Goal: Task Accomplishment & Management: Use online tool/utility

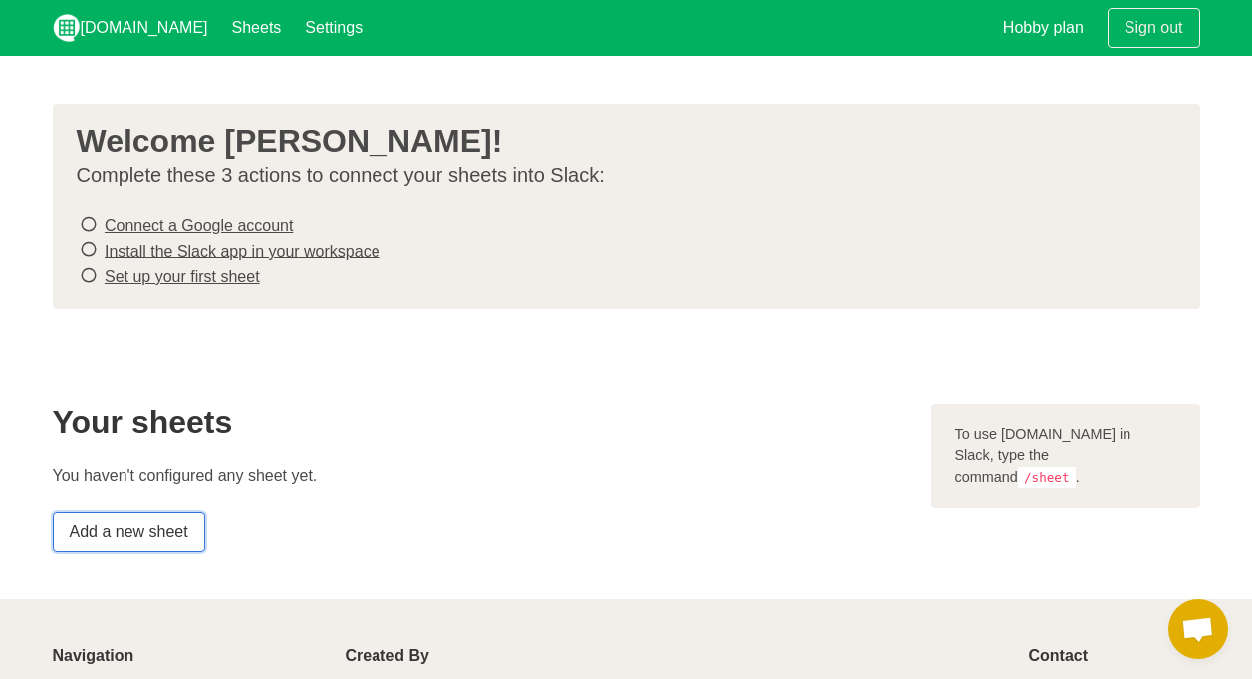
click at [158, 524] on link "Add a new sheet" at bounding box center [129, 532] width 152 height 40
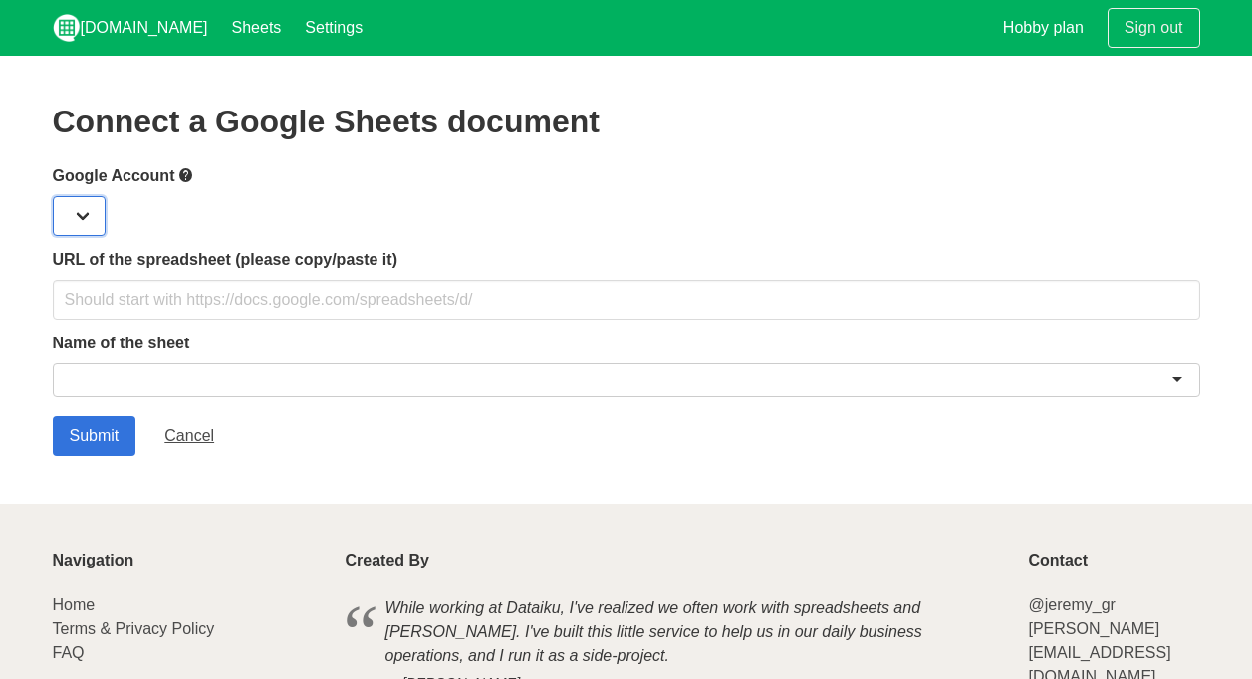
click at [94, 218] on select at bounding box center [79, 216] width 53 height 40
click at [160, 165] on label "Google Account" at bounding box center [626, 175] width 1147 height 25
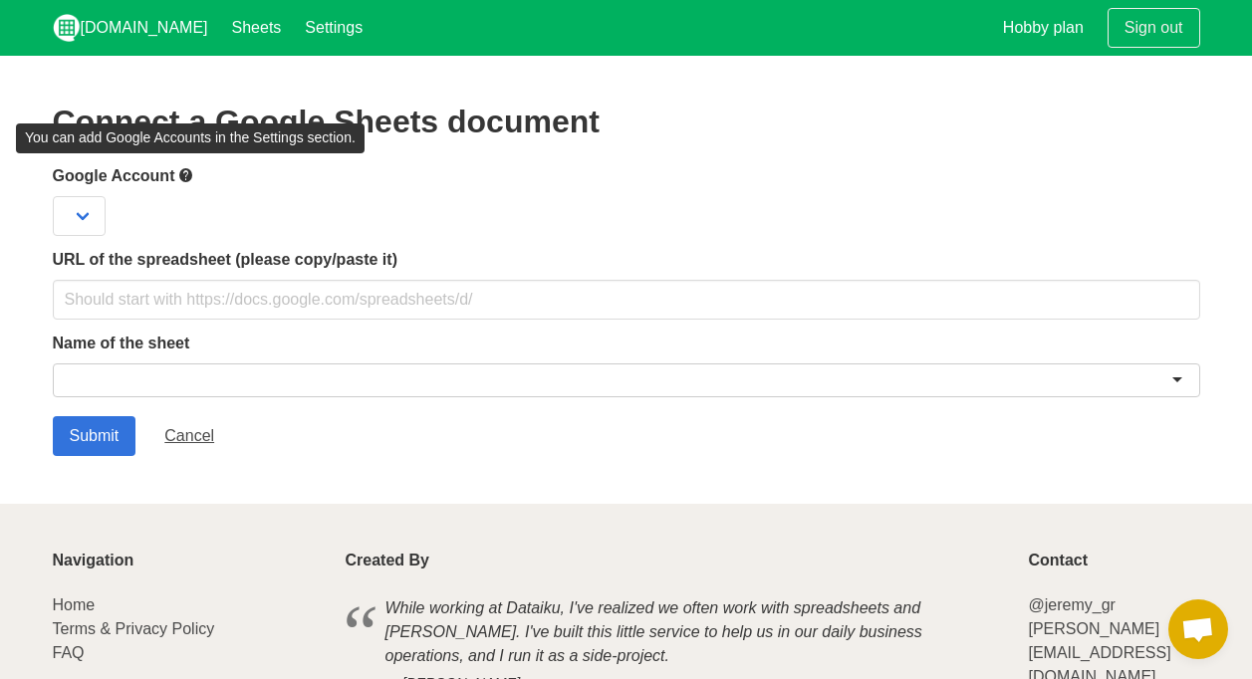
click at [187, 175] on icon at bounding box center [186, 175] width 16 height 25
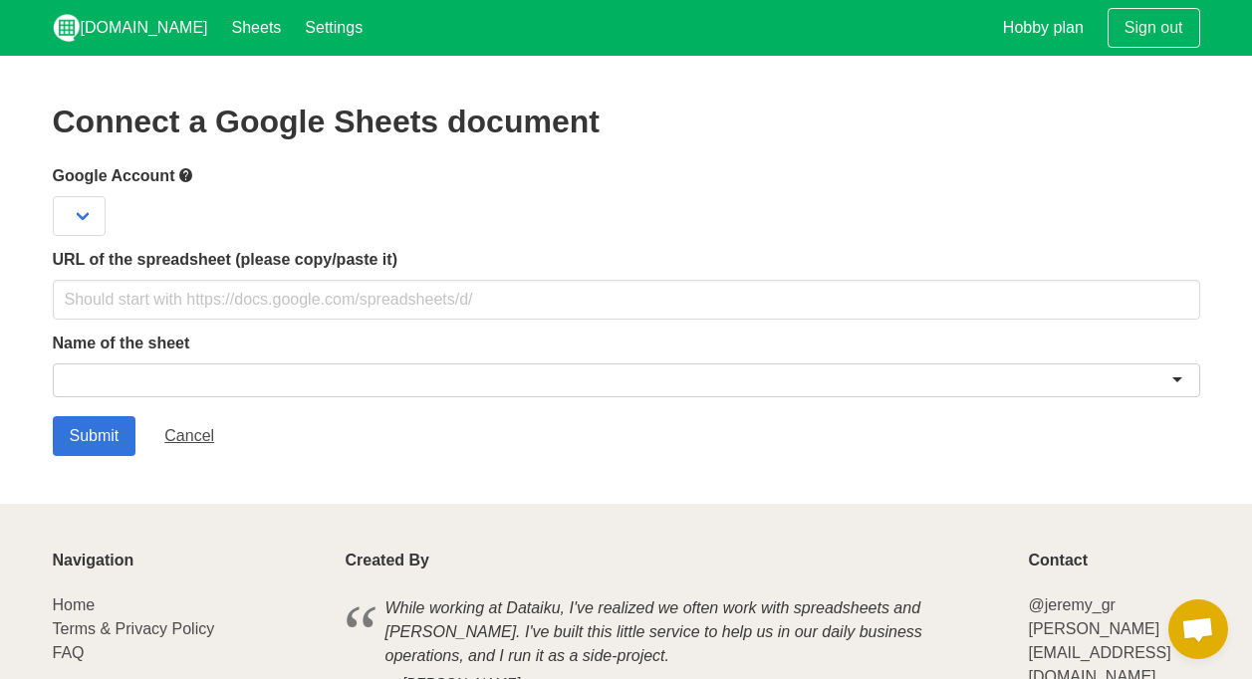
click at [187, 175] on icon at bounding box center [186, 175] width 16 height 25
click at [193, 175] on icon at bounding box center [186, 175] width 16 height 25
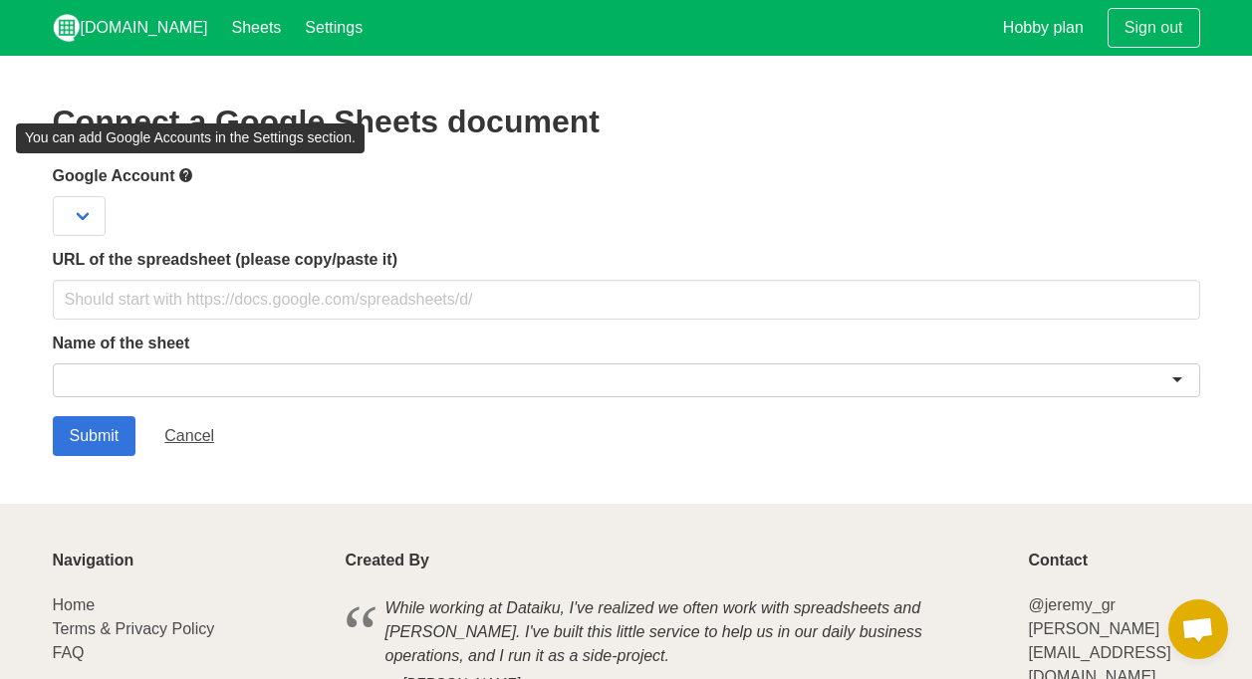
click at [190, 176] on icon at bounding box center [186, 175] width 16 height 25
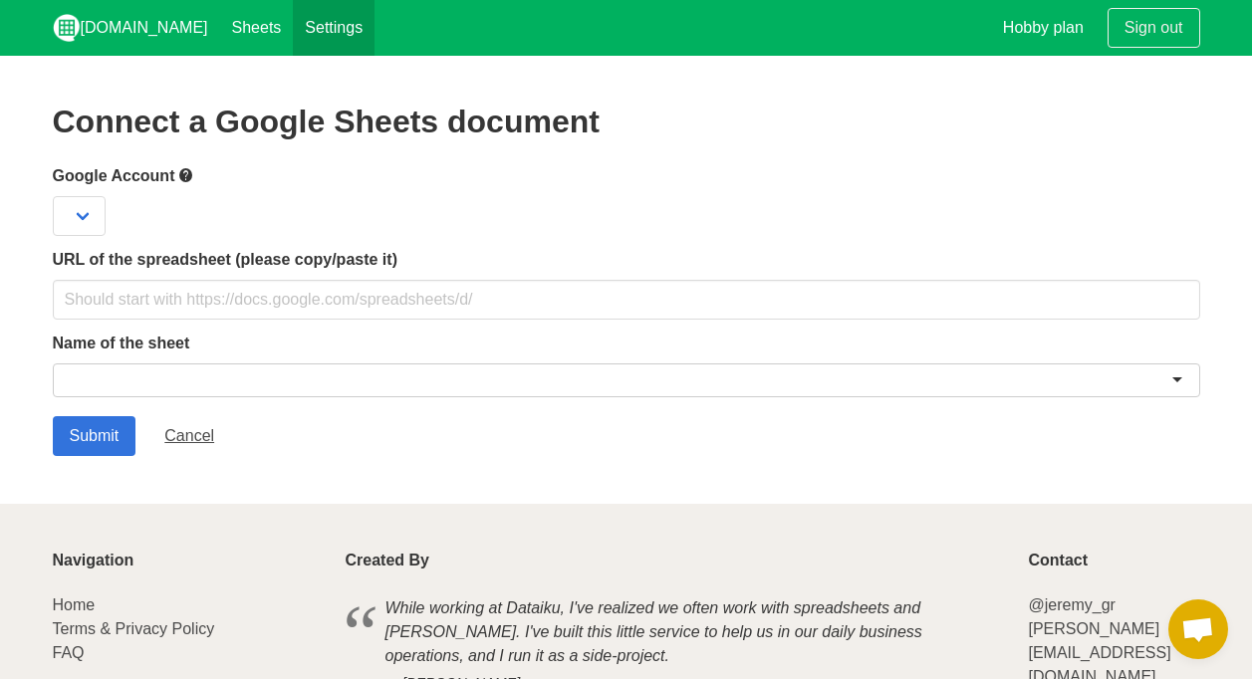
click at [293, 27] on link "Settings" at bounding box center [334, 28] width 82 height 56
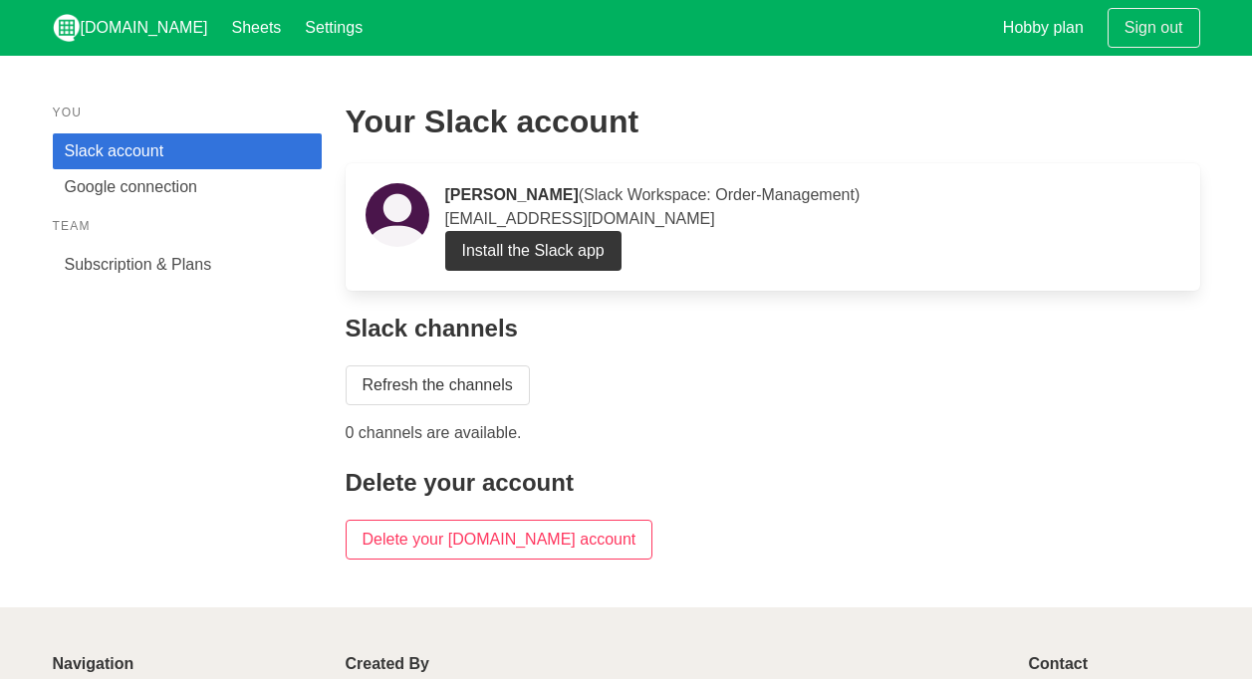
click at [542, 202] on strong "AJAY JAWALE" at bounding box center [511, 194] width 133 height 17
click at [520, 245] on link "Install the Slack app" at bounding box center [533, 251] width 176 height 40
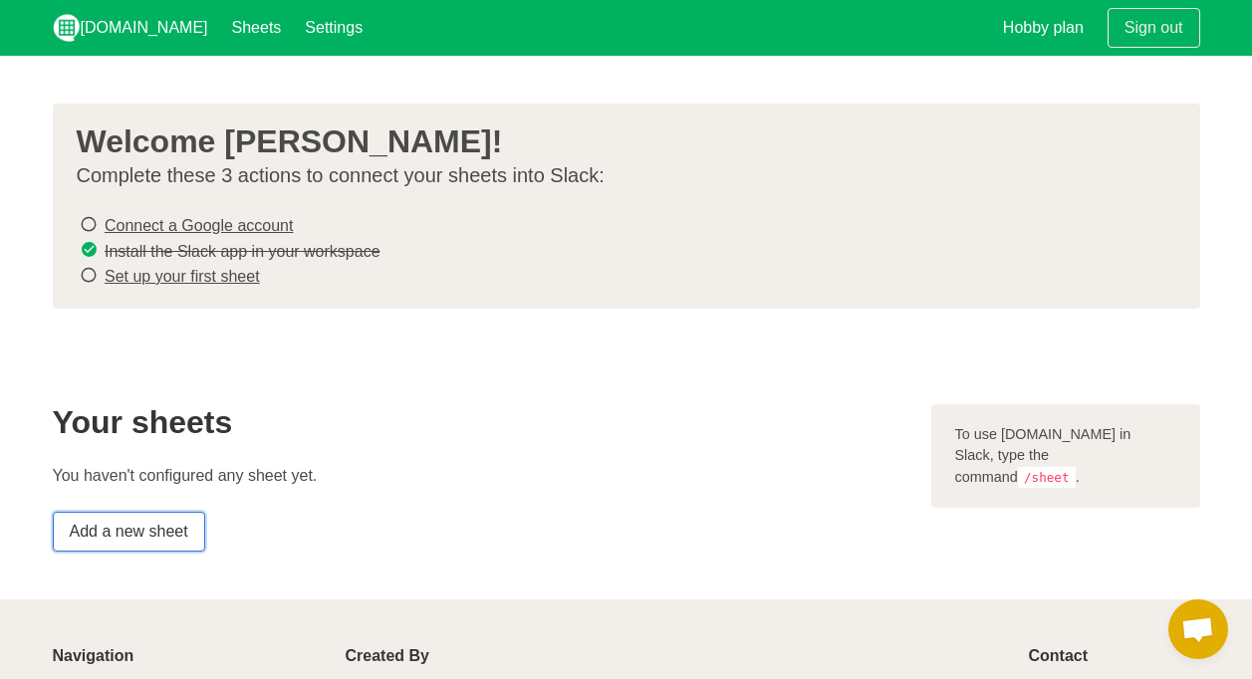
click at [153, 521] on link "Add a new sheet" at bounding box center [129, 532] width 152 height 40
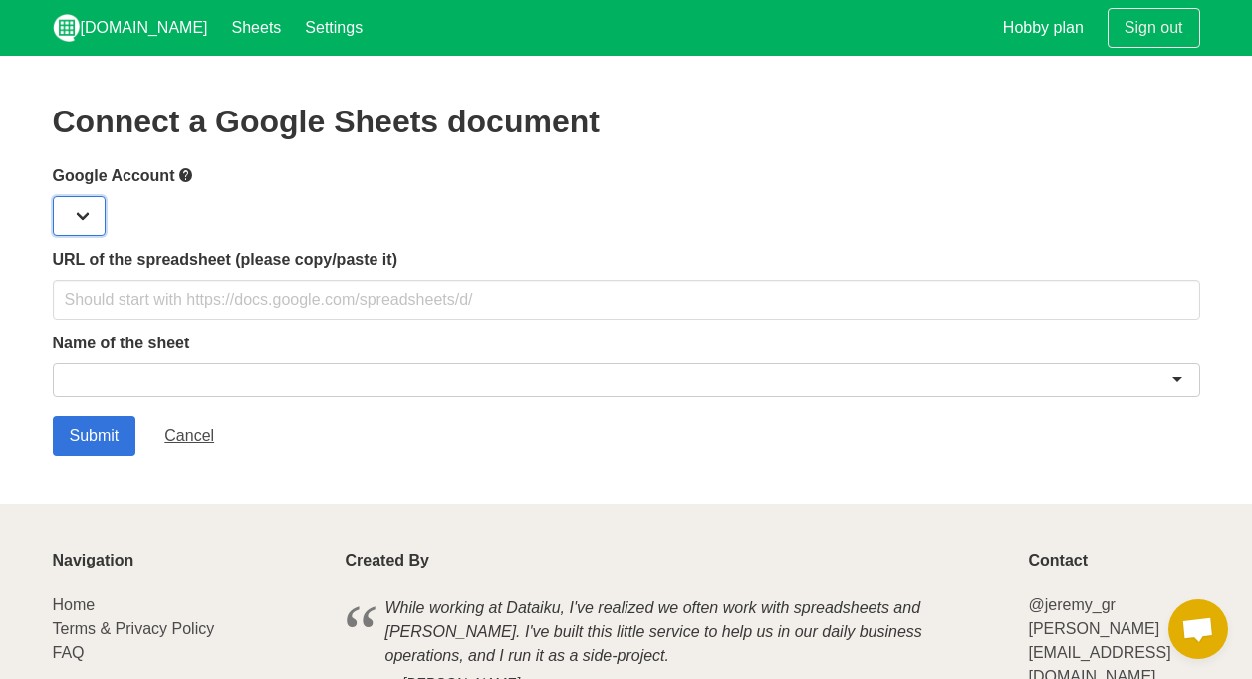
click at [82, 196] on select at bounding box center [79, 216] width 53 height 40
click at [93, 208] on select at bounding box center [79, 216] width 53 height 40
click at [94, 218] on select at bounding box center [79, 216] width 53 height 40
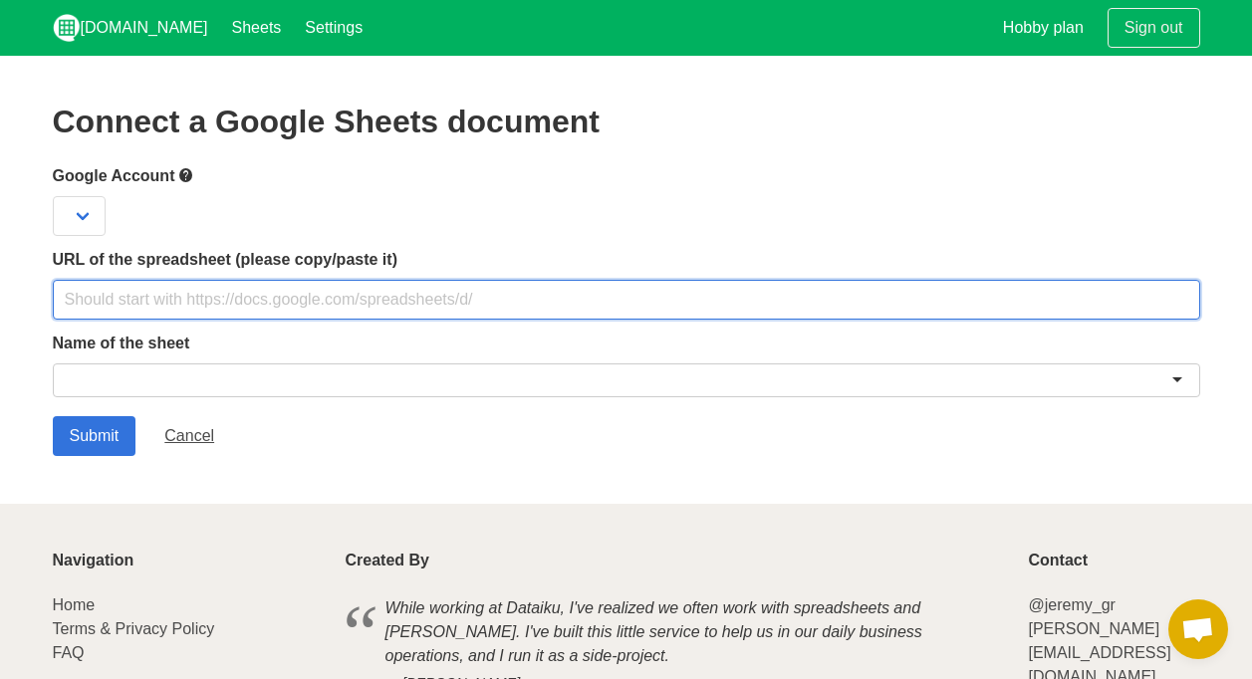
click at [141, 301] on input "text" at bounding box center [626, 300] width 1147 height 40
paste input "https://docs.google.com/spreadsheets/d/1sAJCwRNrxgJR4ZjPE2LgJLXM9DDAk2x6fUxkO1W…"
type input "https://docs.google.com/spreadsheets/d/1sAJCwRNrxgJR4ZjPE2LgJLXM9DDAk2x6fUxkO1W…"
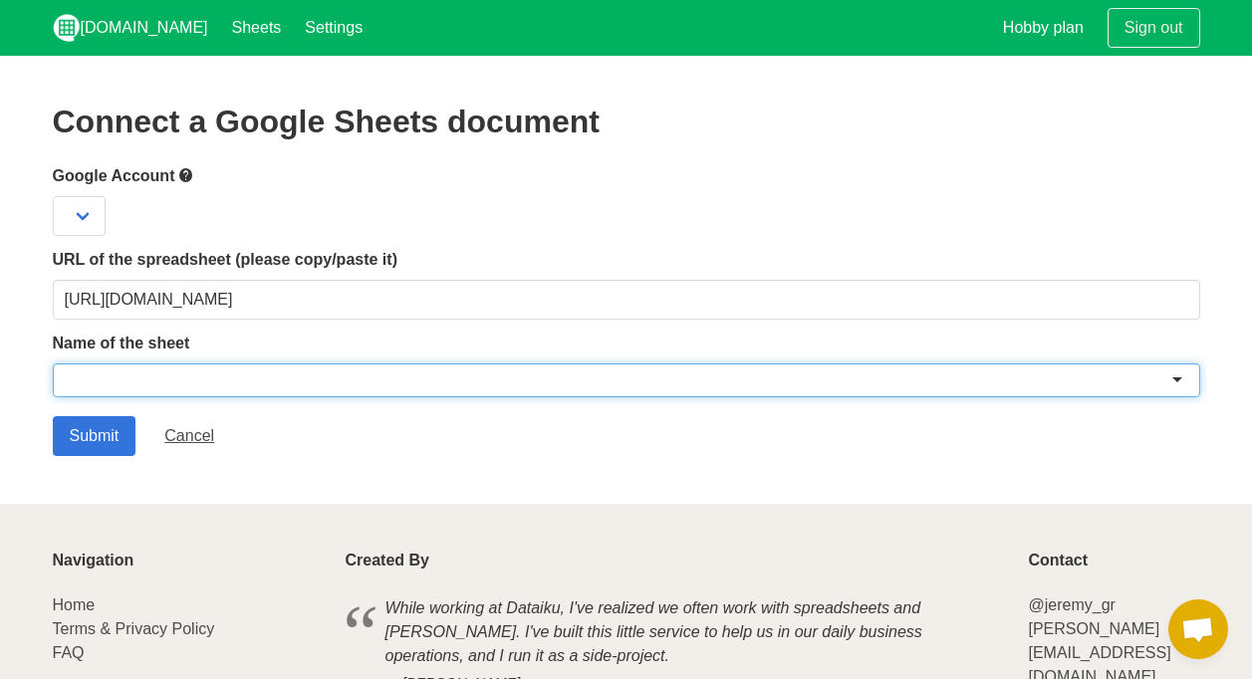
paste input "SaviousOnlineApprover"
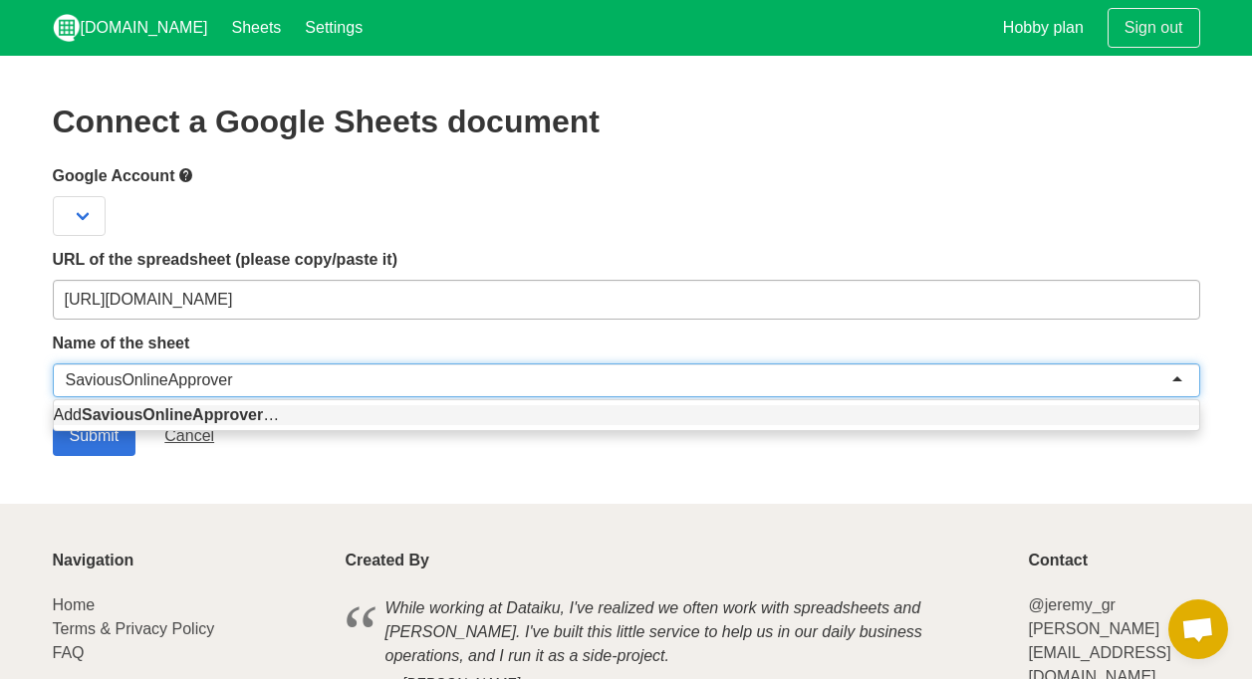
type input "SaviousOnlineApprover"
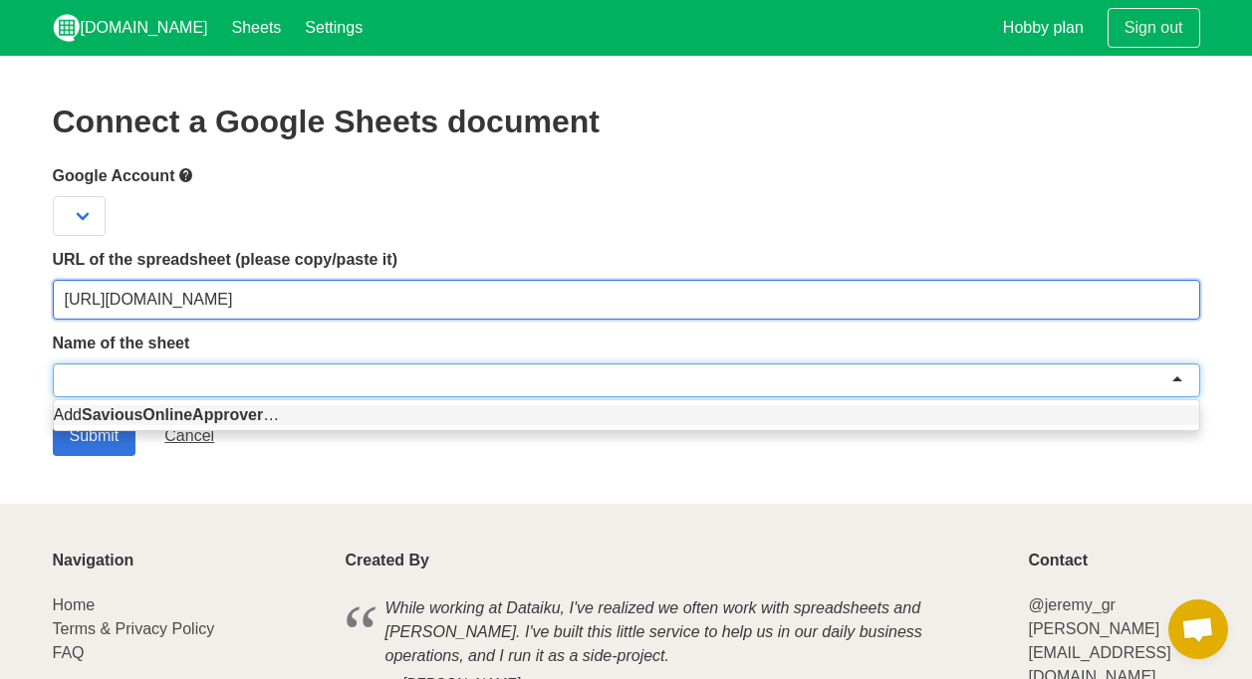
click at [118, 302] on input "https://docs.google.com/spreadsheets/d/1sAJCwRNrxgJR4ZjPE2LgJLXM9DDAk2x6fUxkO1W…" at bounding box center [626, 300] width 1147 height 40
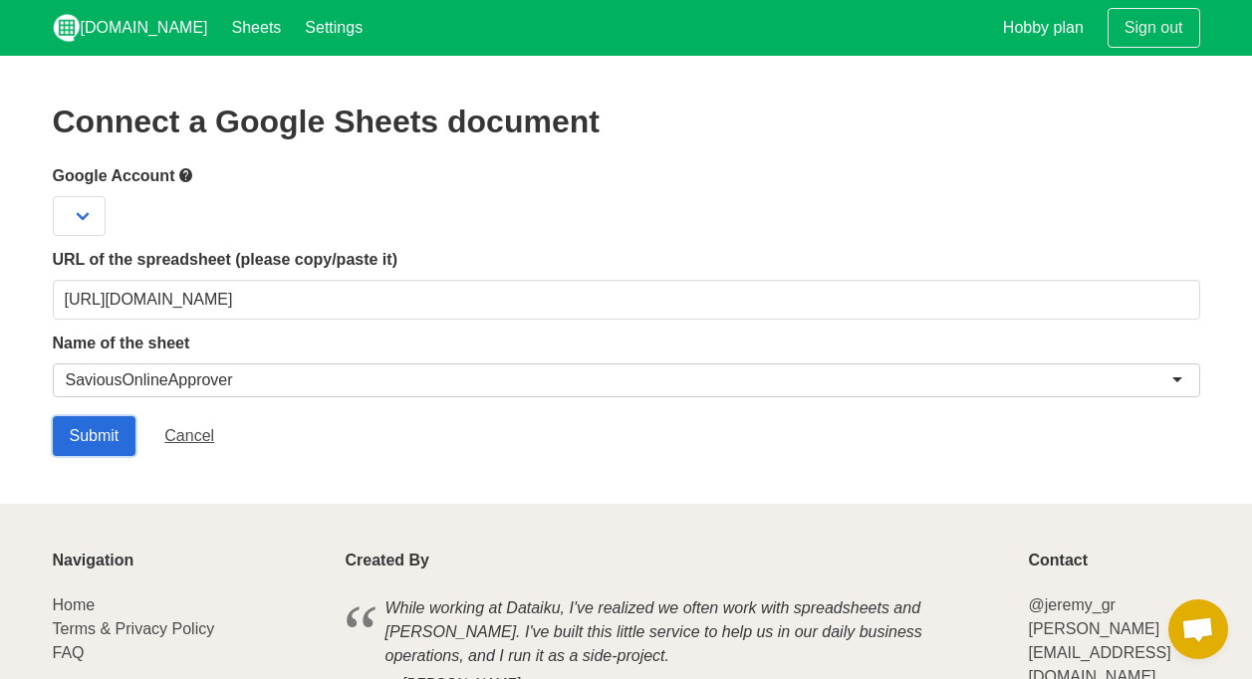
click at [79, 436] on input "Submit" at bounding box center [95, 436] width 84 height 40
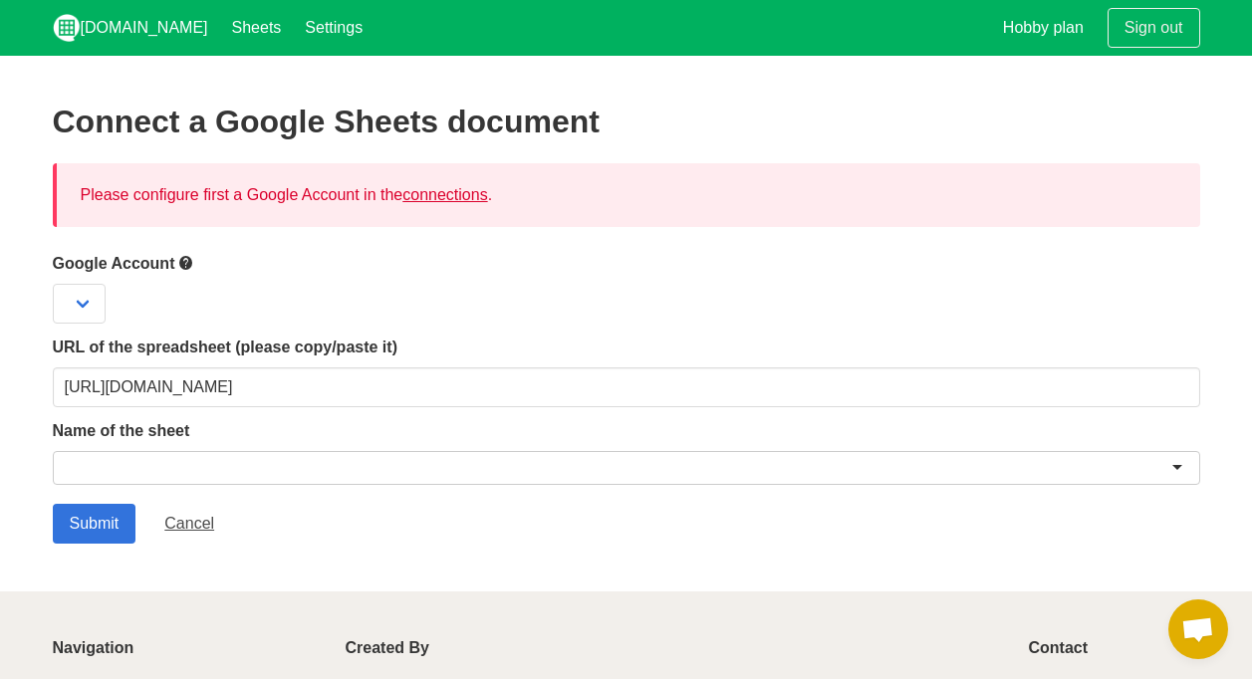
click at [432, 196] on link "connections" at bounding box center [444, 194] width 85 height 17
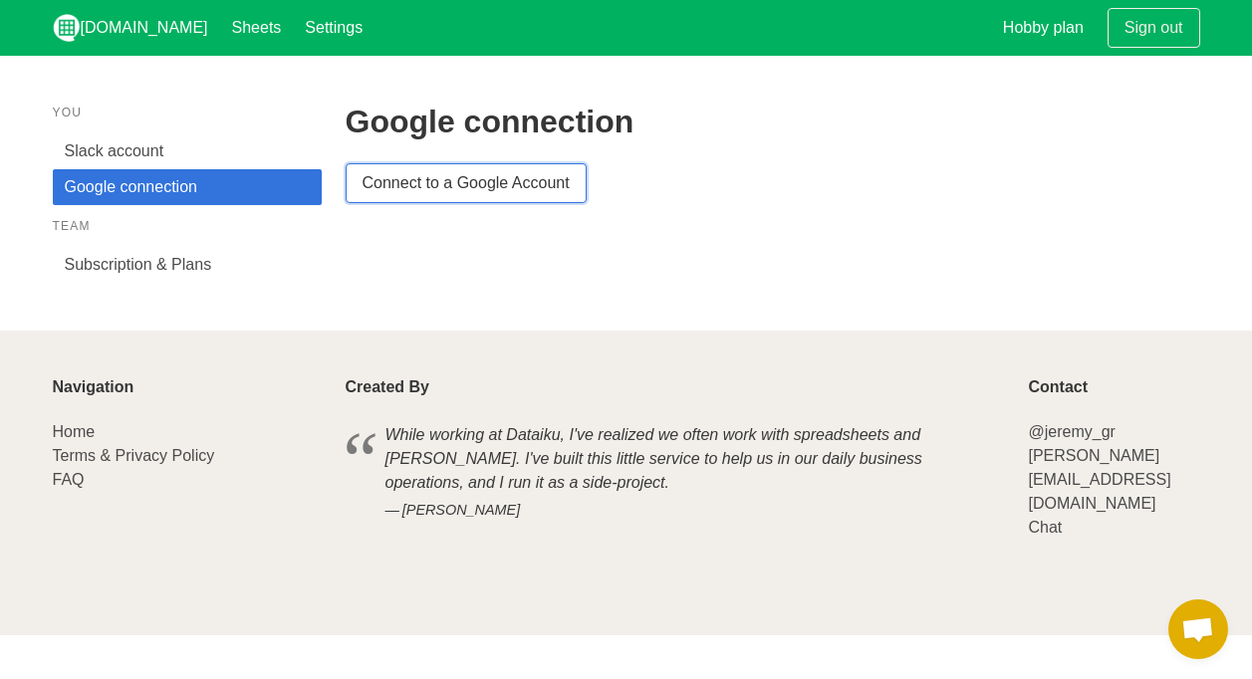
click at [393, 171] on link "Connect to a Google Account" at bounding box center [466, 183] width 241 height 40
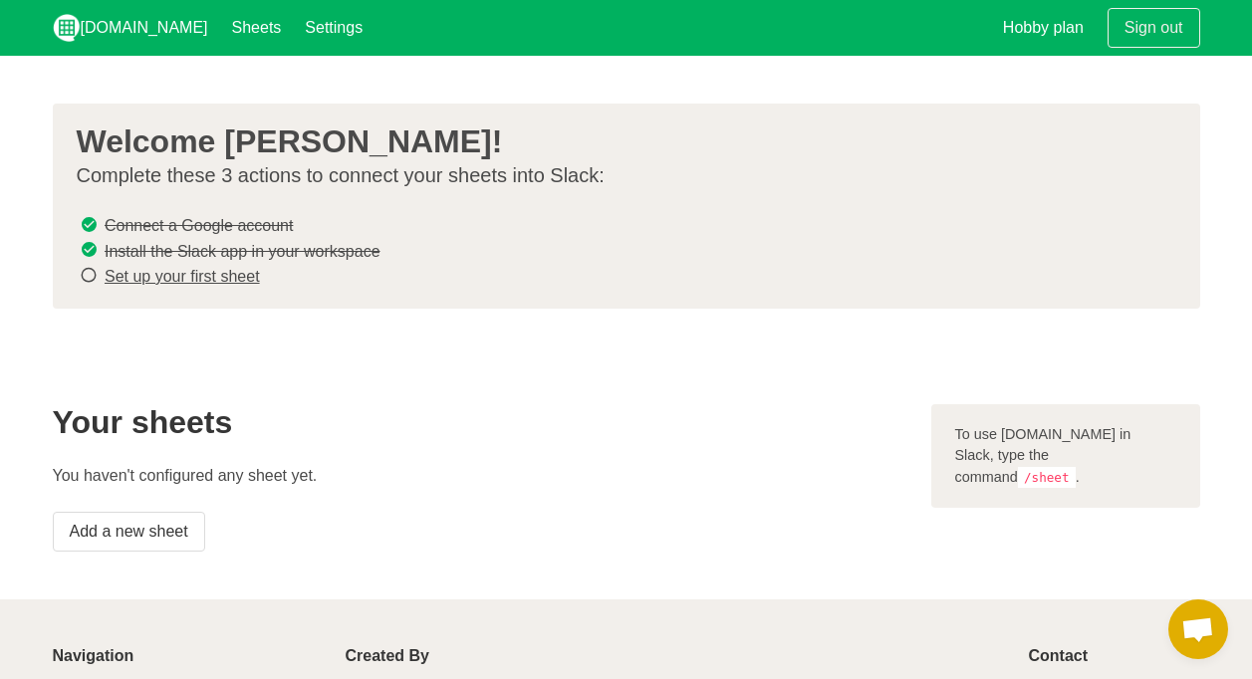
click at [118, 276] on link "Set up your first sheet" at bounding box center [182, 276] width 155 height 17
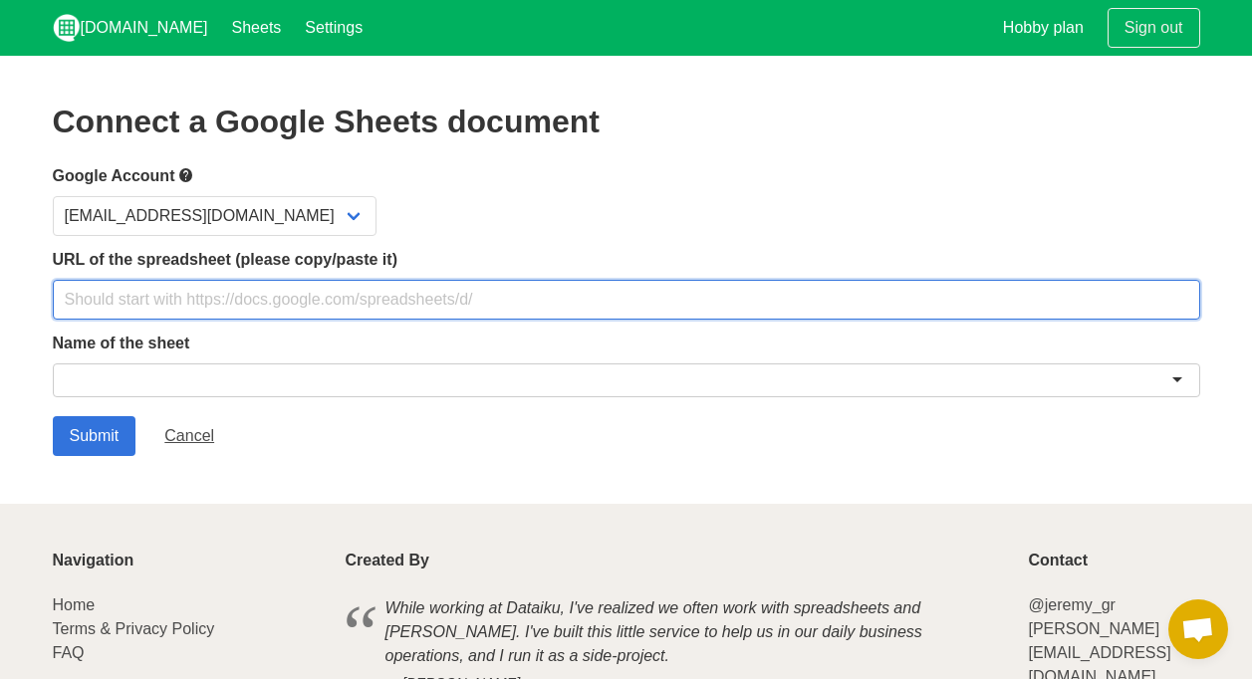
click at [143, 307] on input "text" at bounding box center [626, 300] width 1147 height 40
paste input "SaviousOnlineApprover"
type input "SaviousOnlineApprover"
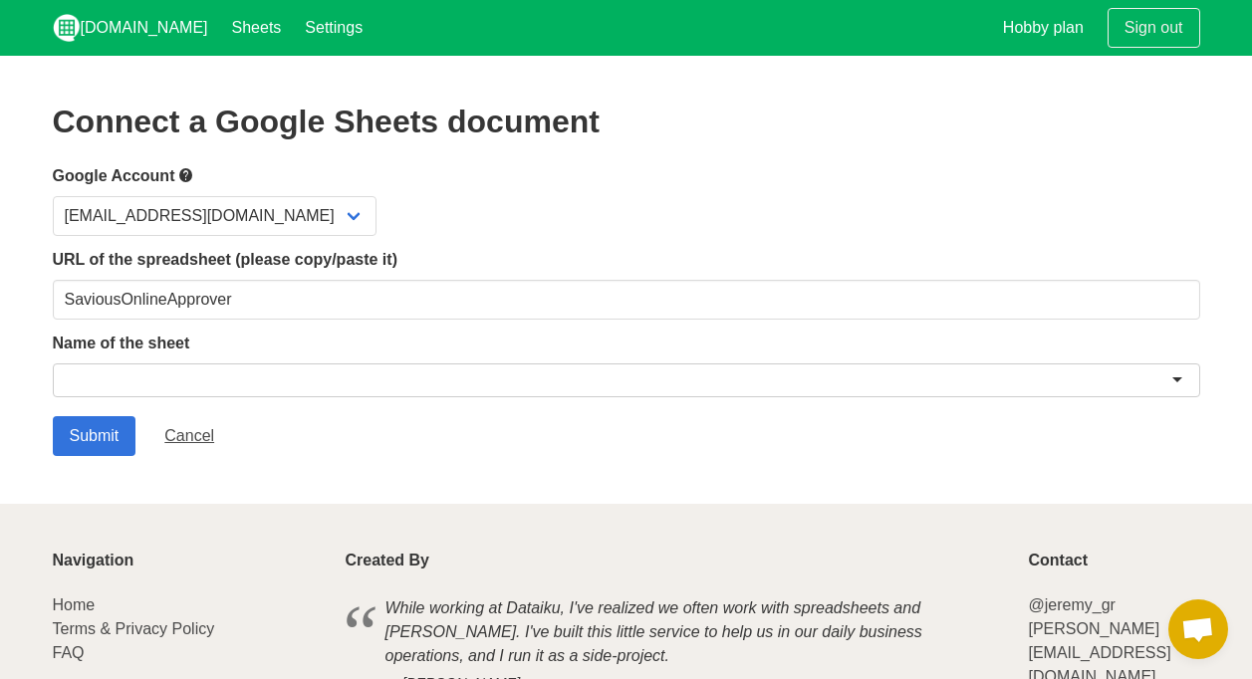
click at [141, 372] on div at bounding box center [626, 380] width 1147 height 34
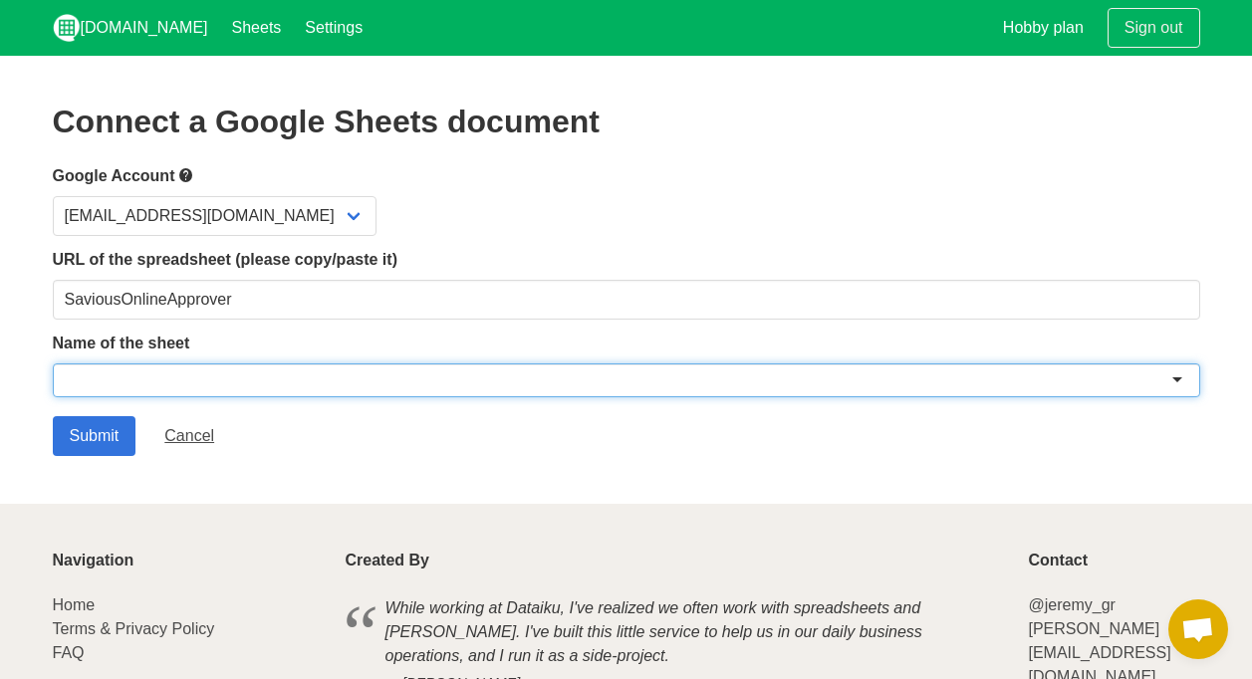
paste input "SaviousOnlineApprover"
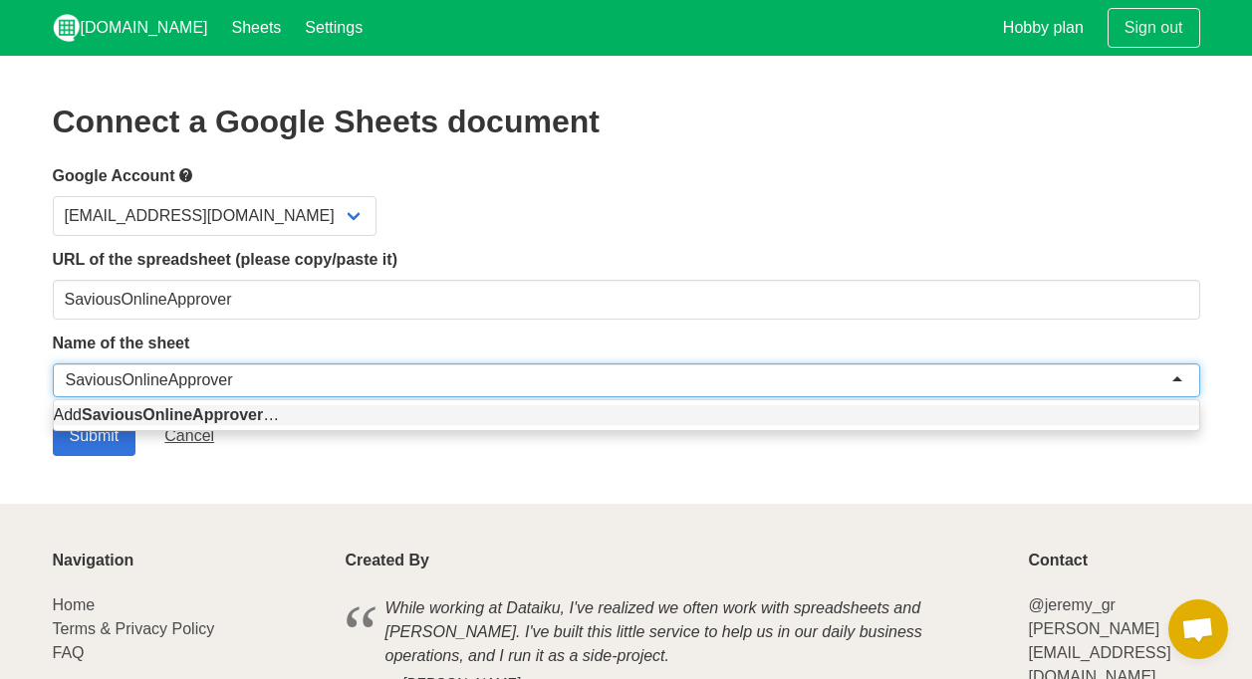
type input "SaviousOnlineApprover"
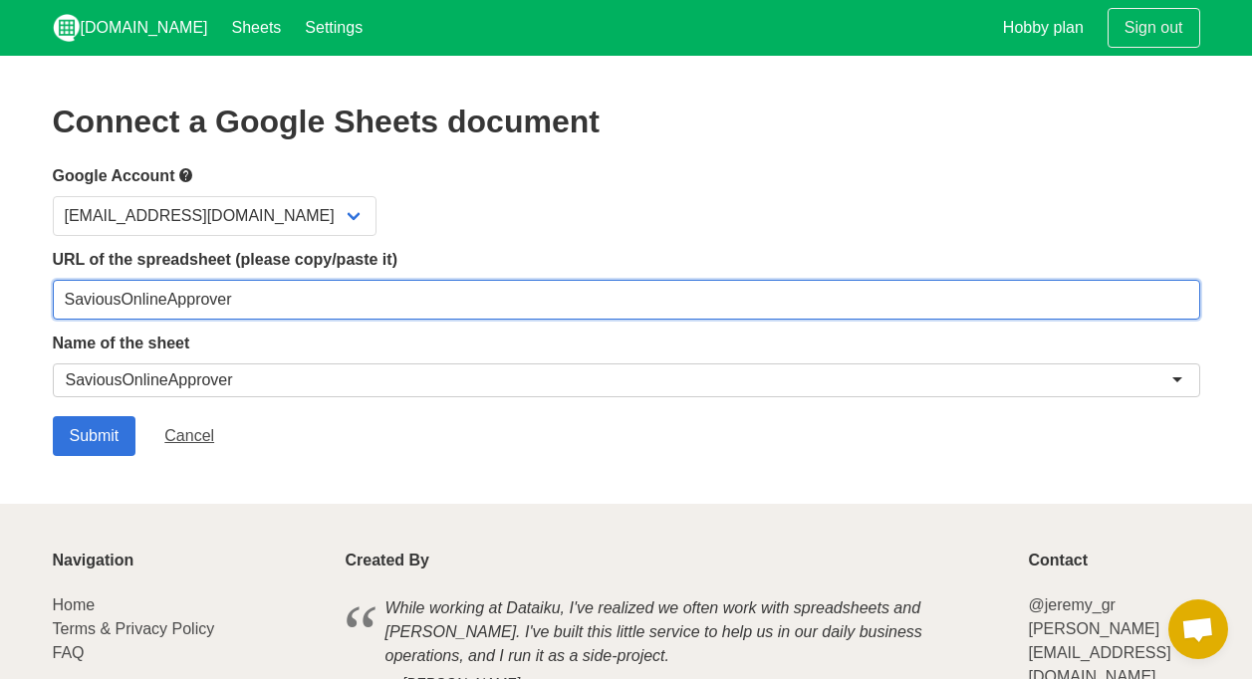
drag, startPoint x: 142, startPoint y: 293, endPoint x: -4, endPoint y: 288, distance: 146.5
click at [0, 288] on html "Sheet.chat Sheets Settings Hobby plan Sign out Connect a Google Sheets document…" at bounding box center [626, 404] width 1252 height 809
paste input "[URL][DOMAIN_NAME]"
type input "[URL][DOMAIN_NAME]"
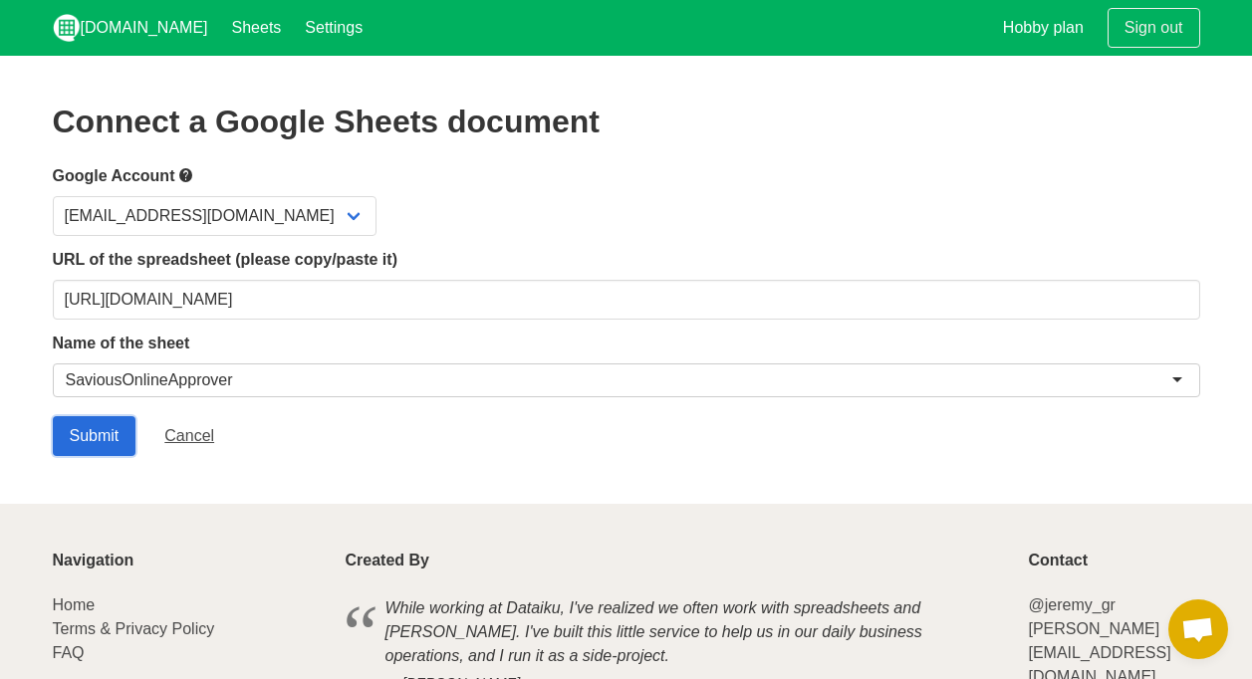
click at [100, 438] on input "Submit" at bounding box center [95, 436] width 84 height 40
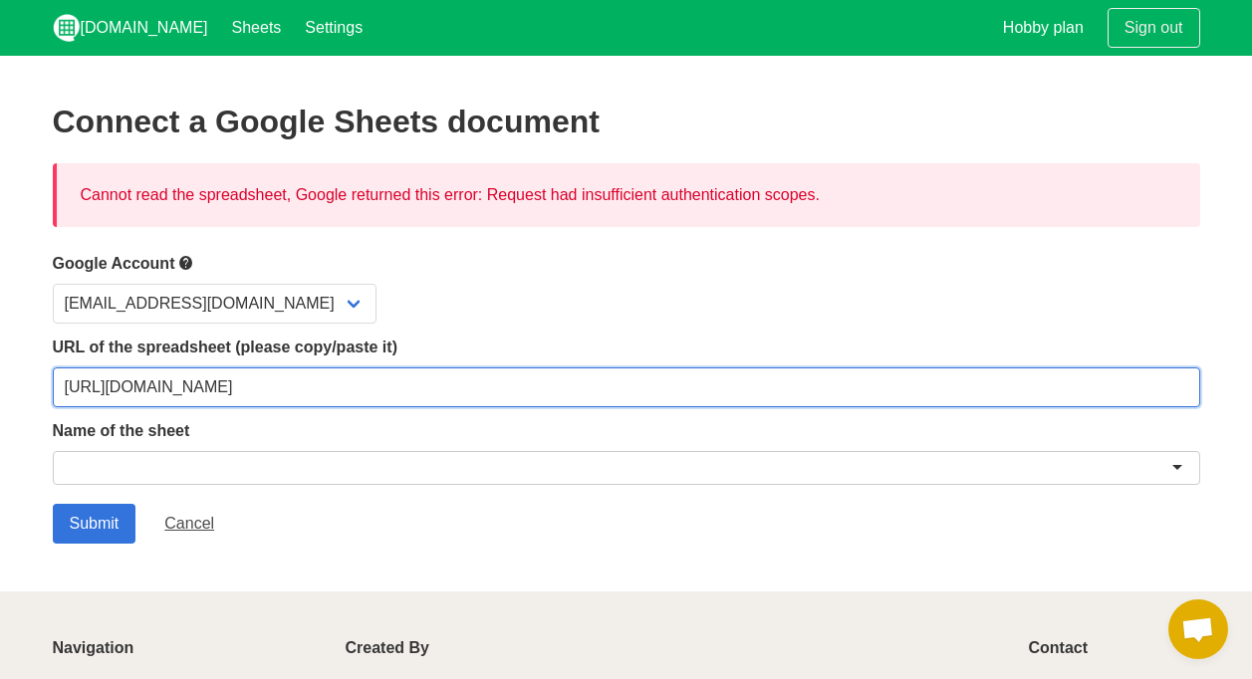
click at [309, 401] on input "https://docs.google.com/spreadsheets/d/1sAJCwRNrxgJR4ZjPE2LgJLXM9DDAk2x6fUxkO1W…" at bounding box center [626, 387] width 1147 height 40
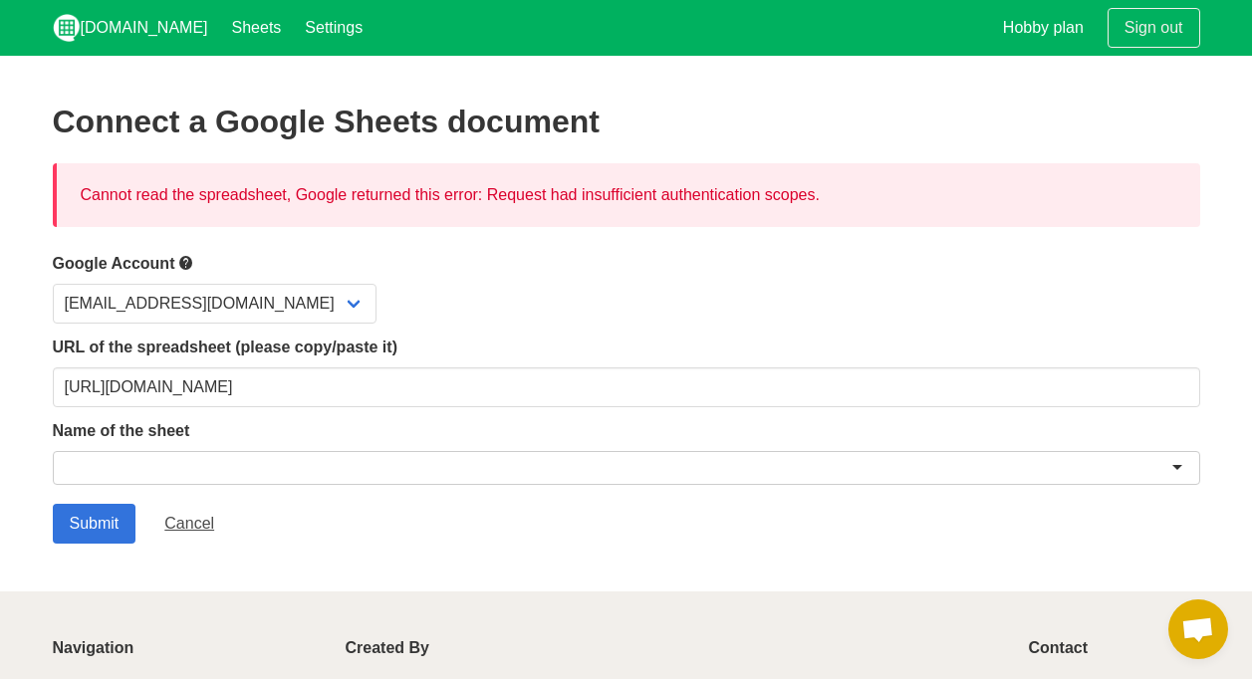
drag, startPoint x: 549, startPoint y: 199, endPoint x: 752, endPoint y: 198, distance: 203.1
click at [752, 198] on div "Cannot read the spreadsheet, Google returned this error: Request had insufficie…" at bounding box center [626, 195] width 1147 height 64
click at [754, 199] on div "Cannot read the spreadsheet, Google returned this error: Request had insufficie…" at bounding box center [626, 195] width 1147 height 64
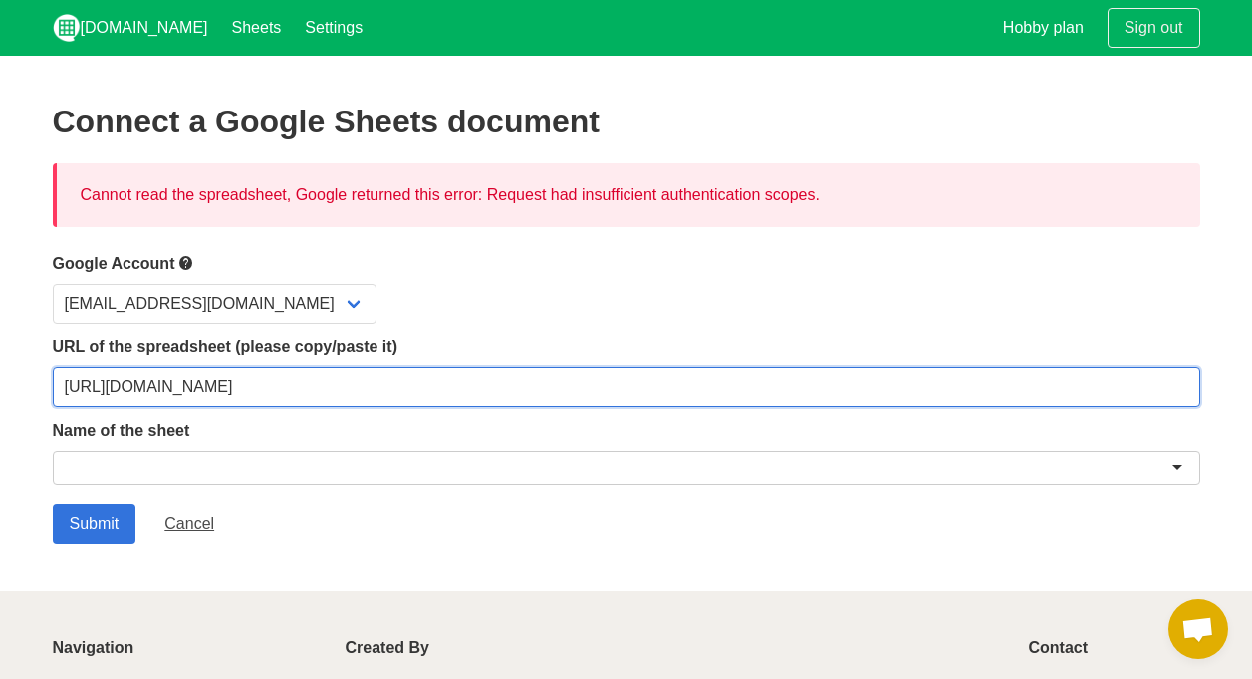
click at [514, 386] on input "https://docs.google.com/spreadsheets/d/1sAJCwRNrxgJR4ZjPE2LgJLXM9DDAk2x6fUxkO1W…" at bounding box center [626, 387] width 1147 height 40
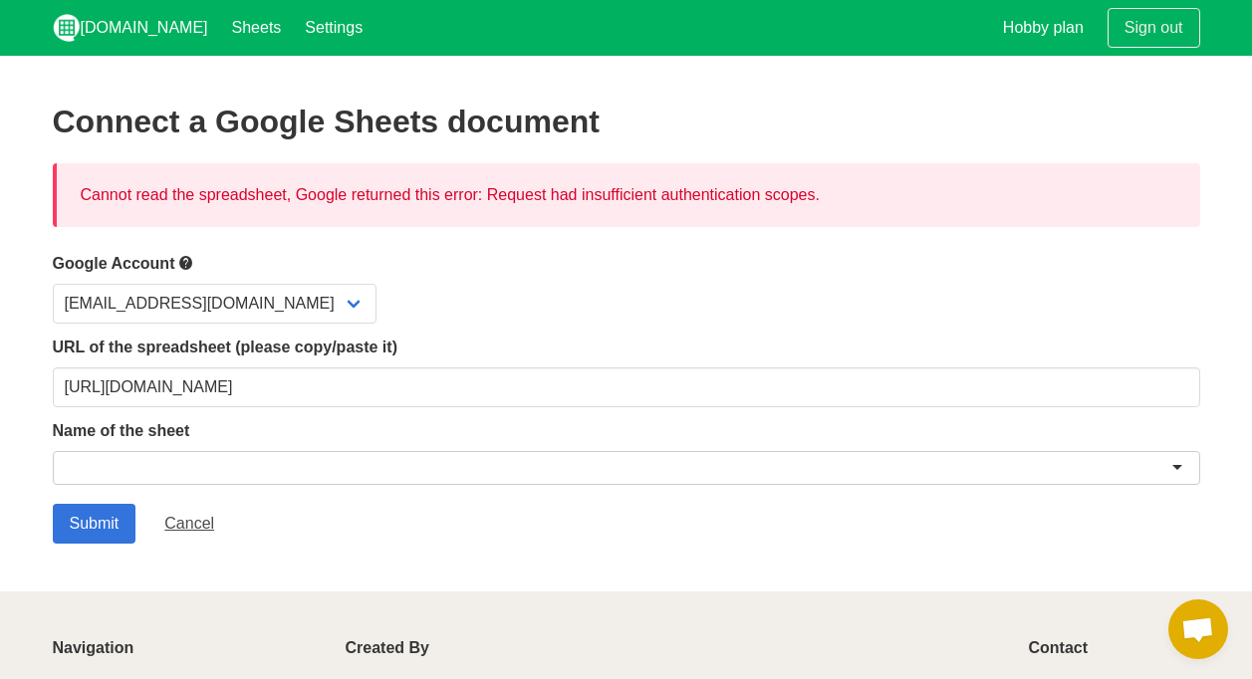
click at [171, 443] on div "Name of the sheet" at bounding box center [626, 455] width 1147 height 73
click at [154, 466] on div at bounding box center [626, 468] width 1147 height 34
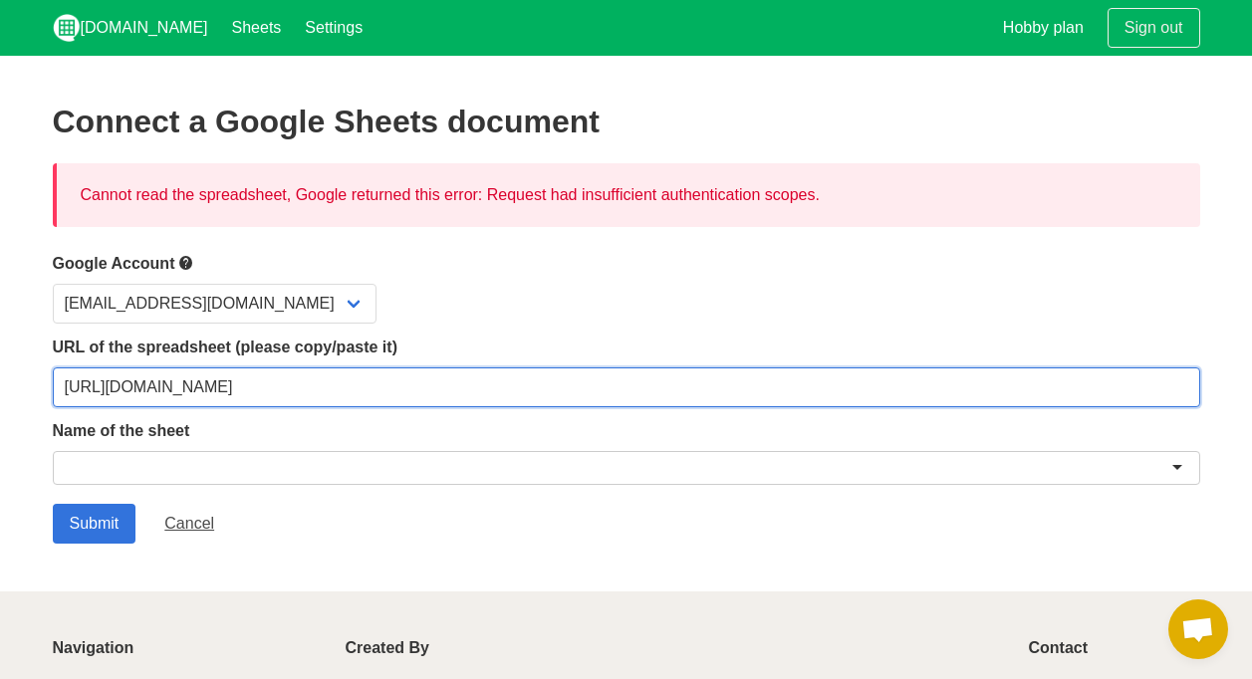
drag, startPoint x: 771, startPoint y: 387, endPoint x: 1108, endPoint y: 392, distance: 337.6
click at [1105, 394] on input "https://docs.google.com/spreadsheets/d/1sAJCwRNrxgJR4ZjPE2LgJLXM9DDAk2x6fUxkO1W…" at bounding box center [626, 387] width 1147 height 40
type input "[URL][DOMAIN_NAME]"
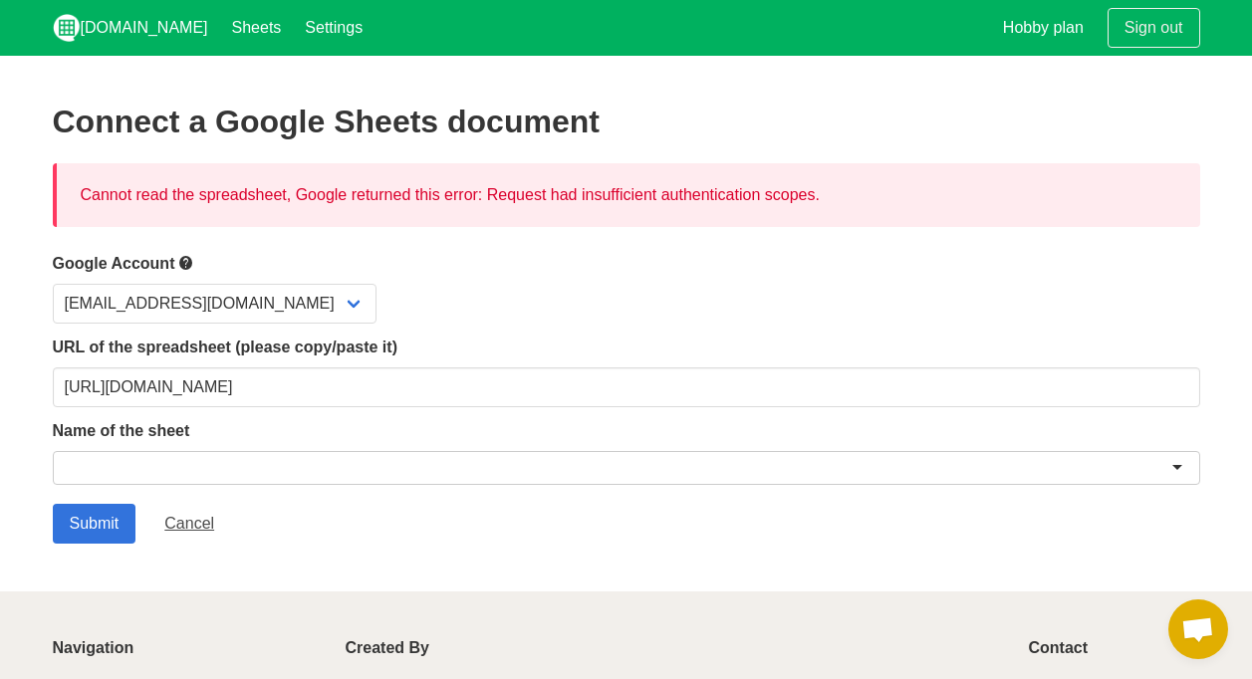
click at [131, 472] on div at bounding box center [626, 468] width 1147 height 34
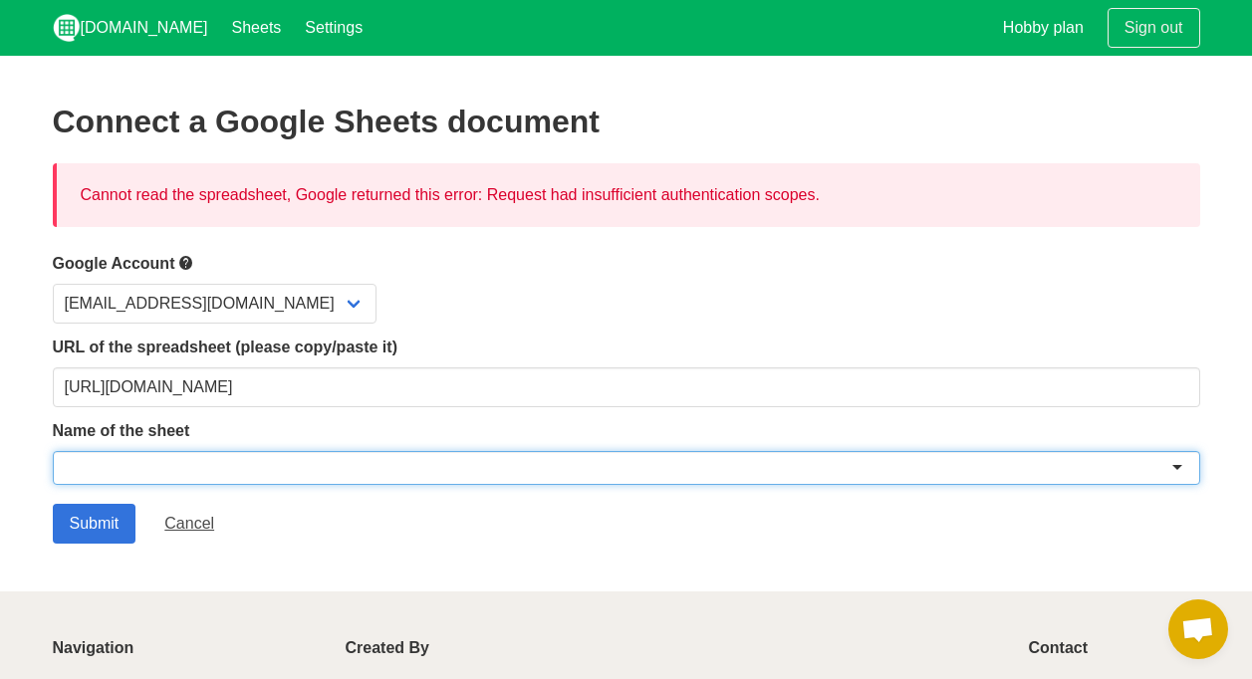
paste input "SaviousOnlineApprover"
type input "SaviousOnlineApprover"
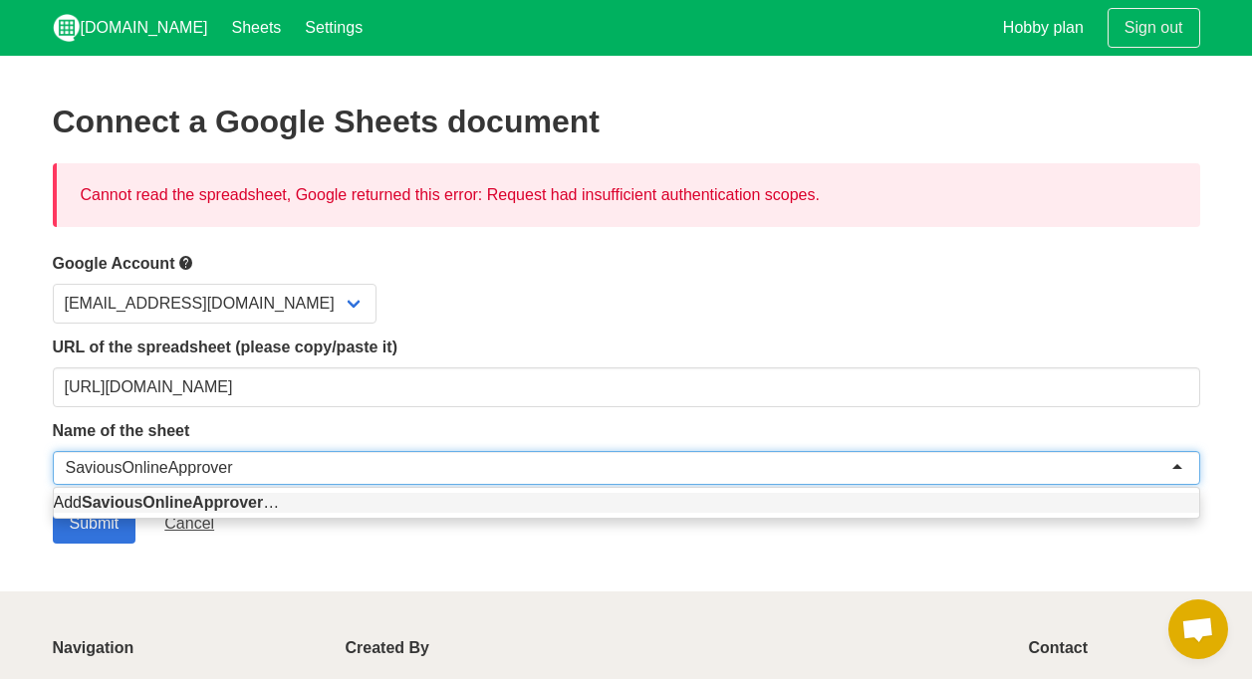
click at [107, 515] on div "Add SaviousOnlineApprover …" at bounding box center [626, 503] width 1145 height 30
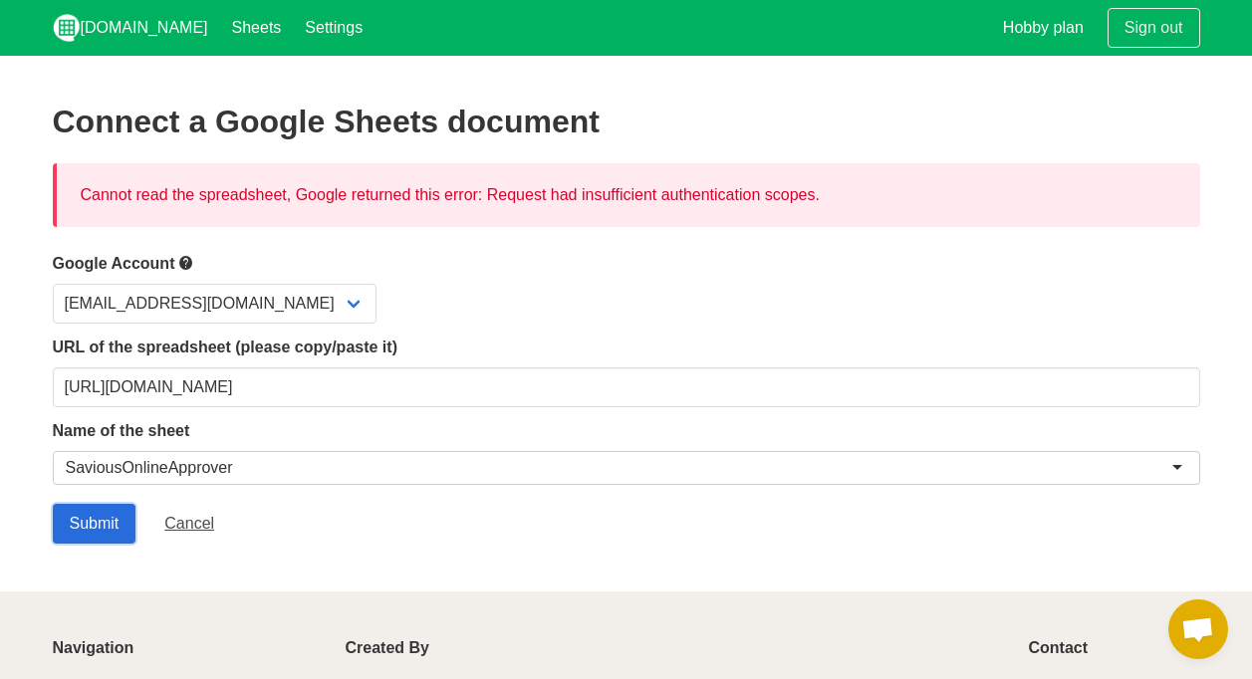
click at [86, 528] on input "Submit" at bounding box center [95, 524] width 84 height 40
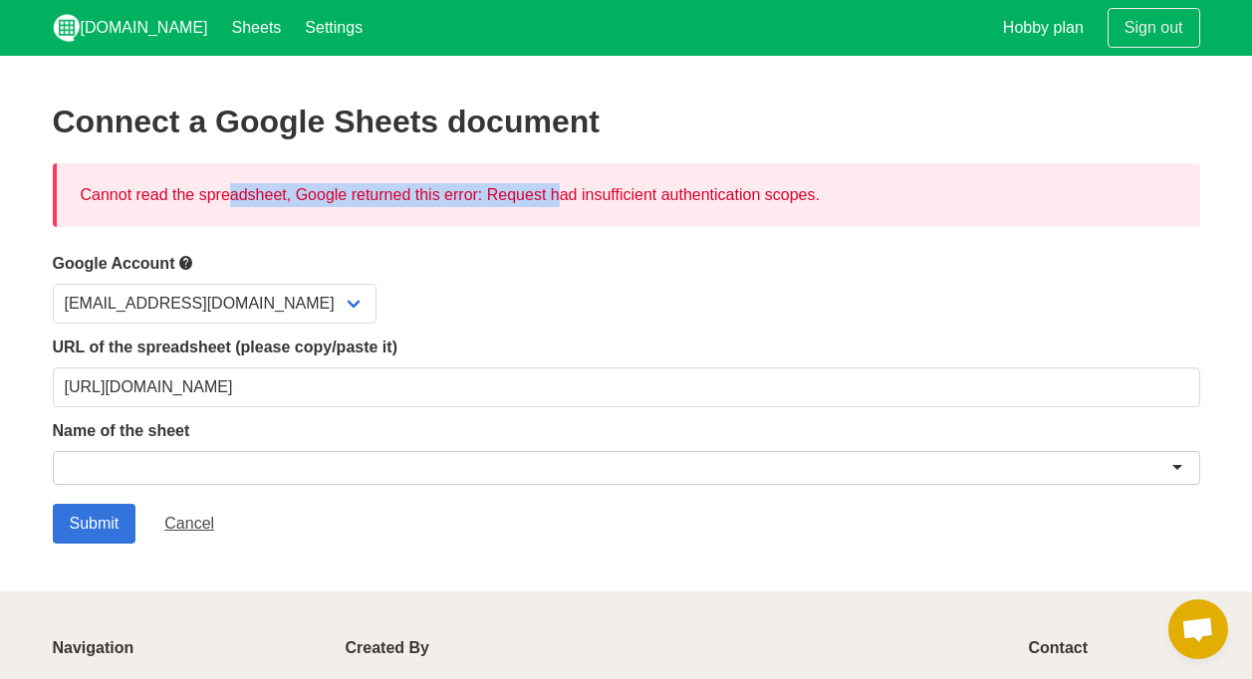
drag, startPoint x: 123, startPoint y: 194, endPoint x: 449, endPoint y: 176, distance: 326.1
click at [449, 176] on div "Cannot read the spreadsheet, Google returned this error: Request had insufficie…" at bounding box center [626, 195] width 1147 height 64
click at [450, 176] on div "Cannot read the spreadsheet, Google returned this error: Request had insufficie…" at bounding box center [626, 195] width 1147 height 64
drag, startPoint x: 358, startPoint y: 190, endPoint x: 525, endPoint y: 188, distance: 166.3
click at [525, 188] on div "Cannot read the spreadsheet, Google returned this error: Request had insufficie…" at bounding box center [626, 195] width 1147 height 64
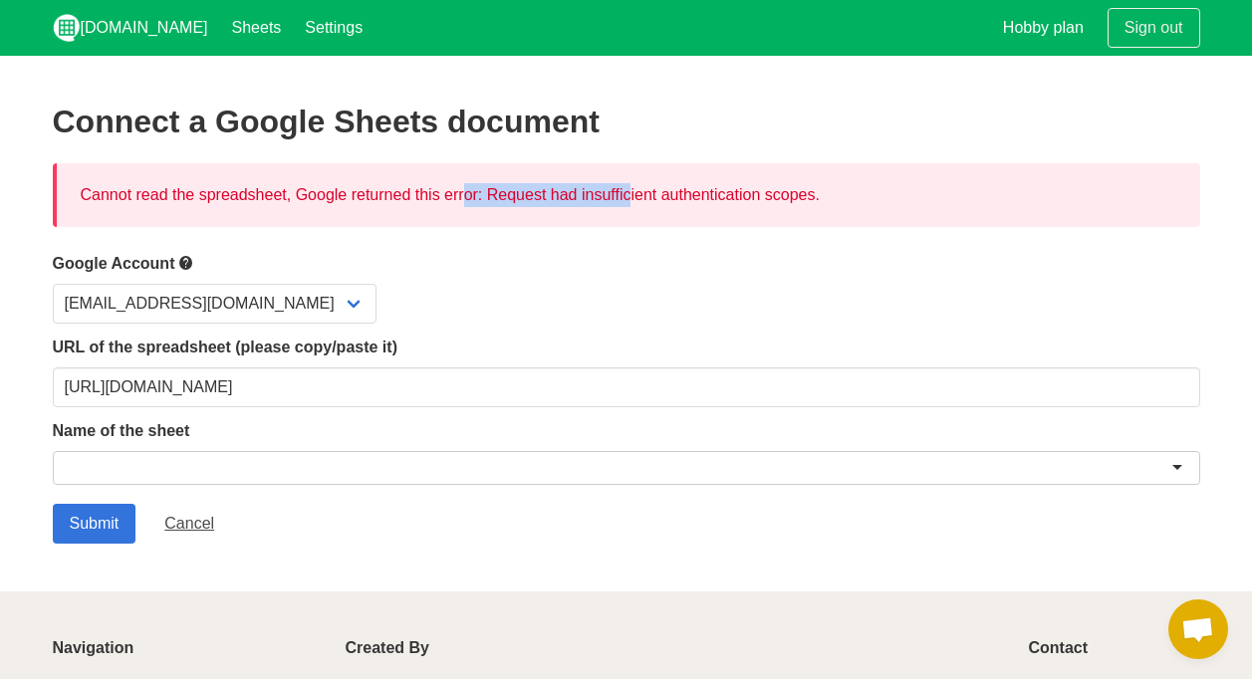
click at [526, 188] on div "Cannot read the spreadsheet, Google returned this error: Request had insufficie…" at bounding box center [626, 195] width 1147 height 64
click at [588, 191] on div "Cannot read the spreadsheet, Google returned this error: Request had insufficie…" at bounding box center [626, 195] width 1147 height 64
drag, startPoint x: 576, startPoint y: 198, endPoint x: 795, endPoint y: 194, distance: 219.1
click at [795, 194] on div "Cannot read the spreadsheet, Google returned this error: Request had insufficie…" at bounding box center [626, 195] width 1147 height 64
click at [802, 197] on div "Cannot read the spreadsheet, Google returned this error: Request had insufficie…" at bounding box center [626, 195] width 1147 height 64
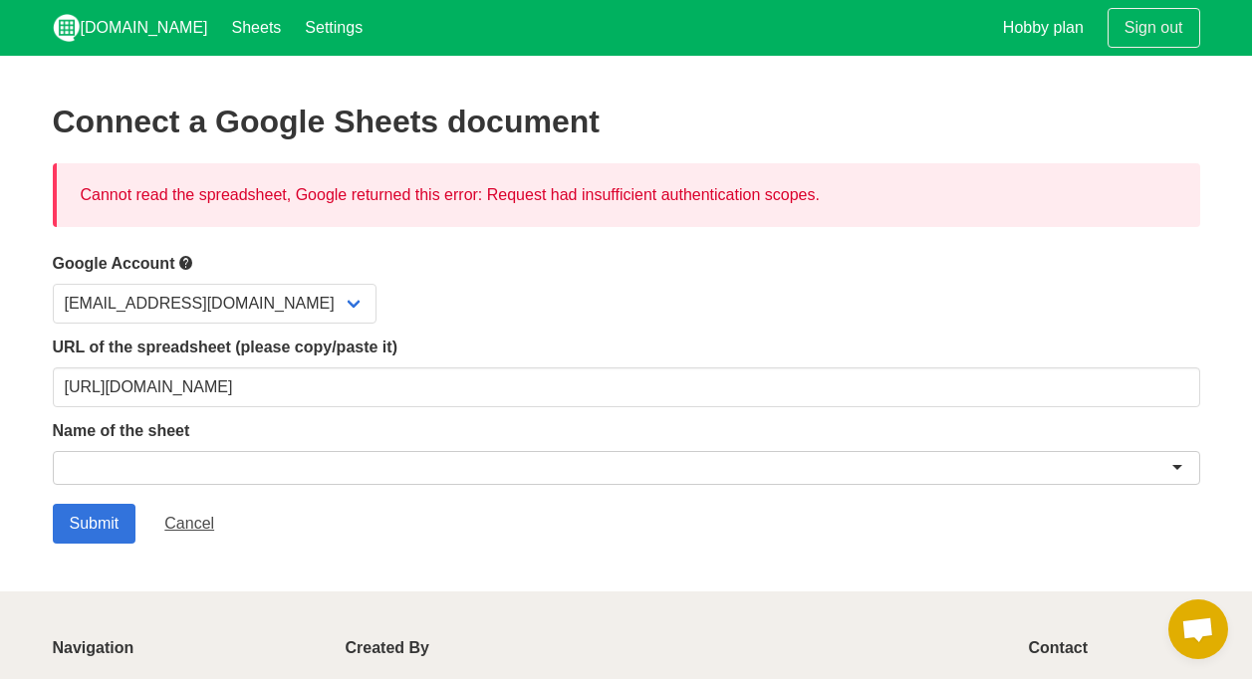
drag, startPoint x: 805, startPoint y: 199, endPoint x: 248, endPoint y: 189, distance: 556.7
click at [248, 189] on div "Cannot read the spreadsheet, Google returned this error: Request had insufficie…" at bounding box center [626, 195] width 1147 height 64
drag, startPoint x: 248, startPoint y: 189, endPoint x: 219, endPoint y: 188, distance: 28.9
click at [219, 188] on div "Cannot read the spreadsheet, Google returned this error: Request had insufficie…" at bounding box center [626, 195] width 1147 height 64
click at [224, 26] on link "Sheets" at bounding box center [257, 28] width 74 height 56
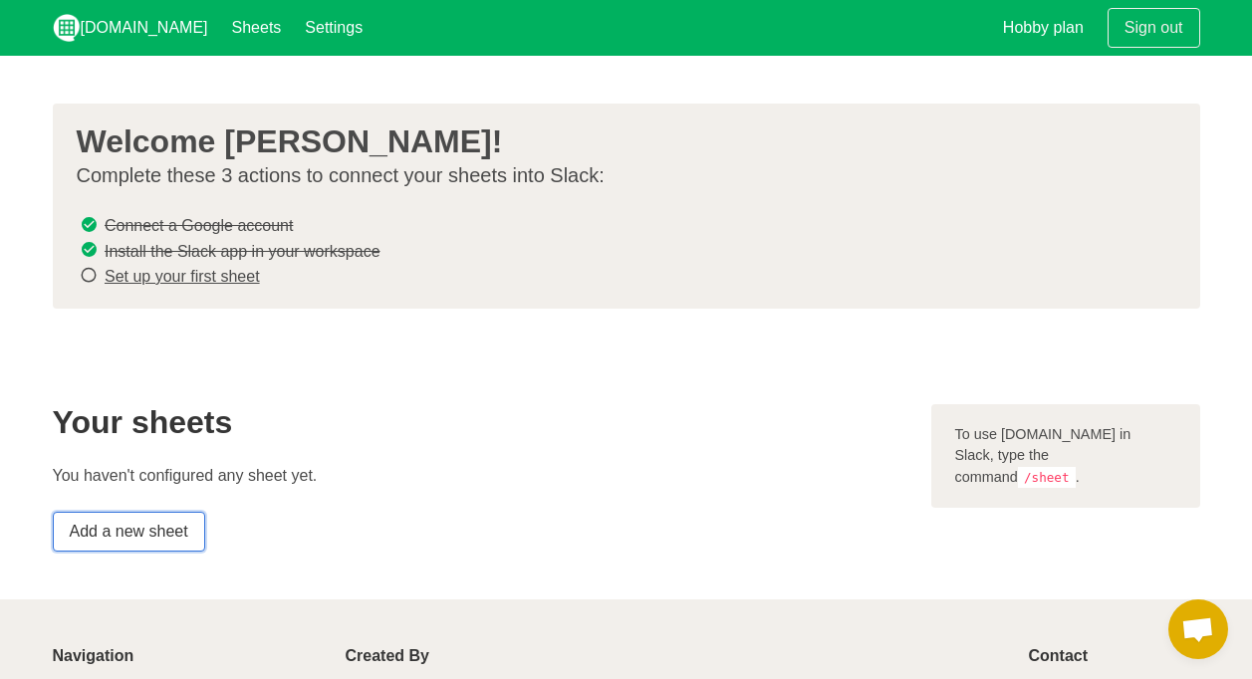
click at [118, 528] on link "Add a new sheet" at bounding box center [129, 532] width 152 height 40
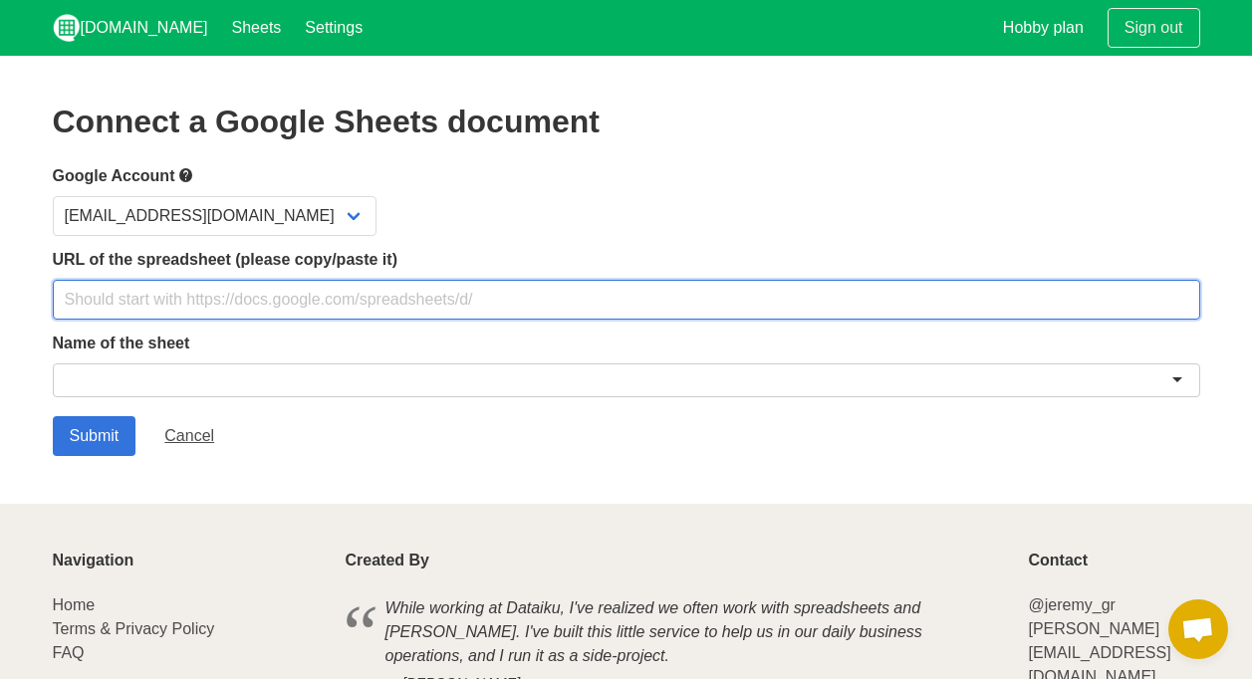
click at [174, 312] on input "text" at bounding box center [626, 300] width 1147 height 40
paste input "SaviousOnlineApprover"
type input "SaviousOnlineApprover"
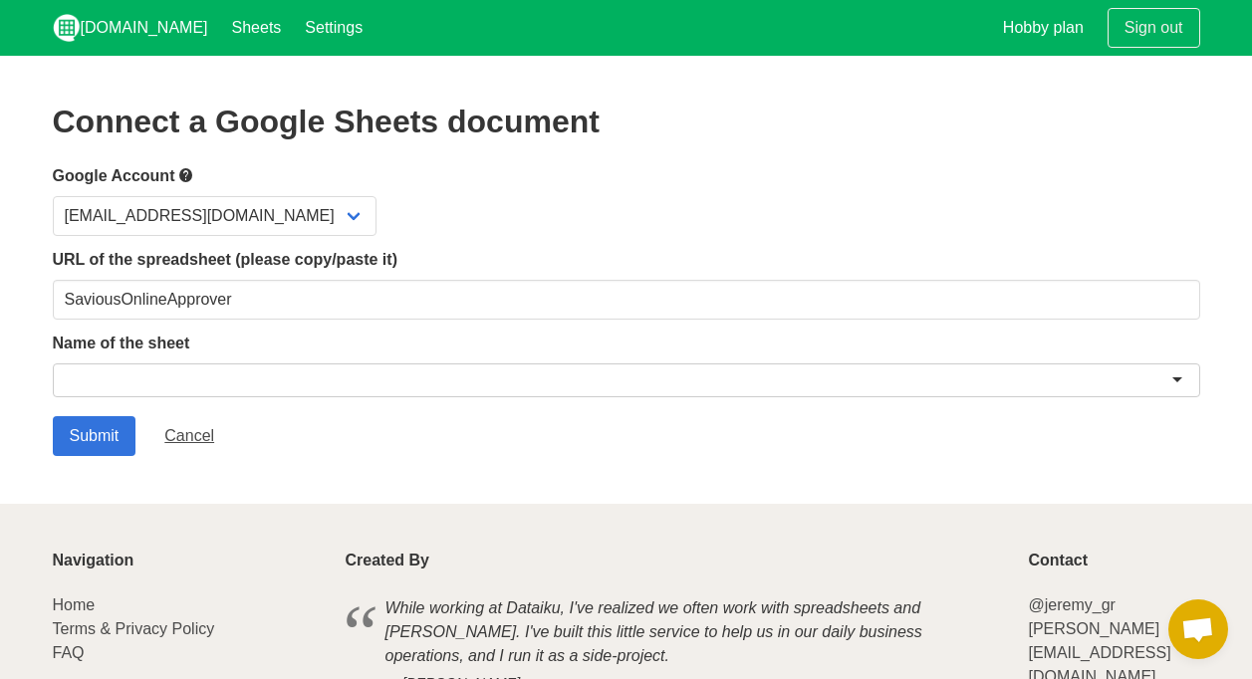
click at [118, 393] on div at bounding box center [626, 380] width 1147 height 34
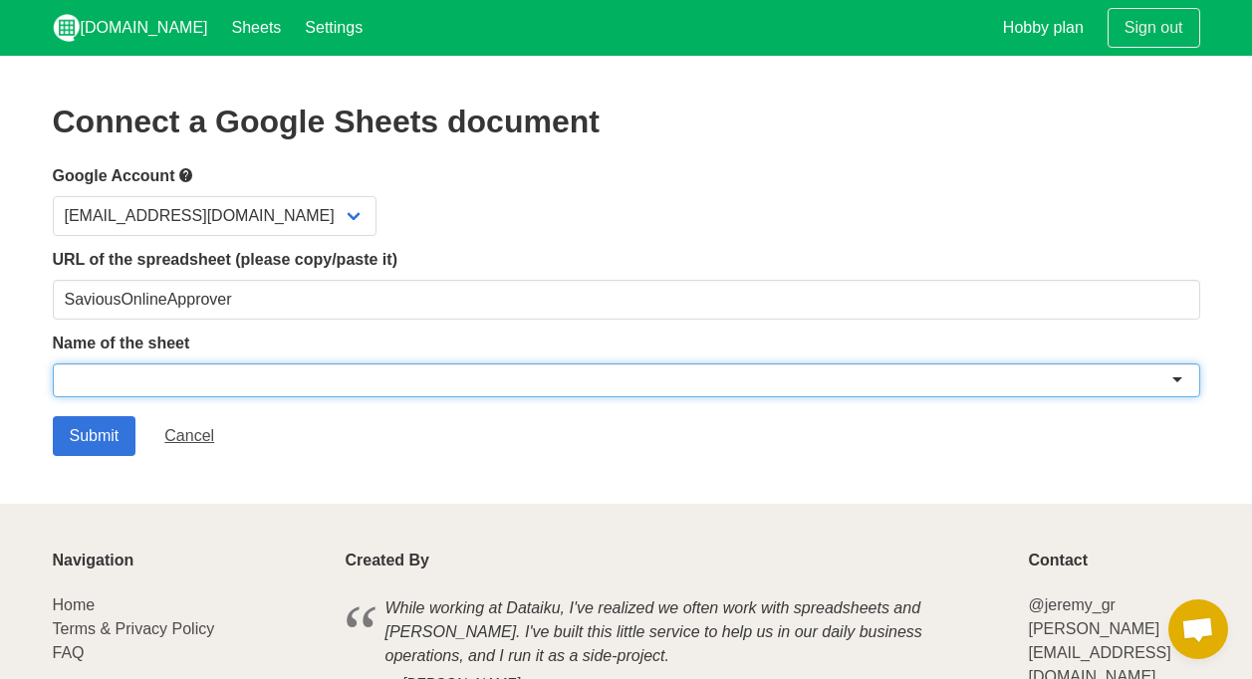
click at [124, 387] on div at bounding box center [626, 380] width 1147 height 34
paste input "SaviousOnlineApprover"
type input "SaviousOnlineApprover"
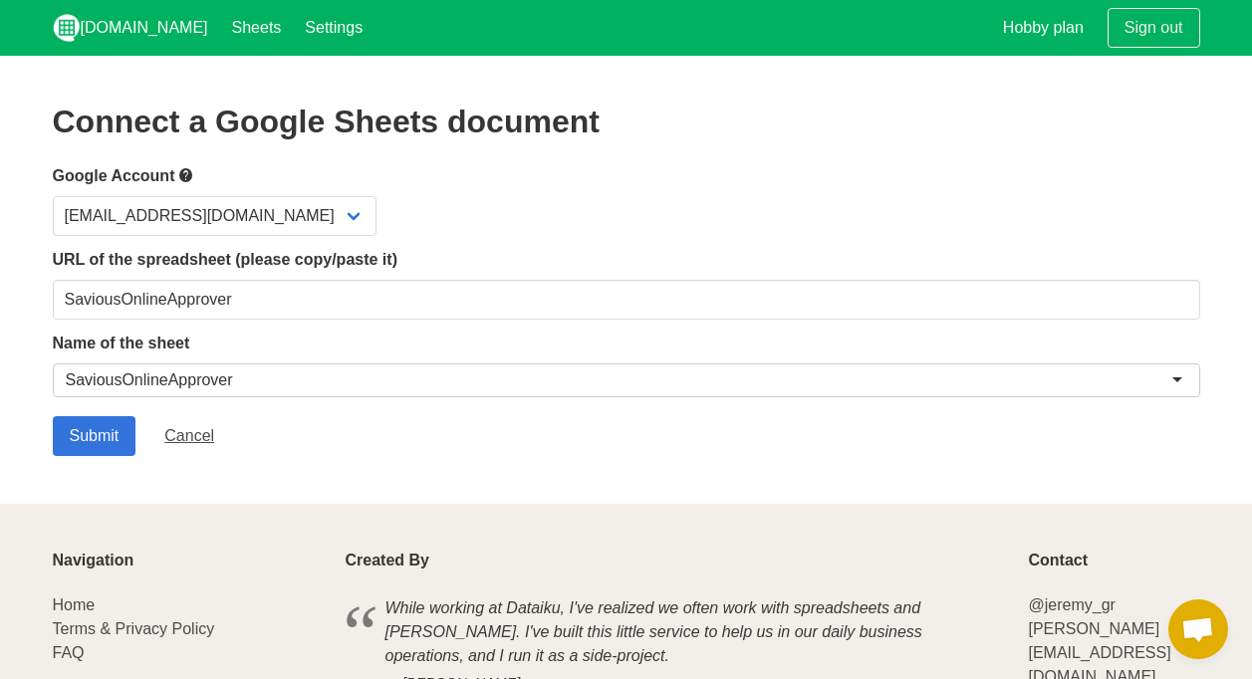
click at [338, 276] on div "URL of the spreadsheet (please copy/paste it) SaviousOnlineApprover" at bounding box center [626, 284] width 1147 height 72
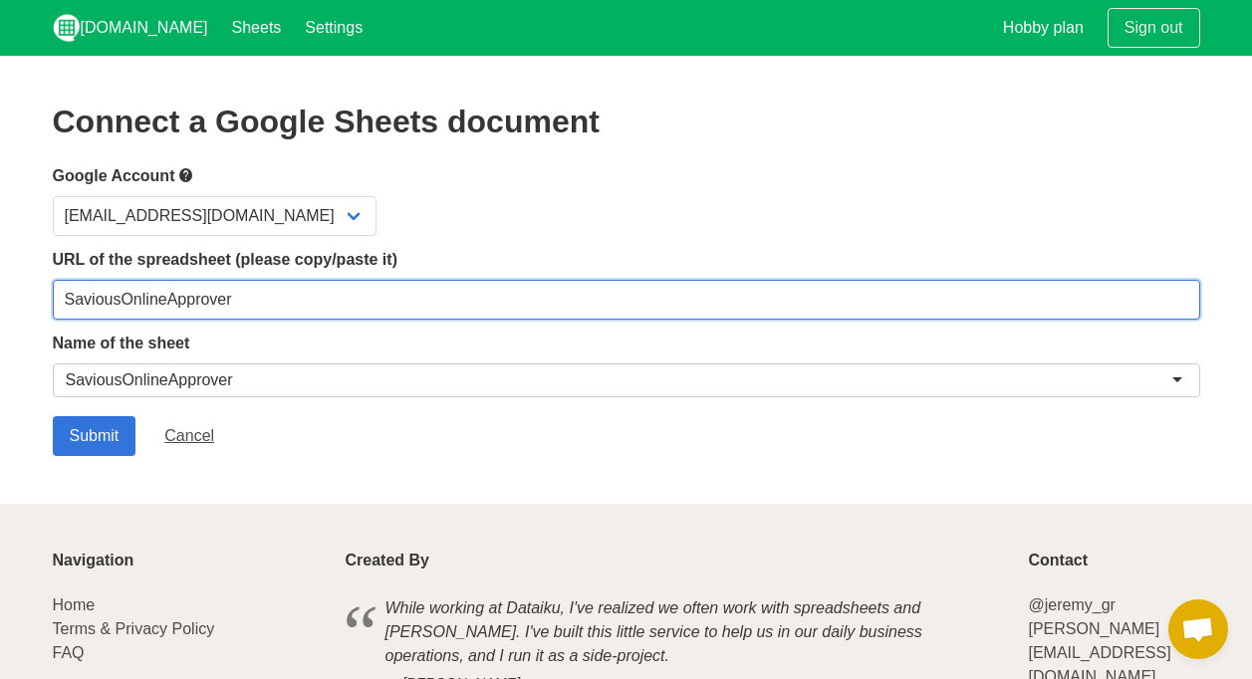
drag, startPoint x: 297, startPoint y: 302, endPoint x: 0, endPoint y: 279, distance: 297.6
click at [0, 279] on html "Sheet.chat Sheets Settings Hobby plan Sign out Connect a Google Sheets document…" at bounding box center [626, 404] width 1252 height 809
paste input "https://docs.google.com/spreadsheets/d/1sAJCwRNrxgJR4ZjPE2LgJLXM9DDAk2x6fUxkO1W…"
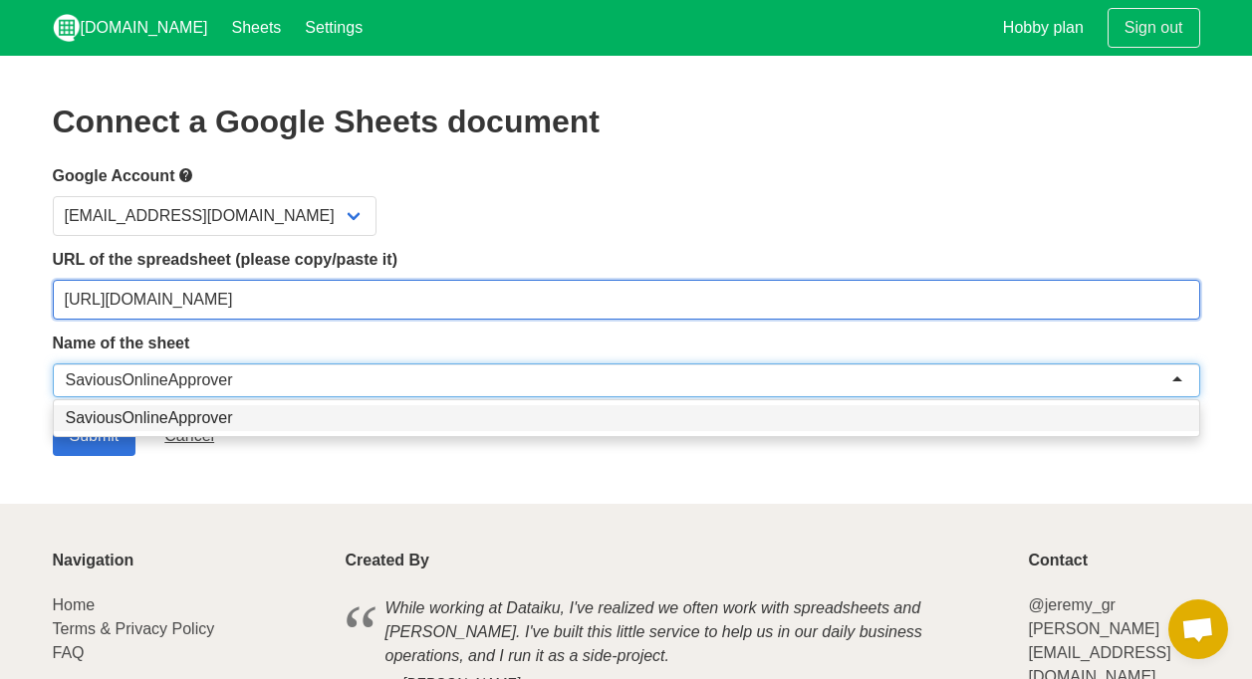
click at [900, 301] on input "https://docs.google.com/spreadsheets/d/1sAJCwRNrxgJR4ZjPE2LgJLXM9DDAk2x6fUxkO1W…" at bounding box center [626, 300] width 1147 height 40
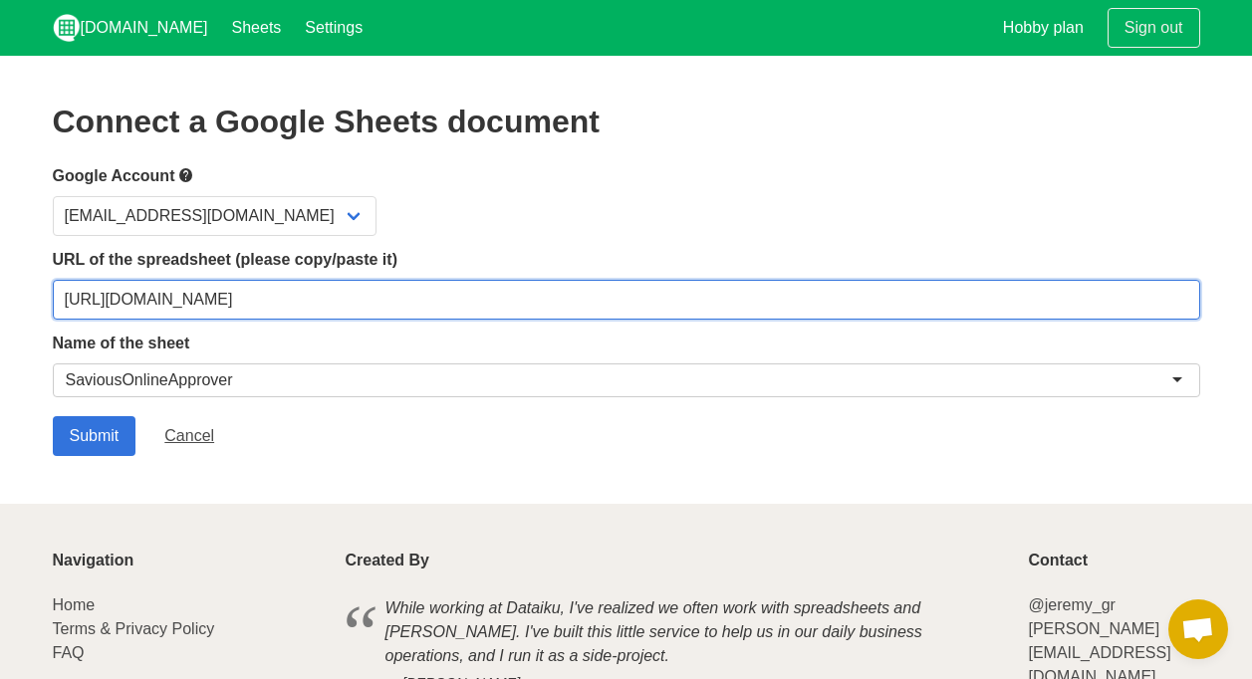
drag, startPoint x: 896, startPoint y: 302, endPoint x: 1058, endPoint y: 311, distance: 161.6
click at [1058, 311] on input "https://docs.google.com/spreadsheets/d/1sAJCwRNrxgJR4ZjPE2LgJLXM9DDAk2x6fUxkO1W…" at bounding box center [626, 300] width 1147 height 40
type input "https://docs.google.com/spreadsheets/d/1sAJCwRNrxgJR4ZjPE2LgJLXM9DDAk2x6fUxkO1W…"
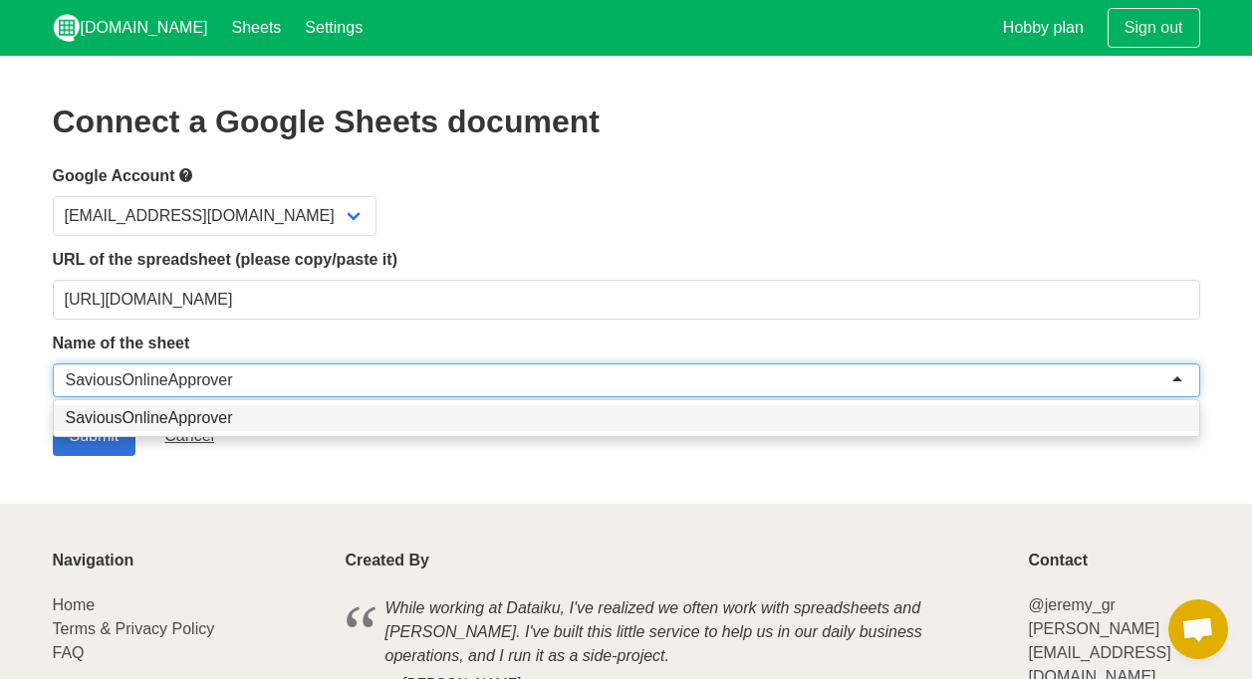
click at [113, 412] on form "Google Account aatolive8@gmail.com URL of the spreadsheet (please copy/paste it…" at bounding box center [626, 309] width 1147 height 293
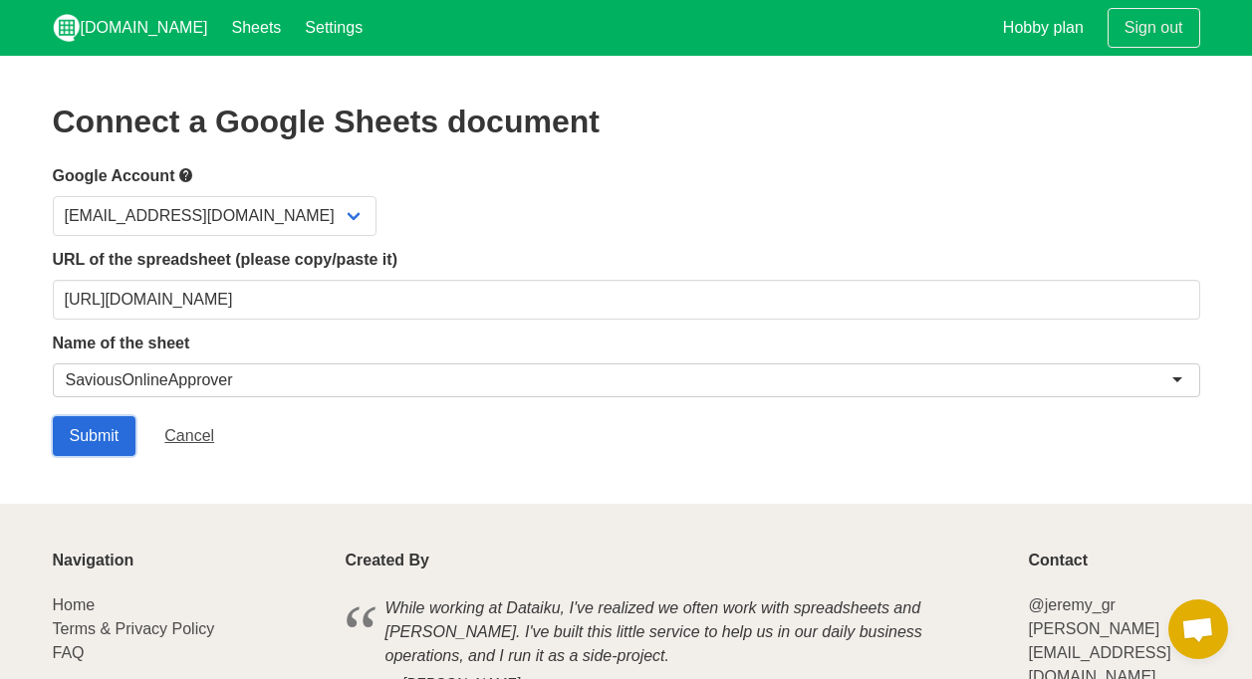
click at [99, 432] on input "Submit" at bounding box center [95, 436] width 84 height 40
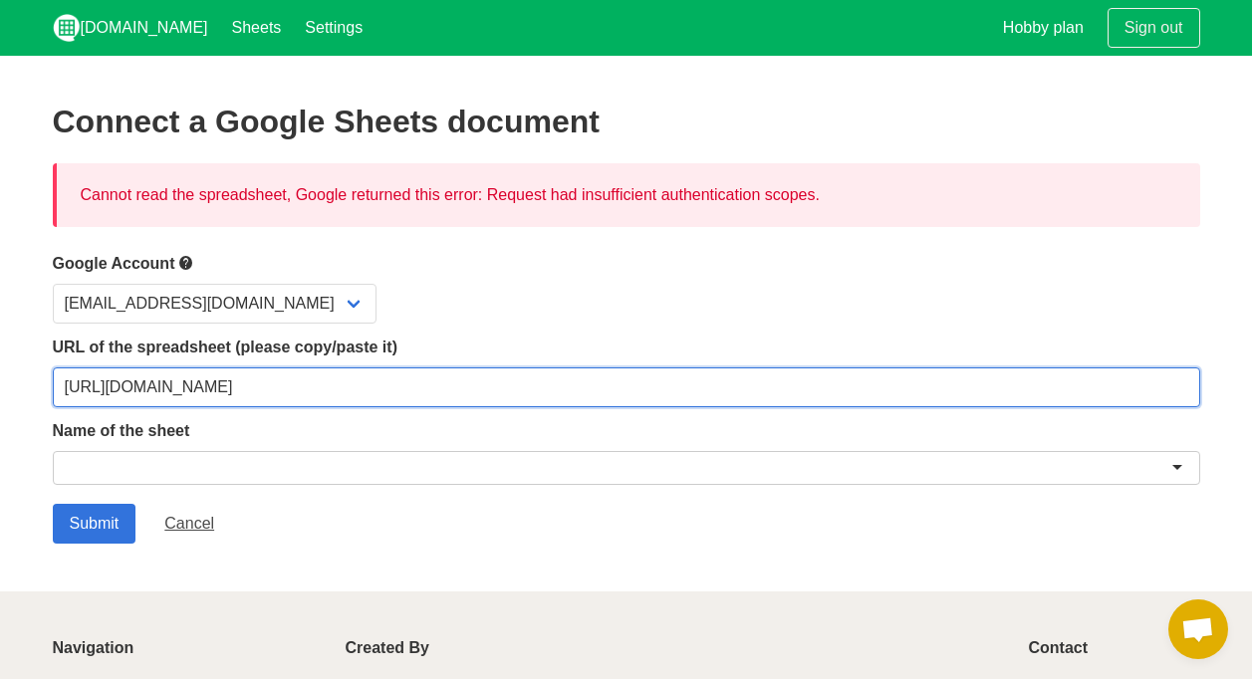
click at [885, 395] on input "[URL][DOMAIN_NAME]" at bounding box center [626, 387] width 1147 height 40
drag, startPoint x: 780, startPoint y: 393, endPoint x: 972, endPoint y: 389, distance: 192.2
click at [972, 390] on input "[URL][DOMAIN_NAME]" at bounding box center [626, 387] width 1147 height 40
type input "[URL][DOMAIN_NAME]"
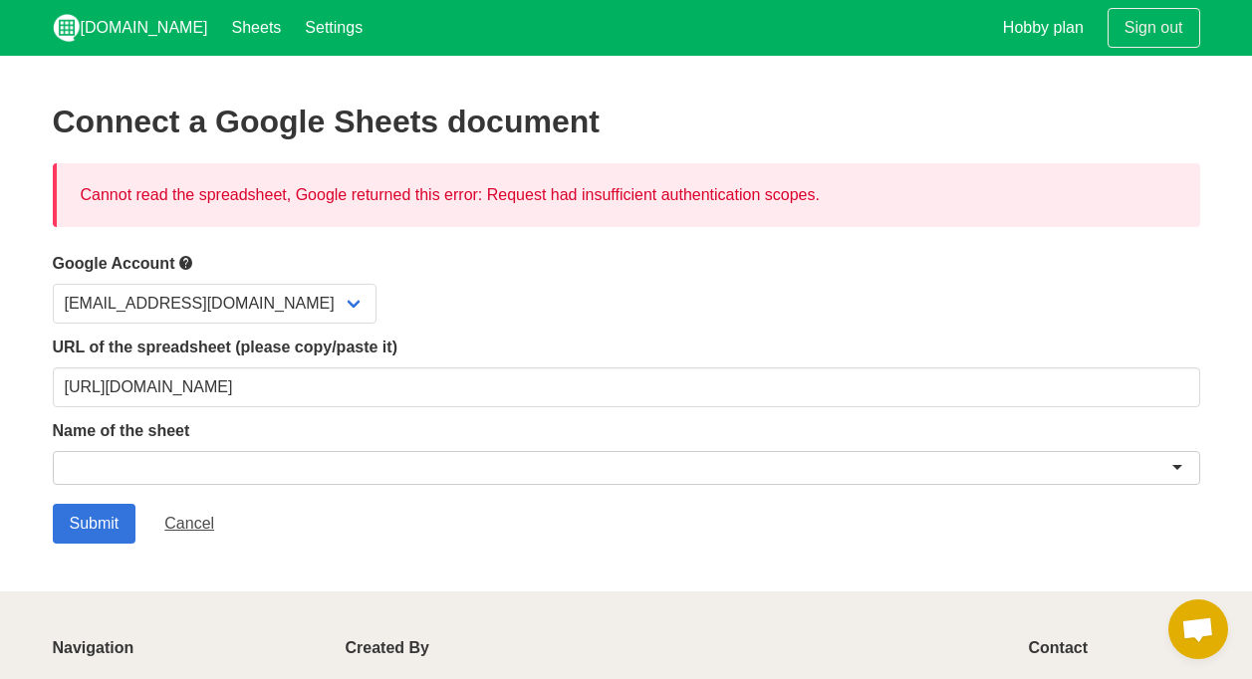
click at [610, 484] on div at bounding box center [626, 471] width 1147 height 41
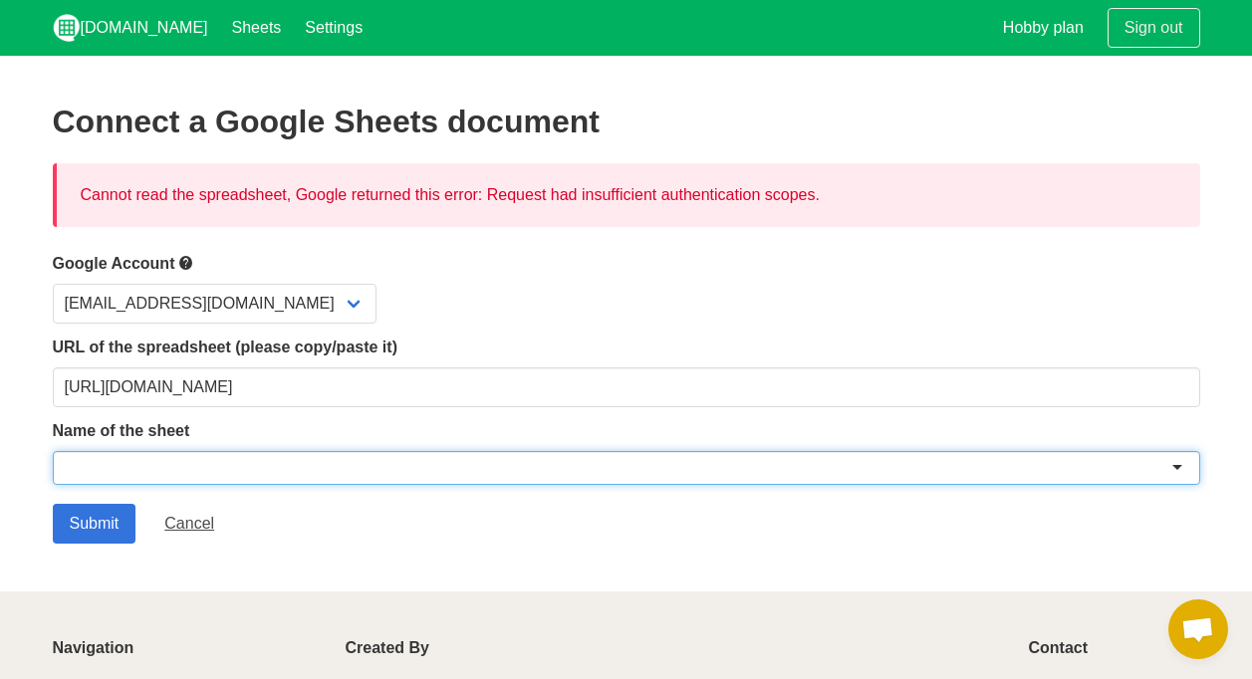
click at [1173, 466] on div at bounding box center [626, 468] width 1147 height 34
click at [1179, 466] on div at bounding box center [626, 468] width 1147 height 34
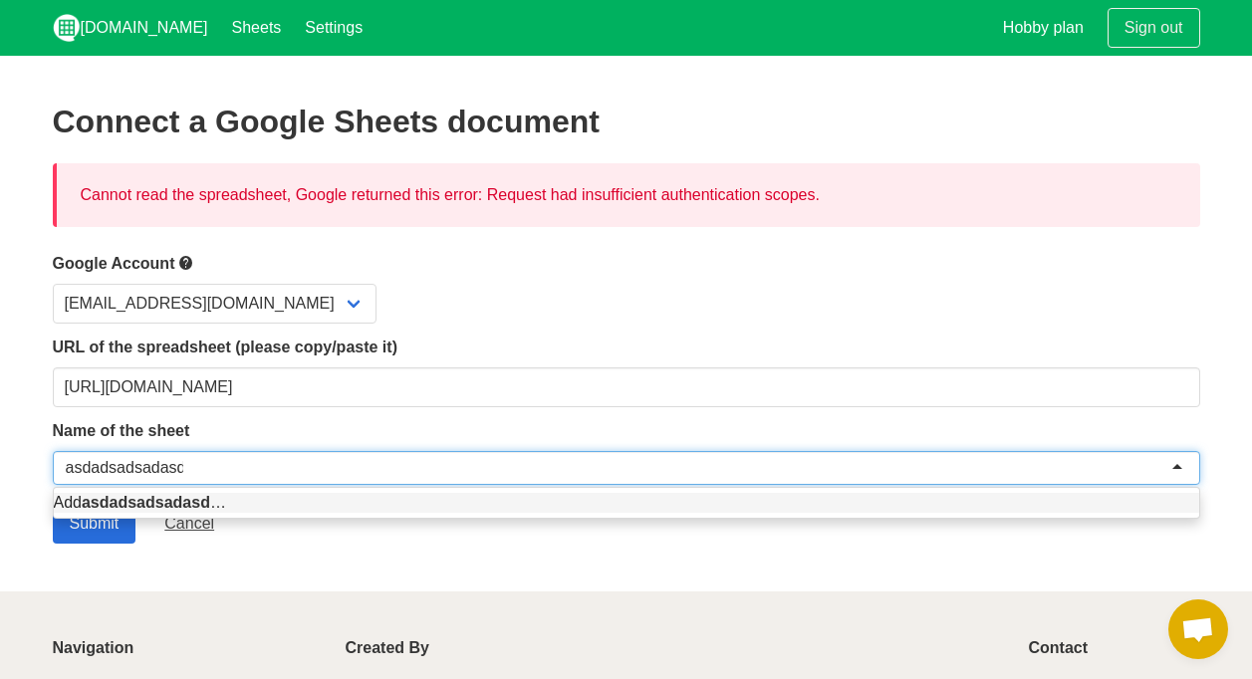
type input "asdadsadsadasd"
click at [73, 536] on input "Submit" at bounding box center [95, 524] width 84 height 40
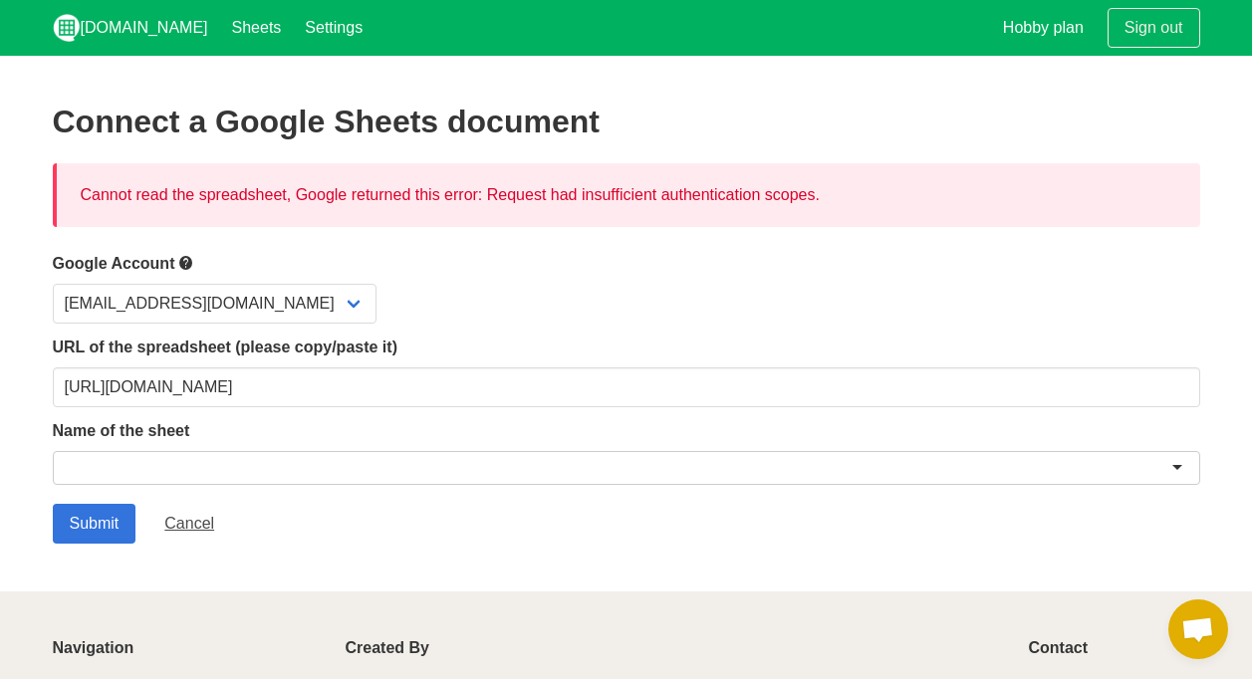
drag, startPoint x: 45, startPoint y: 107, endPoint x: 867, endPoint y: 185, distance: 826.3
click at [867, 185] on section "Connect a Google Sheets document Cannot read the spreadsheet, Google returned t…" at bounding box center [626, 324] width 1252 height 536
copy div "Connect a Google Sheets document Cannot read the spreadsheet, Google returned t…"
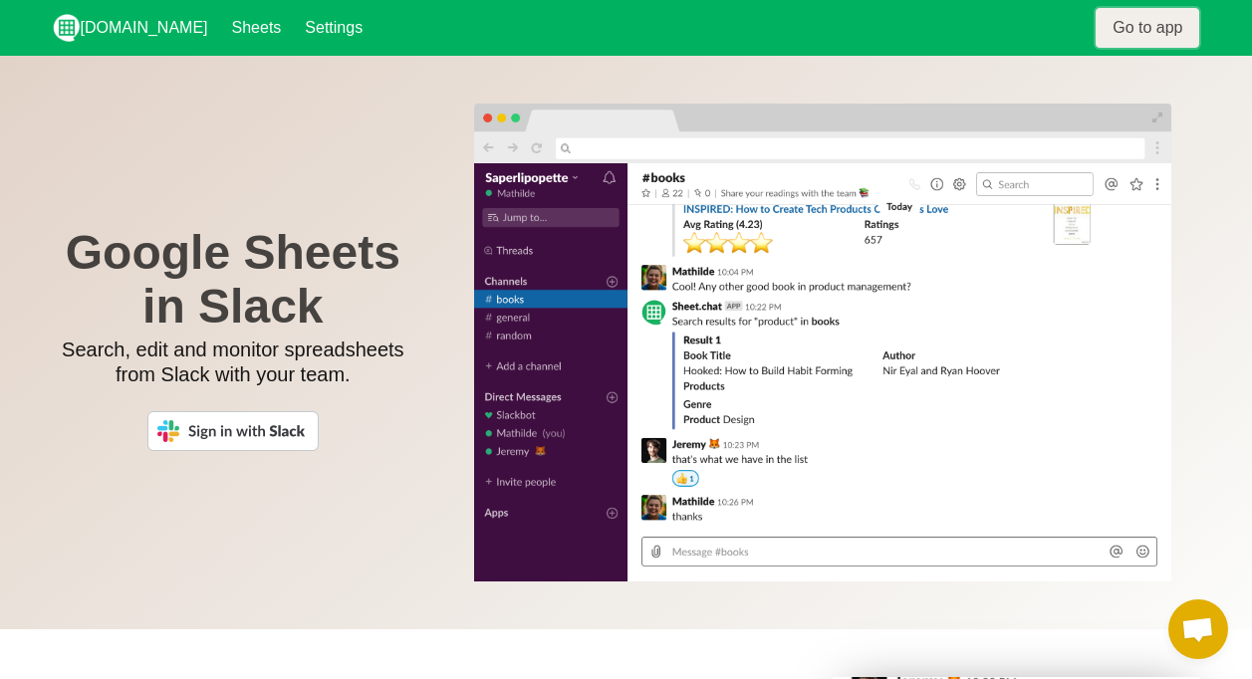
click at [1142, 27] on link "Go to app" at bounding box center [1147, 28] width 104 height 40
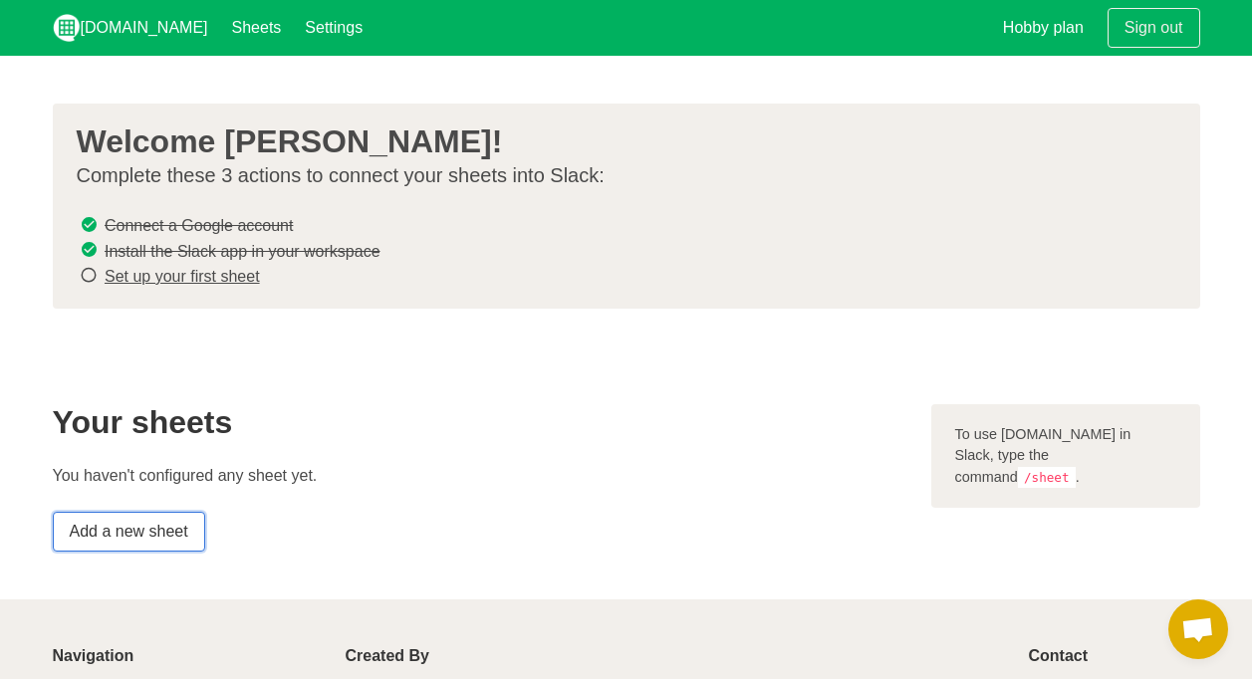
click at [128, 516] on link "Add a new sheet" at bounding box center [129, 532] width 152 height 40
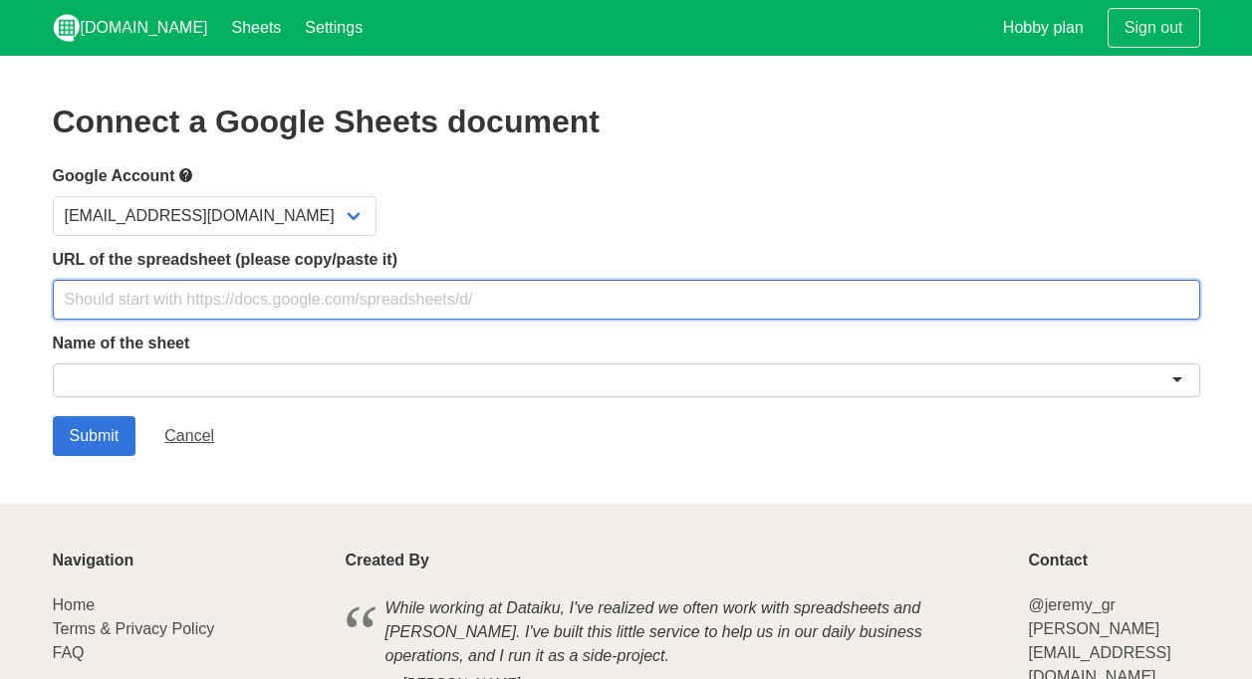
click at [175, 300] on input "text" at bounding box center [626, 300] width 1147 height 40
click at [222, 305] on input "text" at bounding box center [626, 300] width 1147 height 40
paste input "[URL][DOMAIN_NAME]"
type input "[URL][DOMAIN_NAME]"
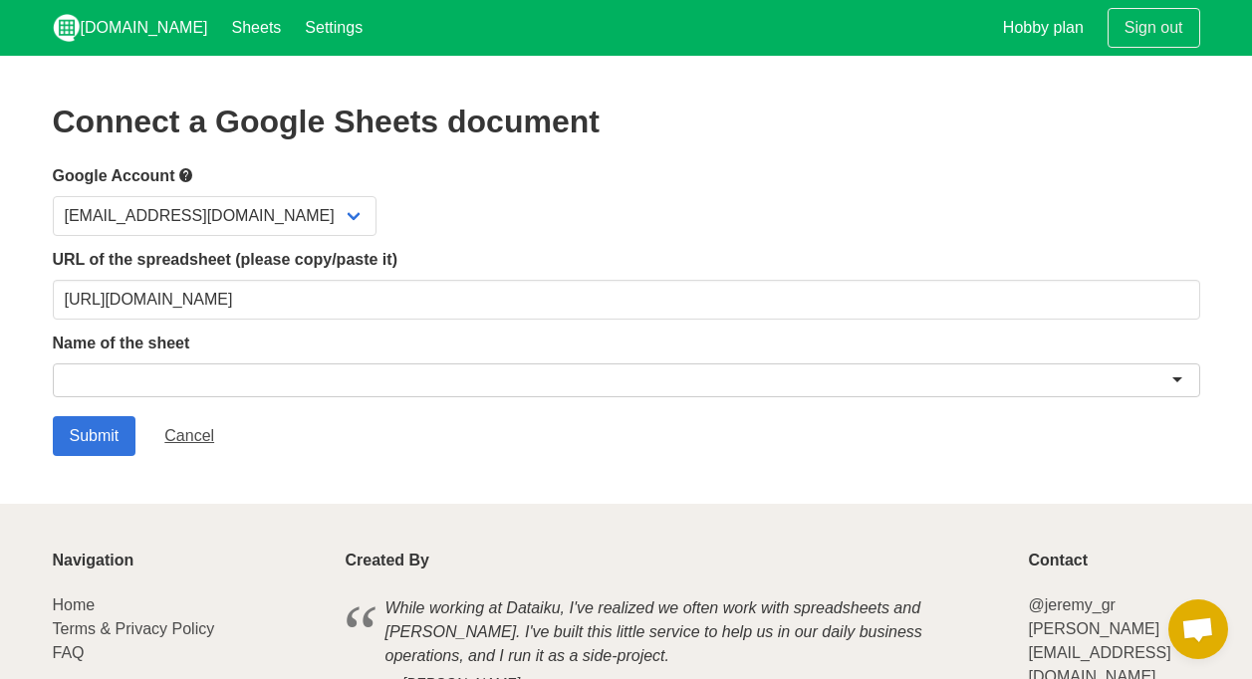
click at [162, 380] on div at bounding box center [626, 380] width 1147 height 34
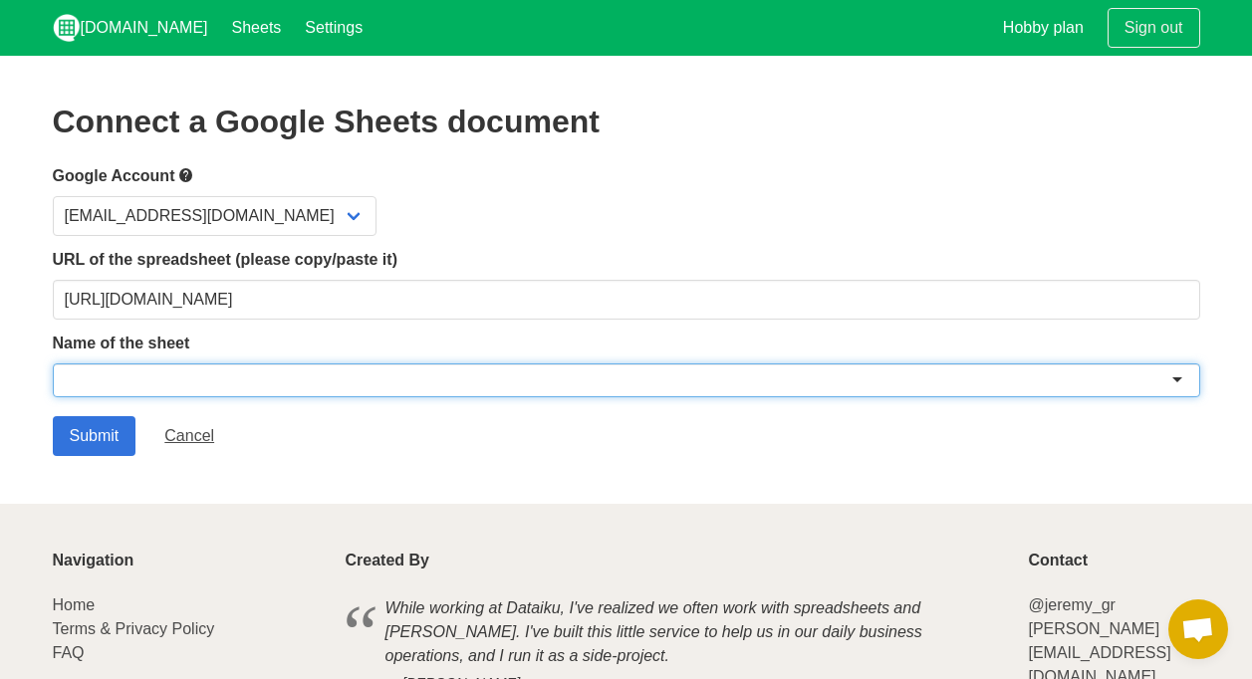
paste input "SaviousOnlineApprover"
type input "SaviousOnlineApprover"
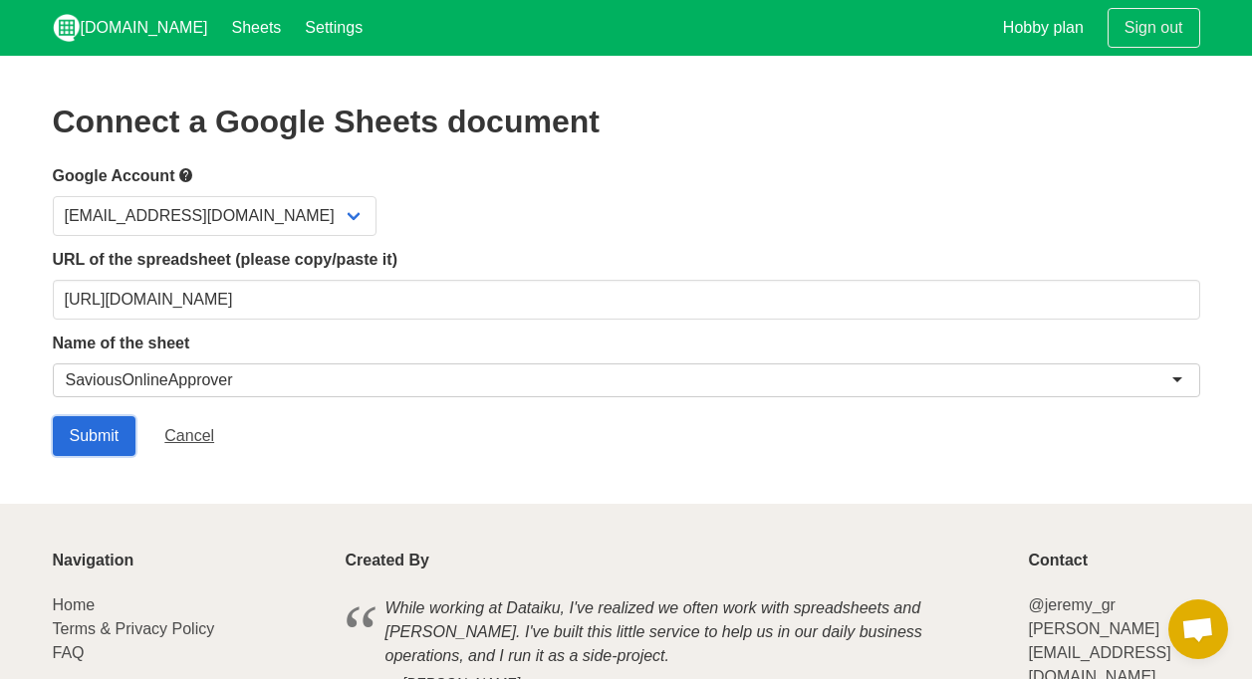
click at [89, 433] on input "Submit" at bounding box center [95, 436] width 84 height 40
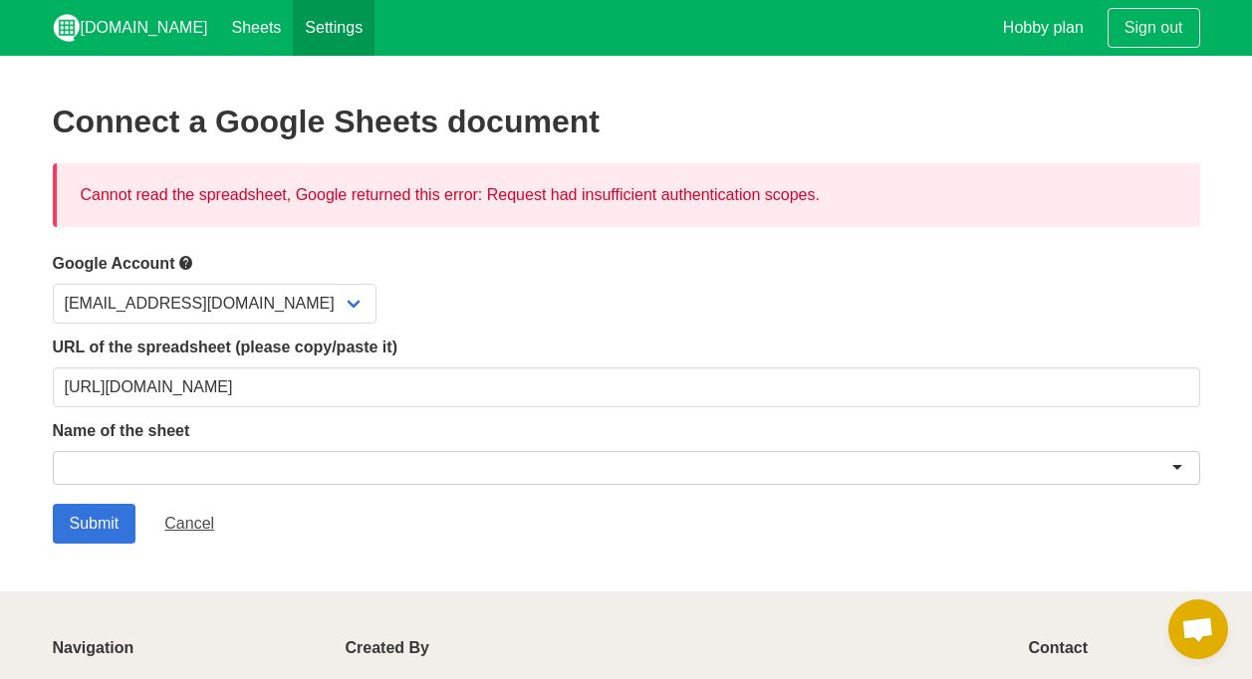
click at [293, 24] on link "Settings" at bounding box center [334, 28] width 82 height 56
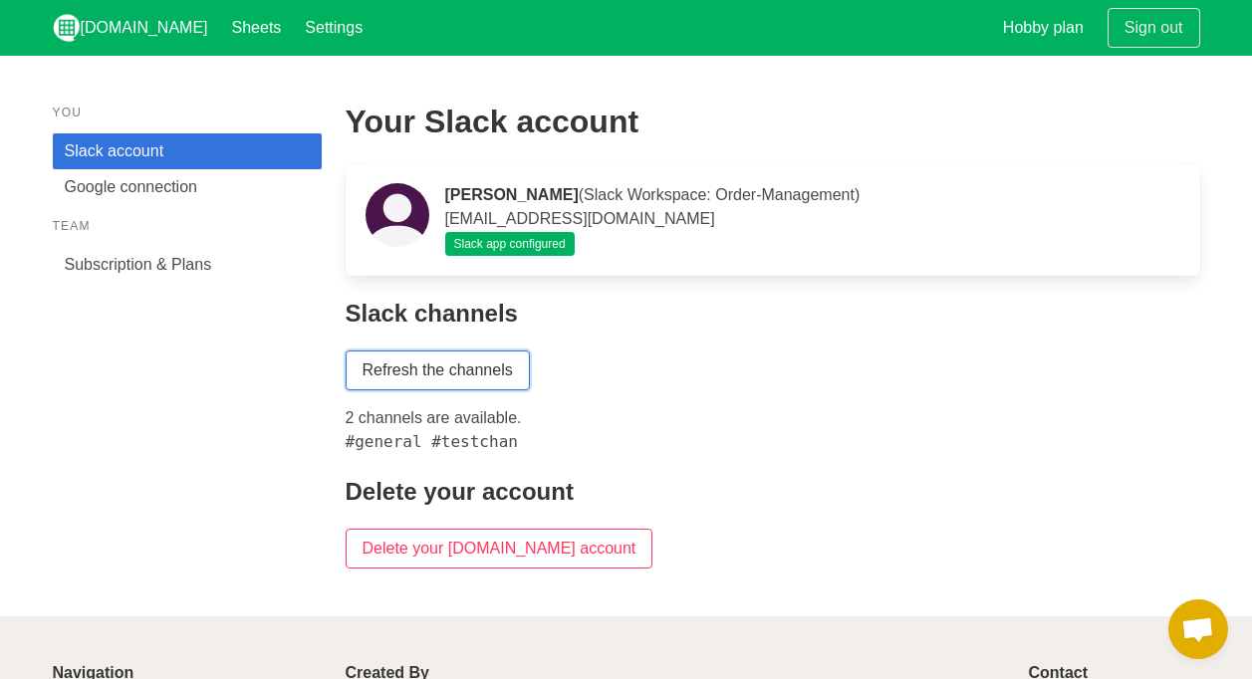
click at [429, 362] on link "Refresh the channels" at bounding box center [438, 371] width 184 height 40
click at [146, 167] on link "Slack account" at bounding box center [187, 151] width 269 height 36
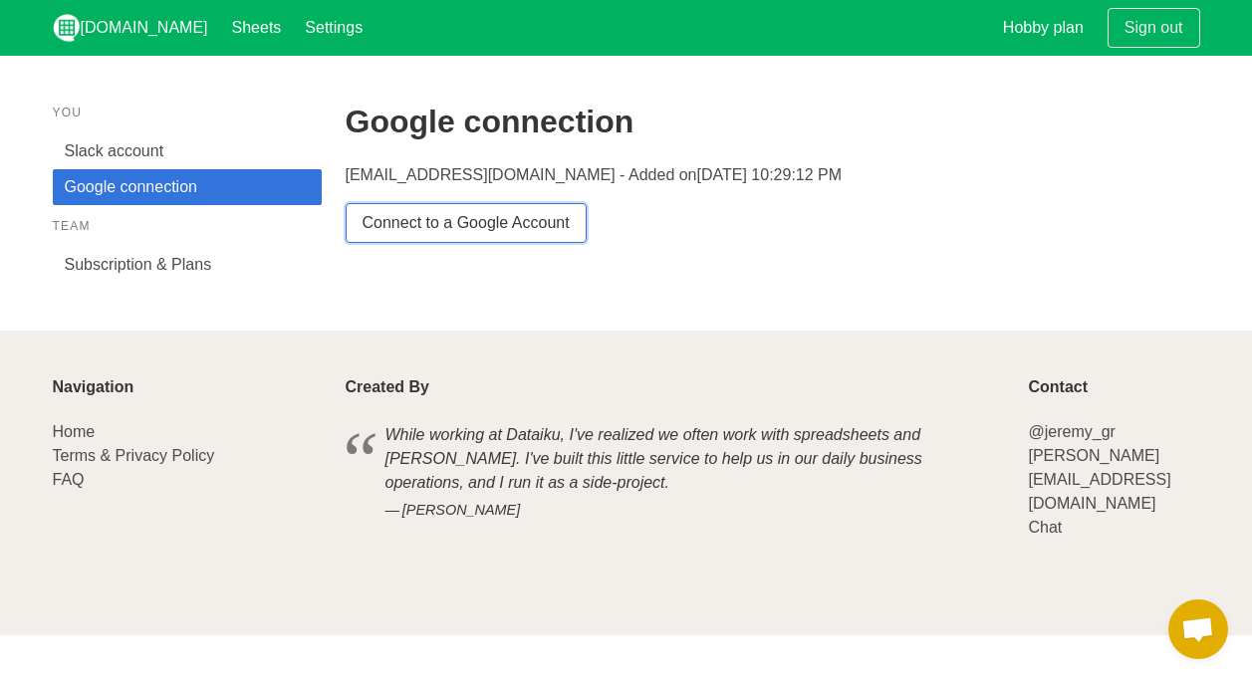
click at [464, 229] on link "Connect to a Google Account" at bounding box center [466, 223] width 241 height 40
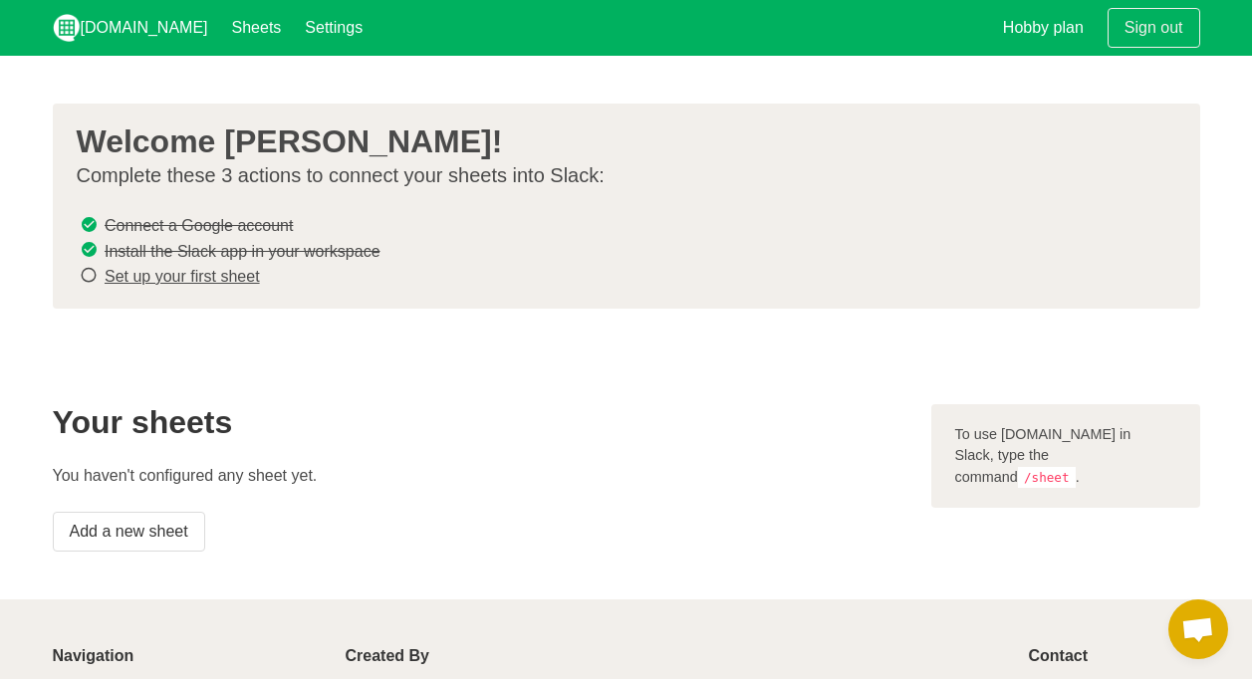
scroll to position [166, 0]
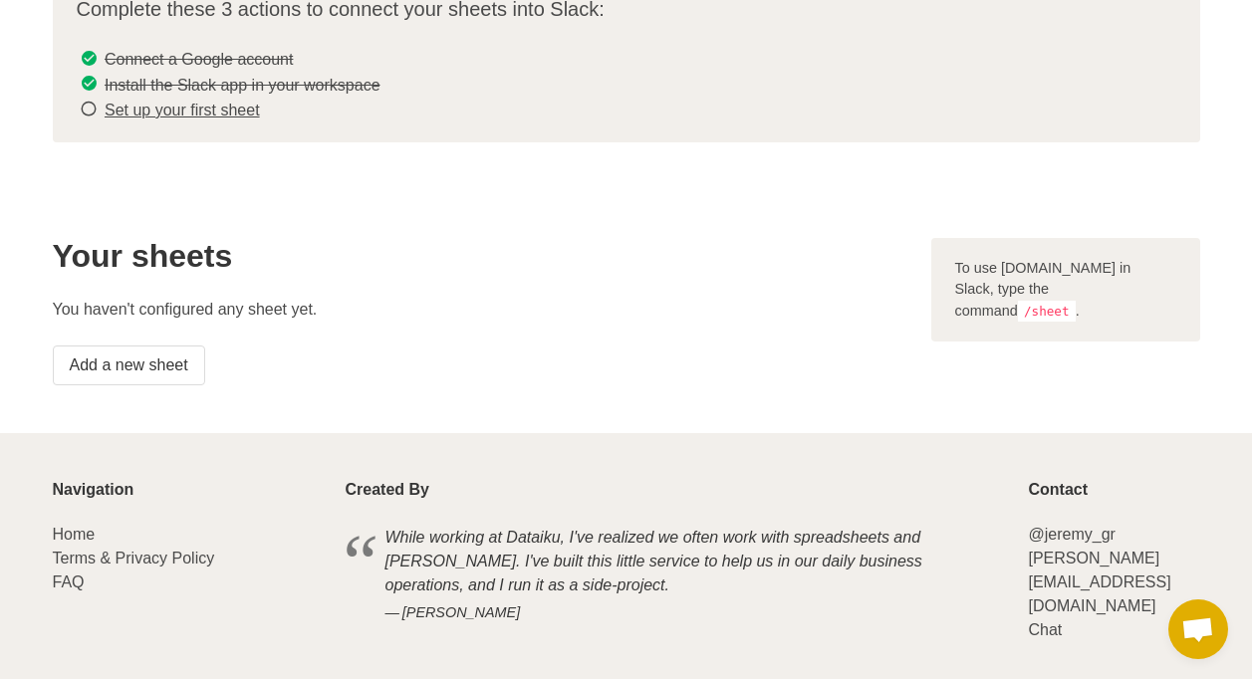
click at [113, 106] on link "Set up your first sheet" at bounding box center [182, 110] width 155 height 17
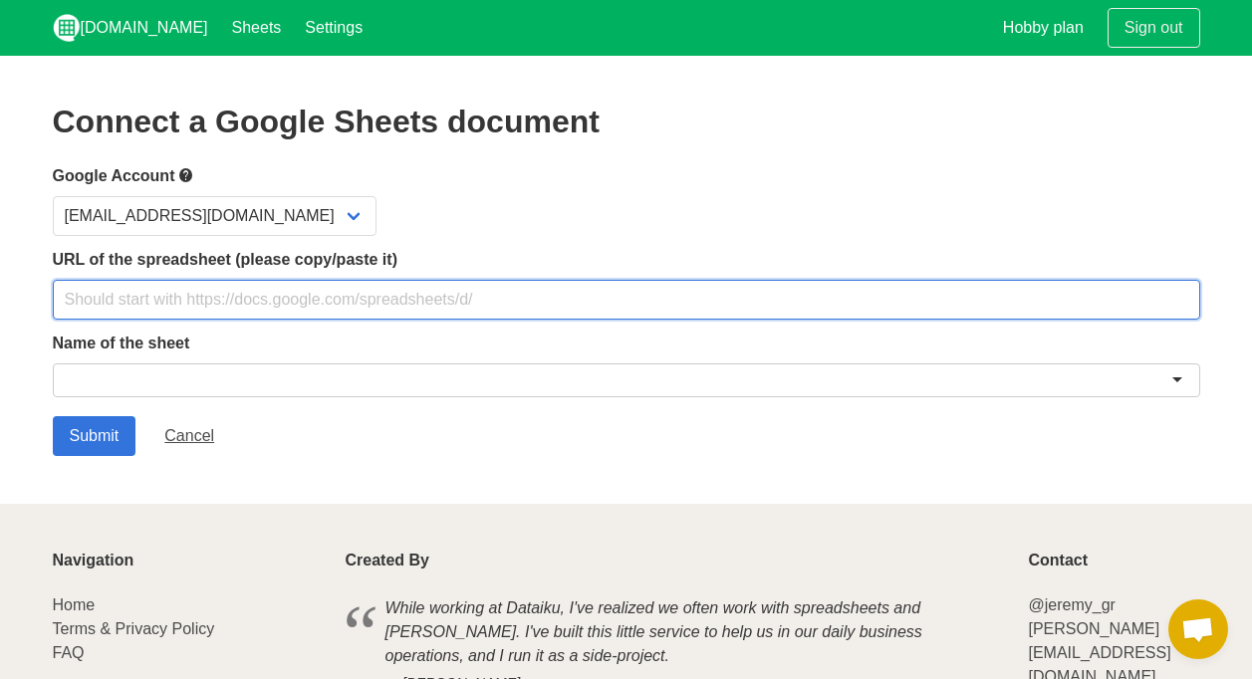
click at [151, 305] on input "text" at bounding box center [626, 300] width 1147 height 40
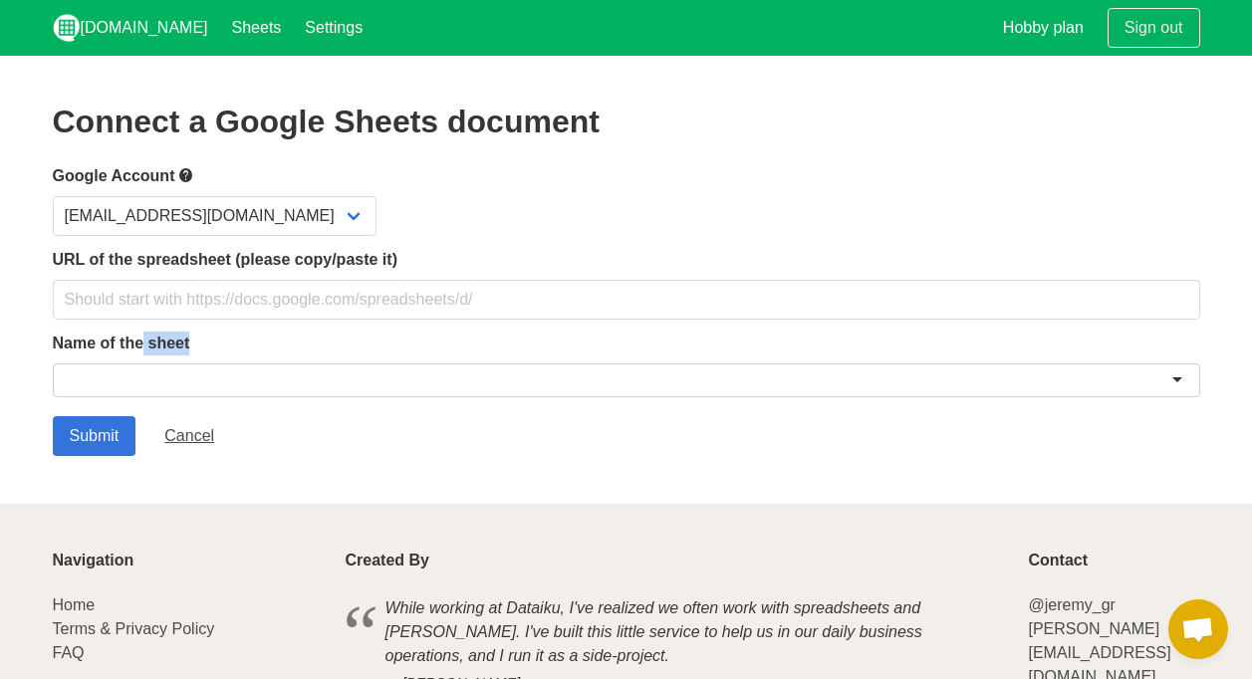
click at [139, 360] on div "Name of the sheet" at bounding box center [626, 368] width 1147 height 73
click at [137, 368] on div at bounding box center [626, 380] width 1147 height 34
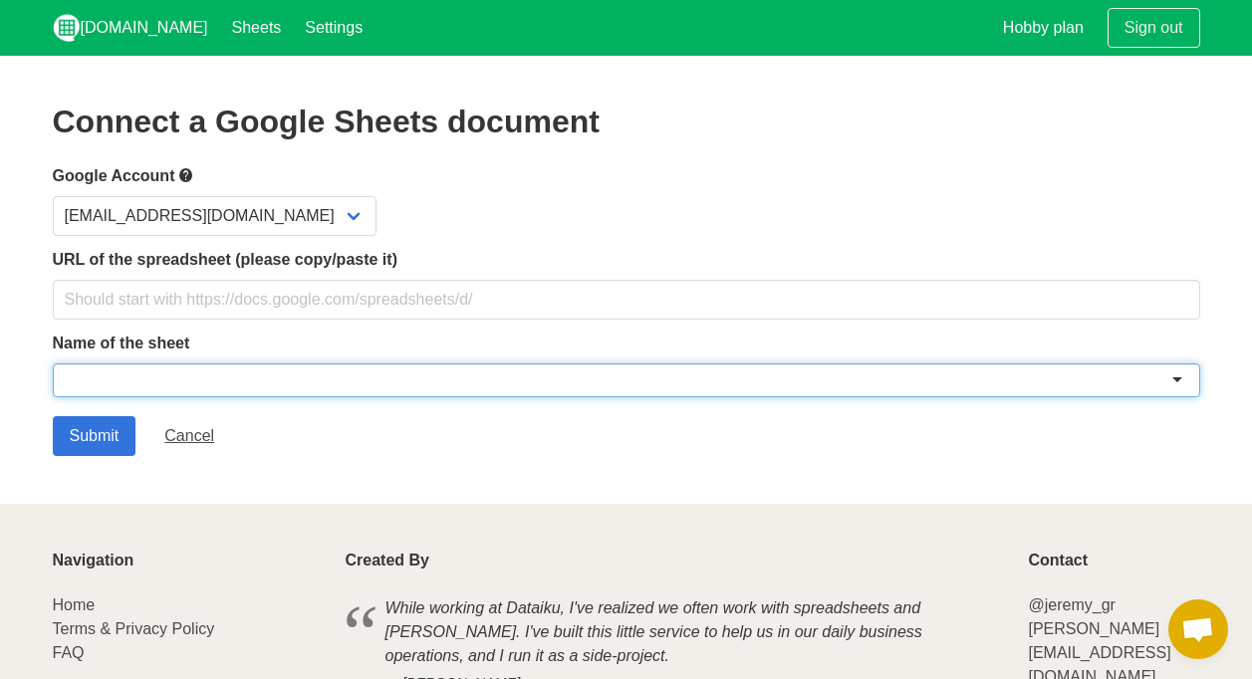
paste input "SaviousOnlineApprover"
type input "SaviousOnlineApprover"
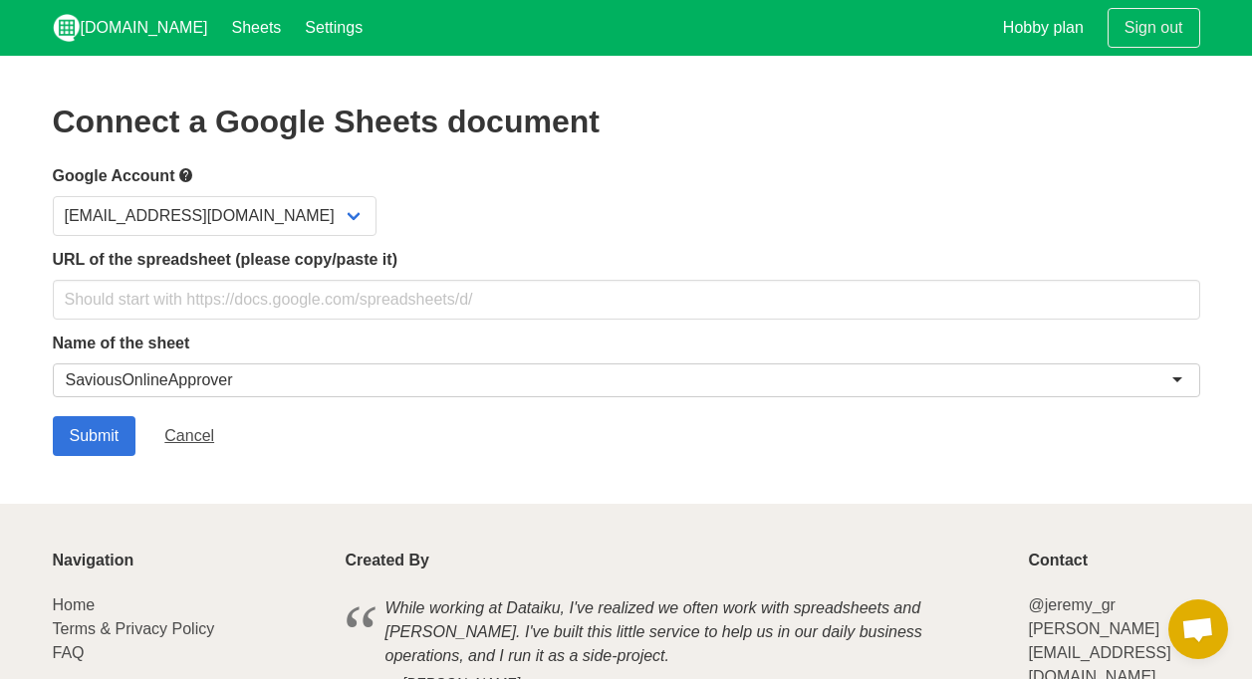
click at [289, 381] on div "SaviousOnlineApprover" at bounding box center [626, 380] width 1147 height 34
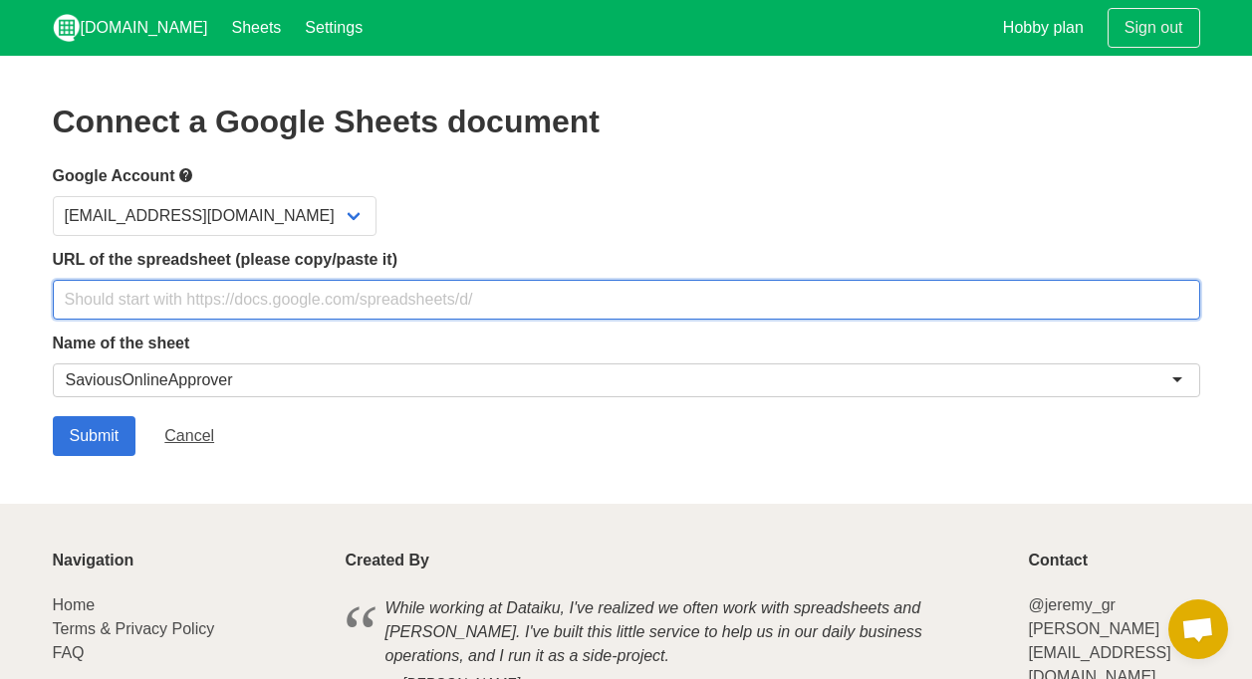
click at [295, 304] on input "text" at bounding box center [626, 300] width 1147 height 40
paste input "https://docs.google.com/spreadsheets/d/1sAJCwRNrxgJR4ZjPE2LgJLXM9DDAk2x6fUxkO1W…"
type input "https://docs.google.com/spreadsheets/d/1sAJCwRNrxgJR4ZjPE2LgJLXM9DDAk2x6fUxkO1W…"
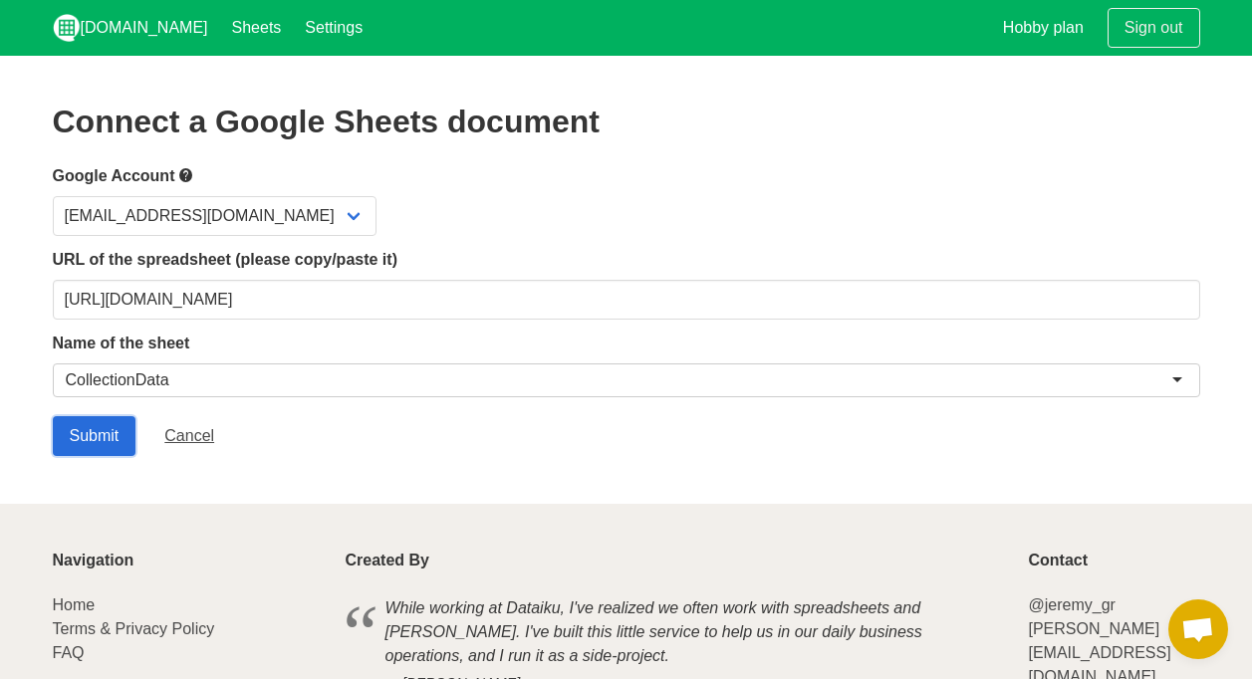
click at [99, 438] on input "Submit" at bounding box center [95, 436] width 84 height 40
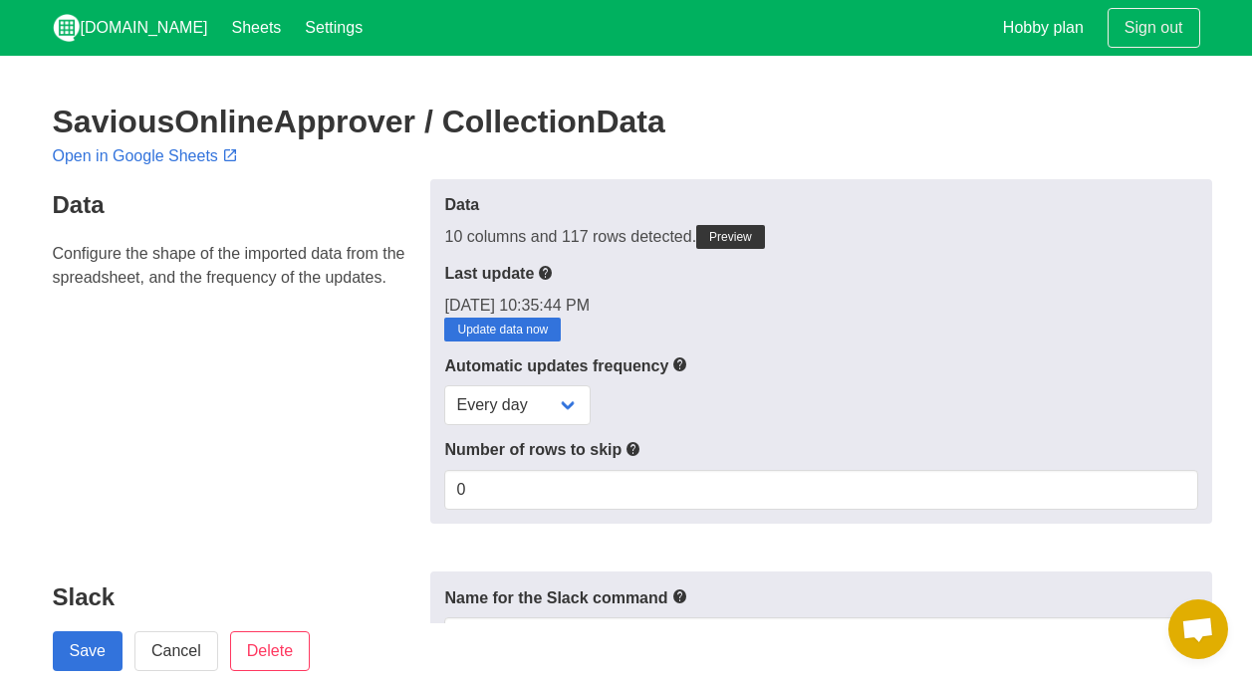
click at [468, 130] on h2 "SaviousOnlineApprover / CollectionData" at bounding box center [626, 122] width 1147 height 36
click at [468, 129] on h2 "SaviousOnlineApprover / CollectionData" at bounding box center [626, 122] width 1147 height 36
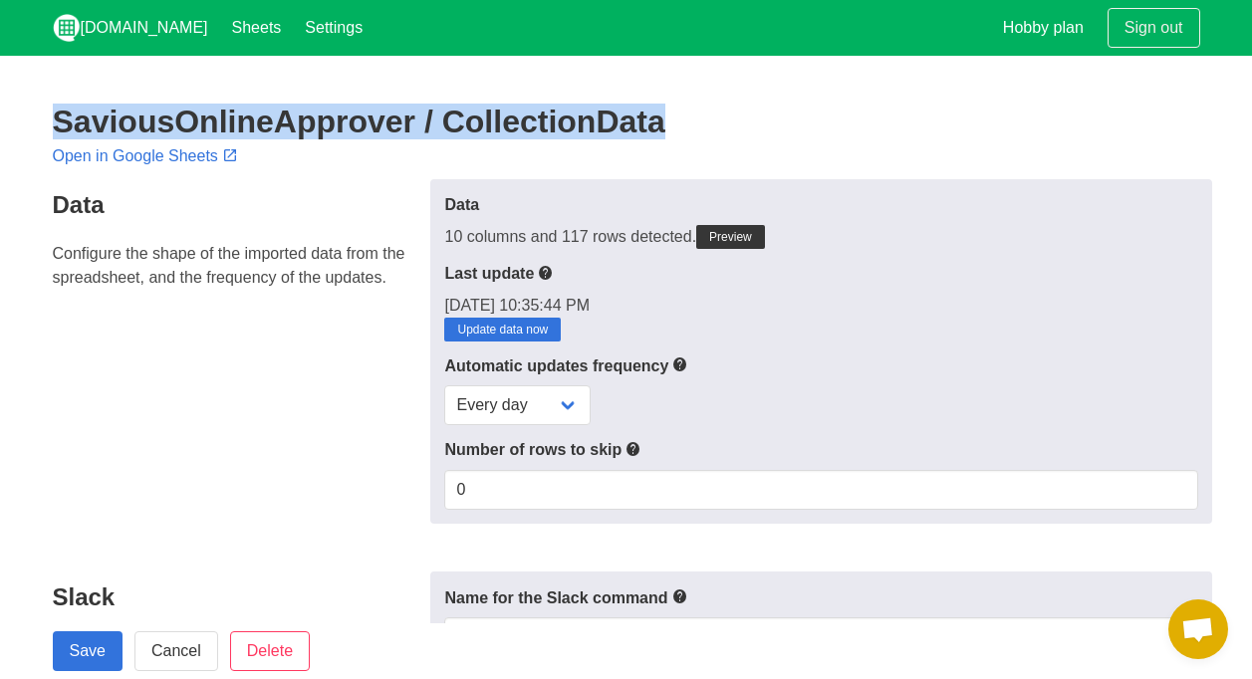
click at [468, 129] on h2 "SaviousOnlineApprover / CollectionData" at bounding box center [626, 122] width 1147 height 36
click at [250, 122] on h2 "SaviousOnlineApprover / CollectionData" at bounding box center [626, 122] width 1147 height 36
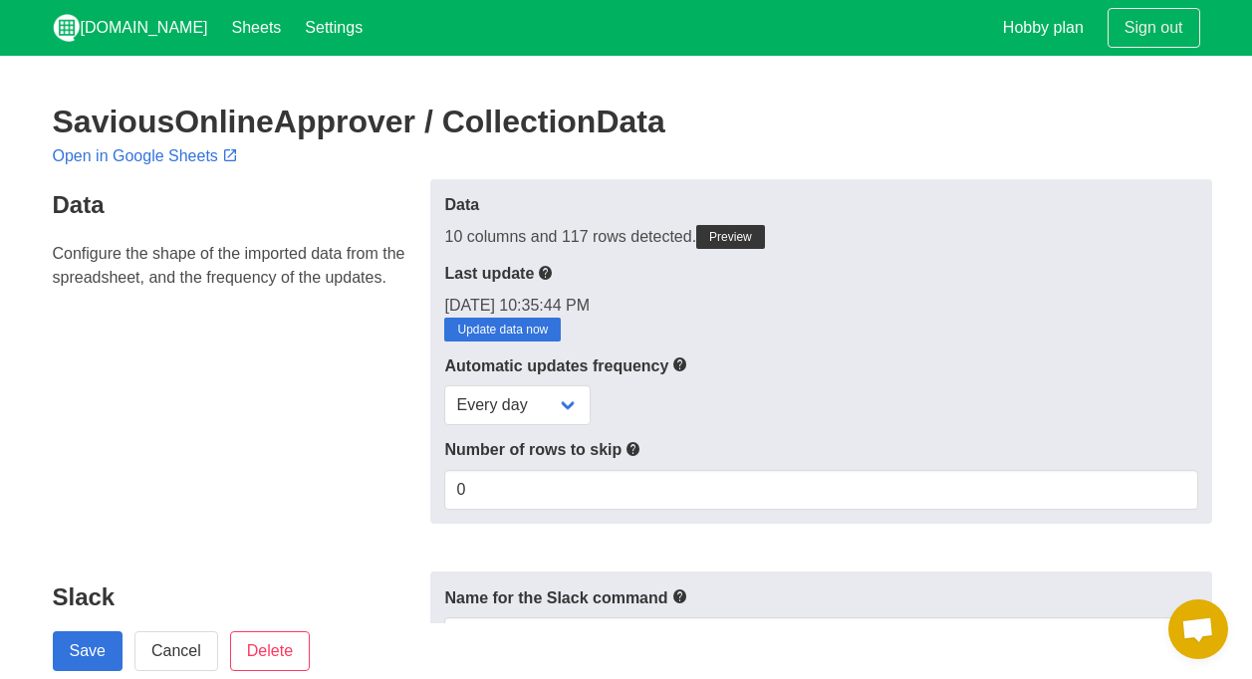
click at [453, 121] on h2 "SaviousOnlineApprover / CollectionData" at bounding box center [626, 122] width 1147 height 36
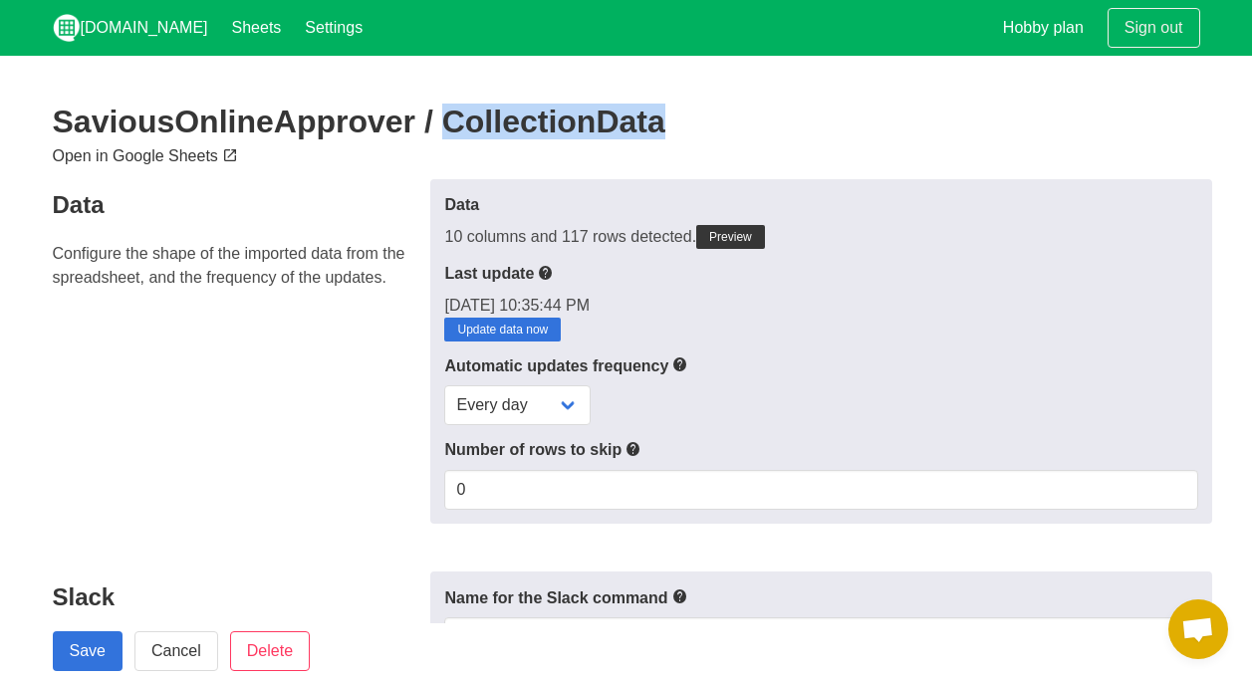
click at [137, 156] on link "Open in Google Sheets" at bounding box center [147, 155] width 189 height 17
click at [185, 658] on link "Cancel" at bounding box center [176, 651] width 84 height 40
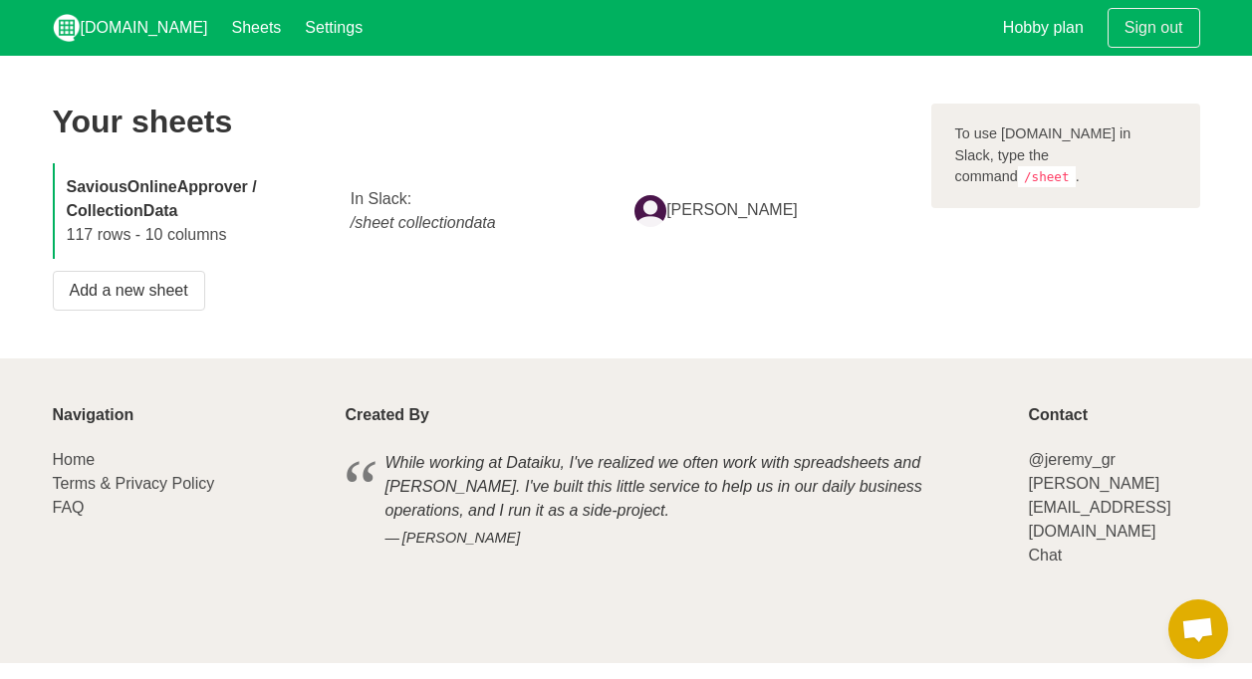
click at [147, 216] on strong "SaviousOnlineApprover / CollectionData" at bounding box center [162, 198] width 190 height 41
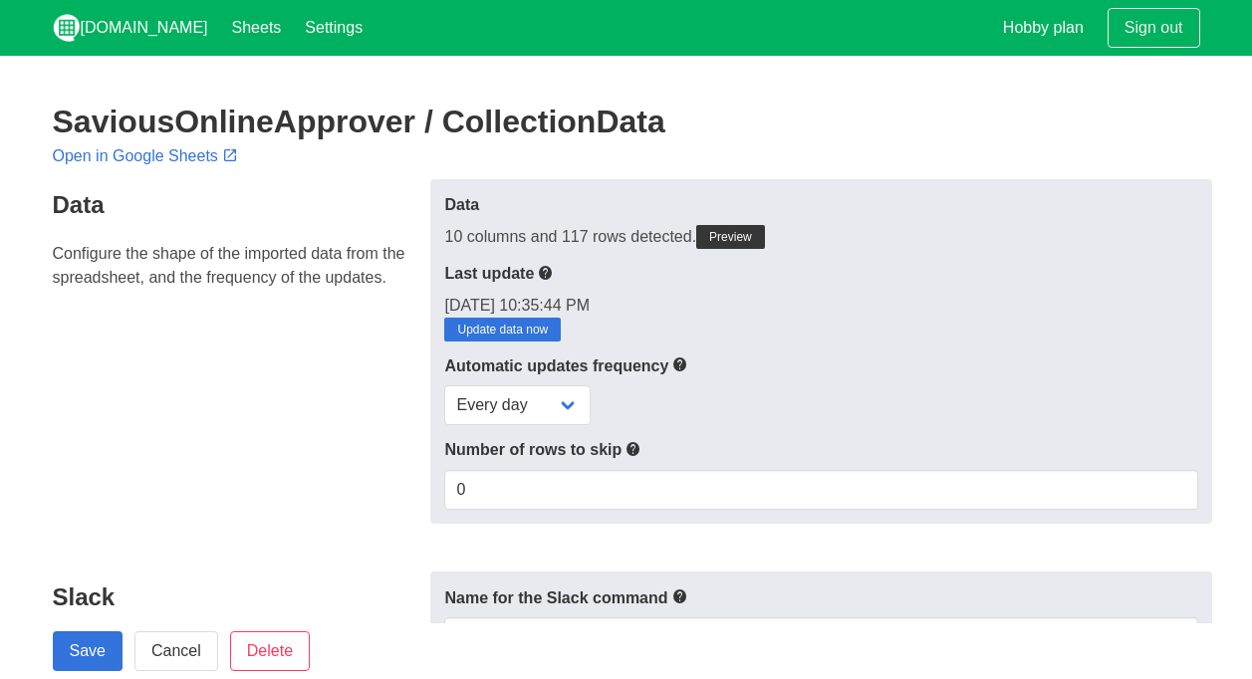
scroll to position [996, 0]
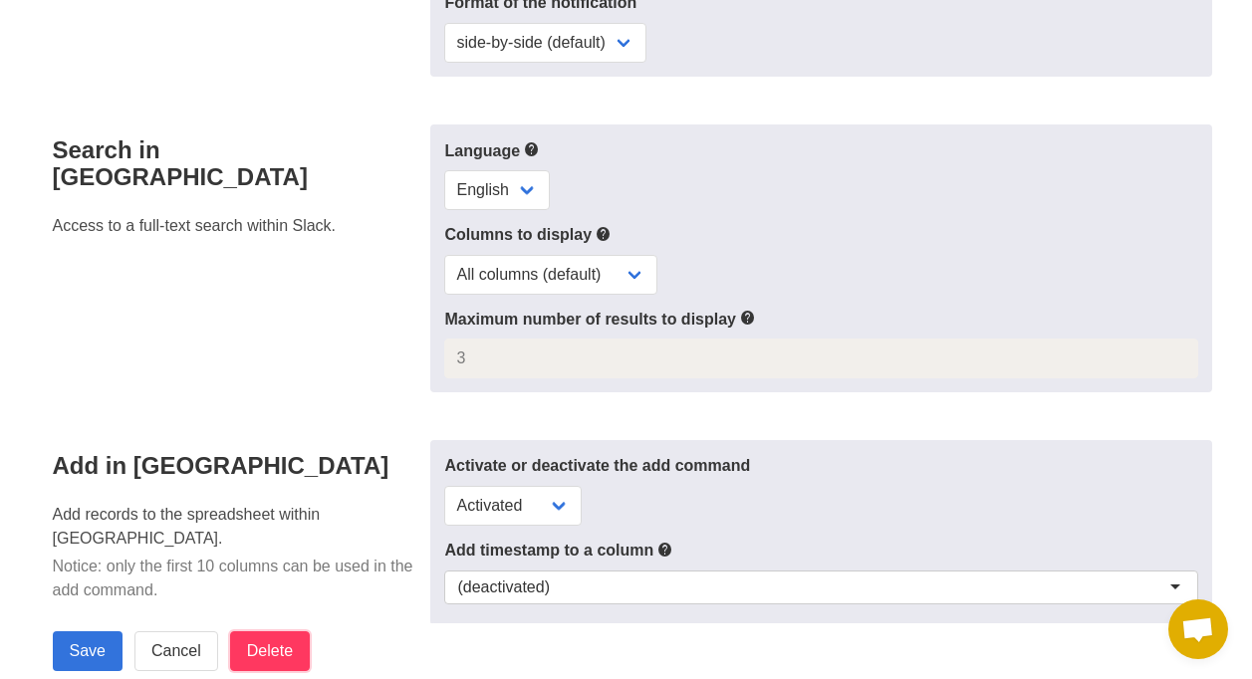
click at [289, 662] on input "Delete" at bounding box center [270, 651] width 80 height 40
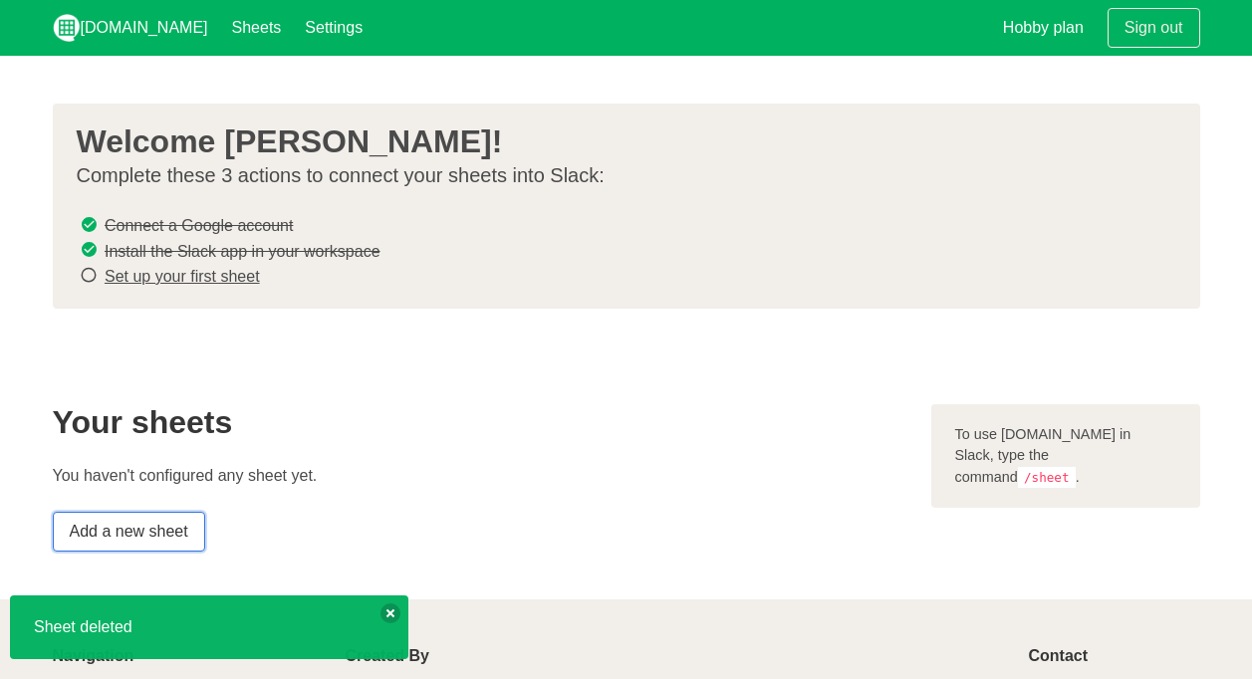
click at [133, 534] on link "Add a new sheet" at bounding box center [129, 532] width 152 height 40
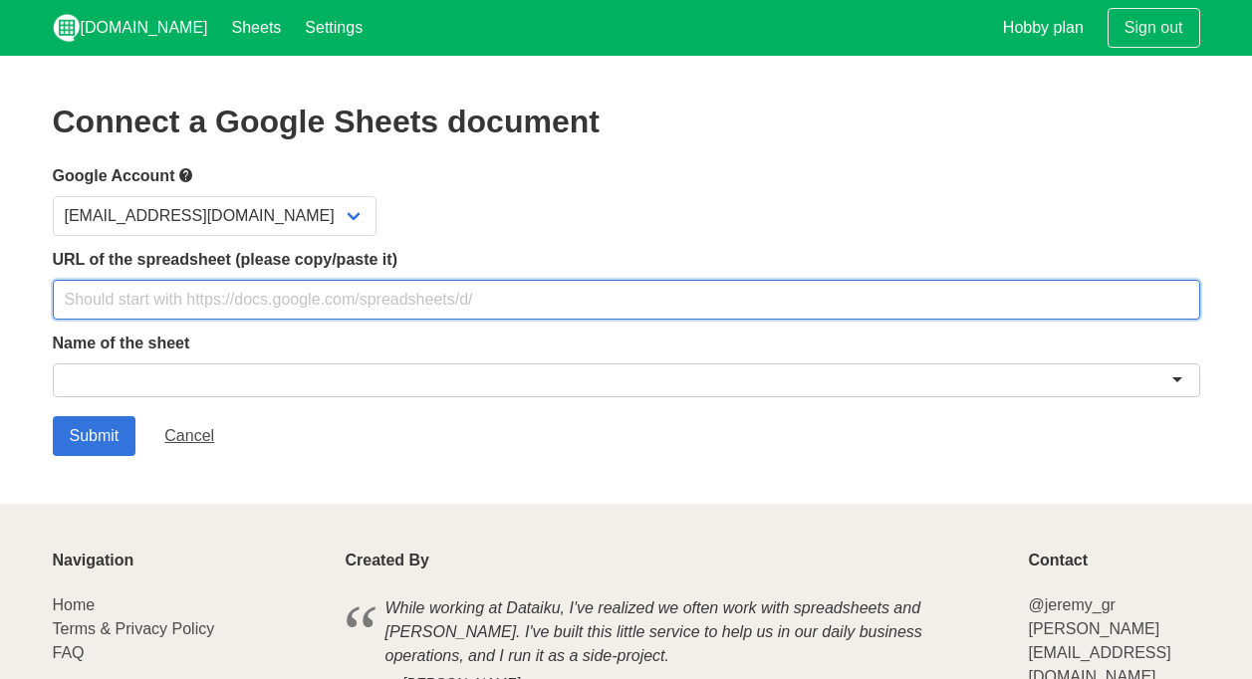
click at [281, 302] on input "text" at bounding box center [626, 300] width 1147 height 40
paste input "https://docs.google.com/spreadsheets/d/1sAJCwRNrxgJR4ZjPE2LgJLXM9DDAk2x6fUxkO1W…"
type input "https://docs.google.com/spreadsheets/d/1sAJCwRNrxgJR4ZjPE2LgJLXM9DDAk2x6fUxkO1W…"
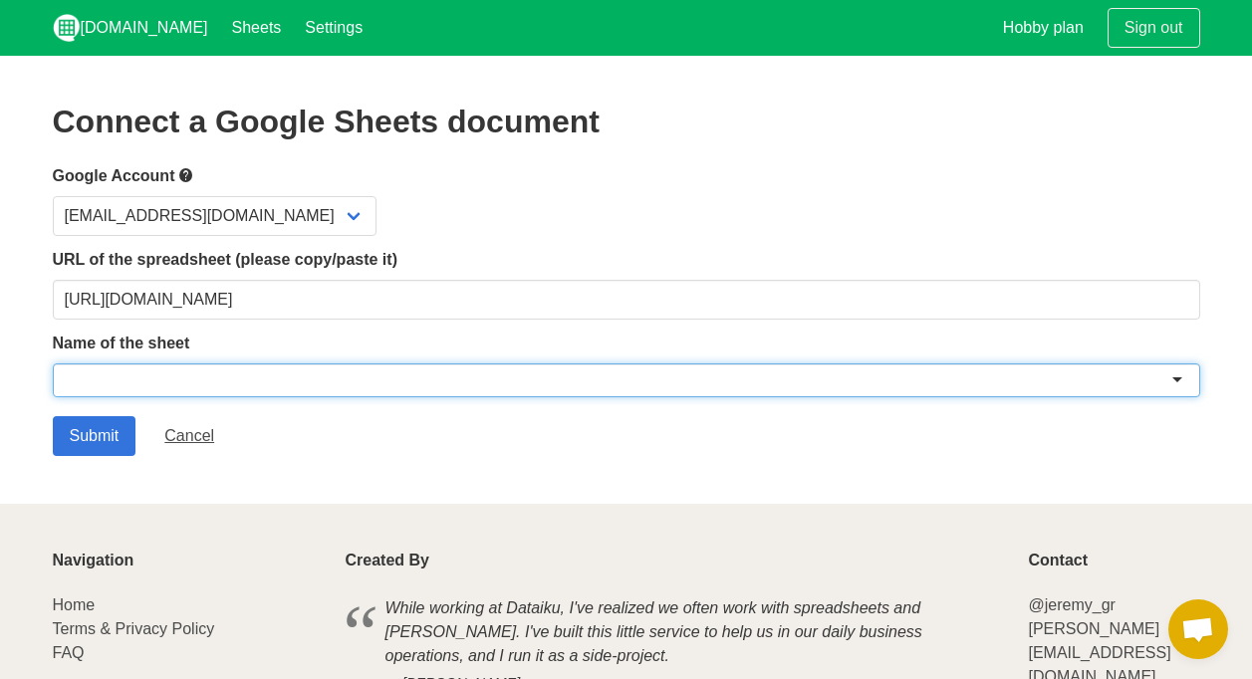
click at [271, 381] on div at bounding box center [626, 380] width 1147 height 34
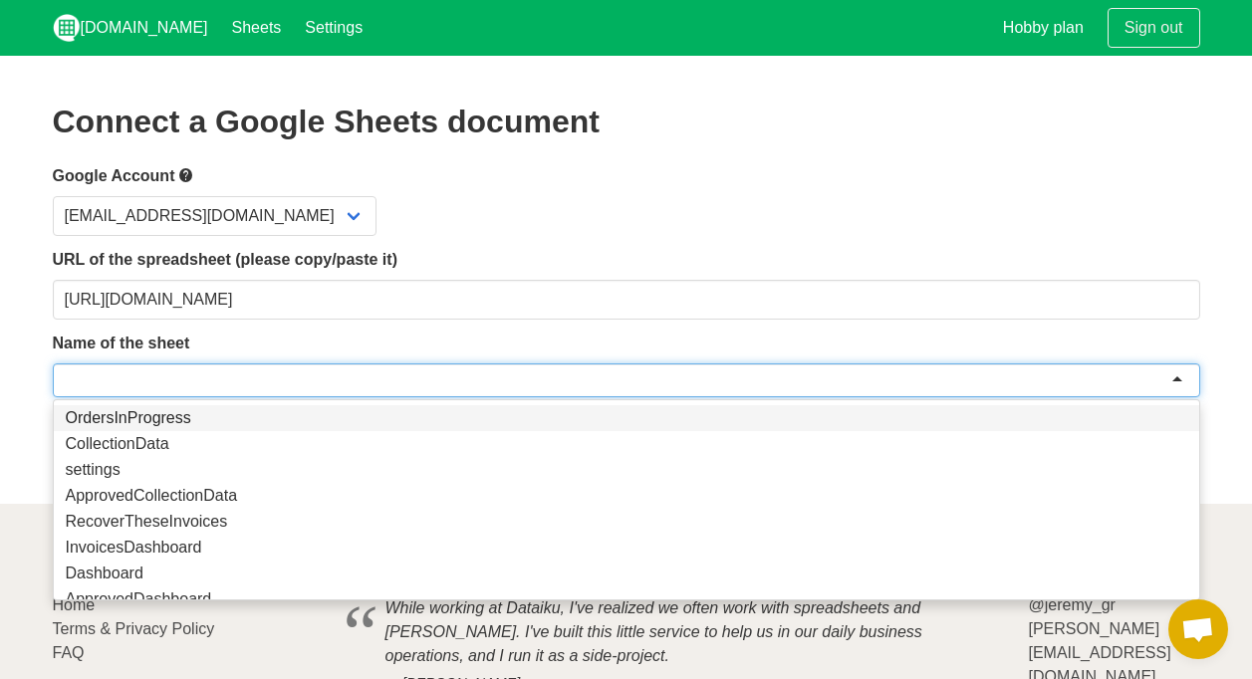
paste input "OrdersInProgress"
type input "OrdersInProgress"
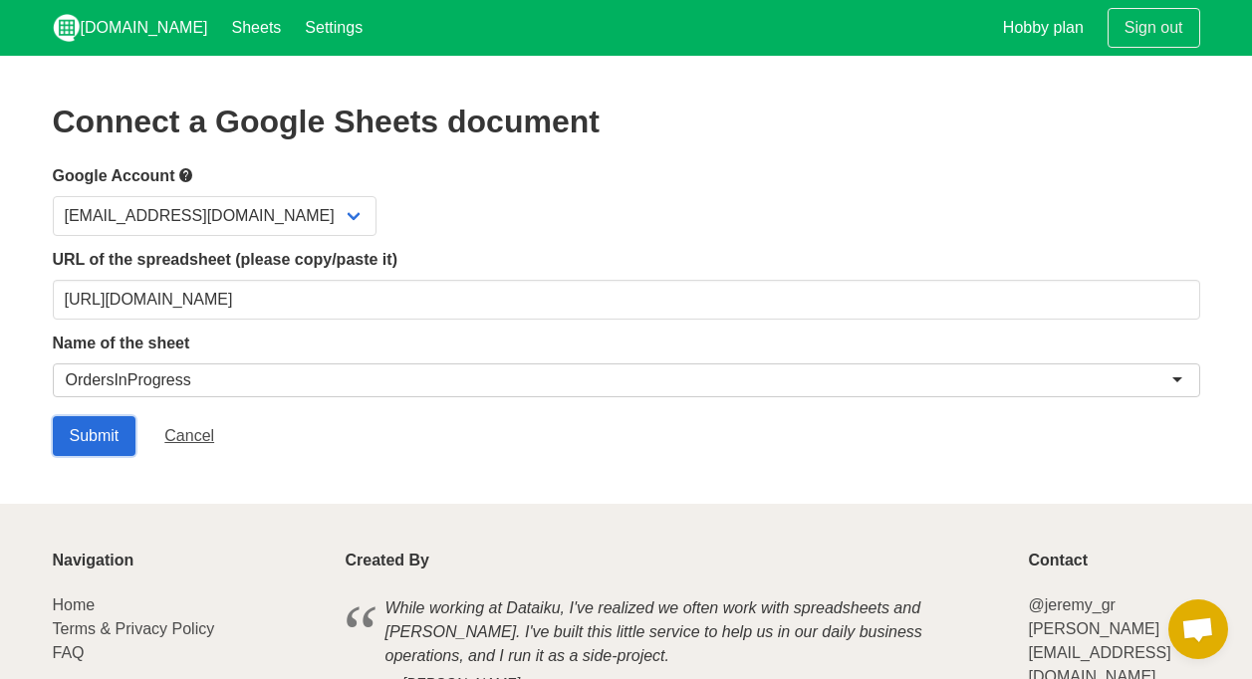
click at [104, 438] on input "Submit" at bounding box center [95, 436] width 84 height 40
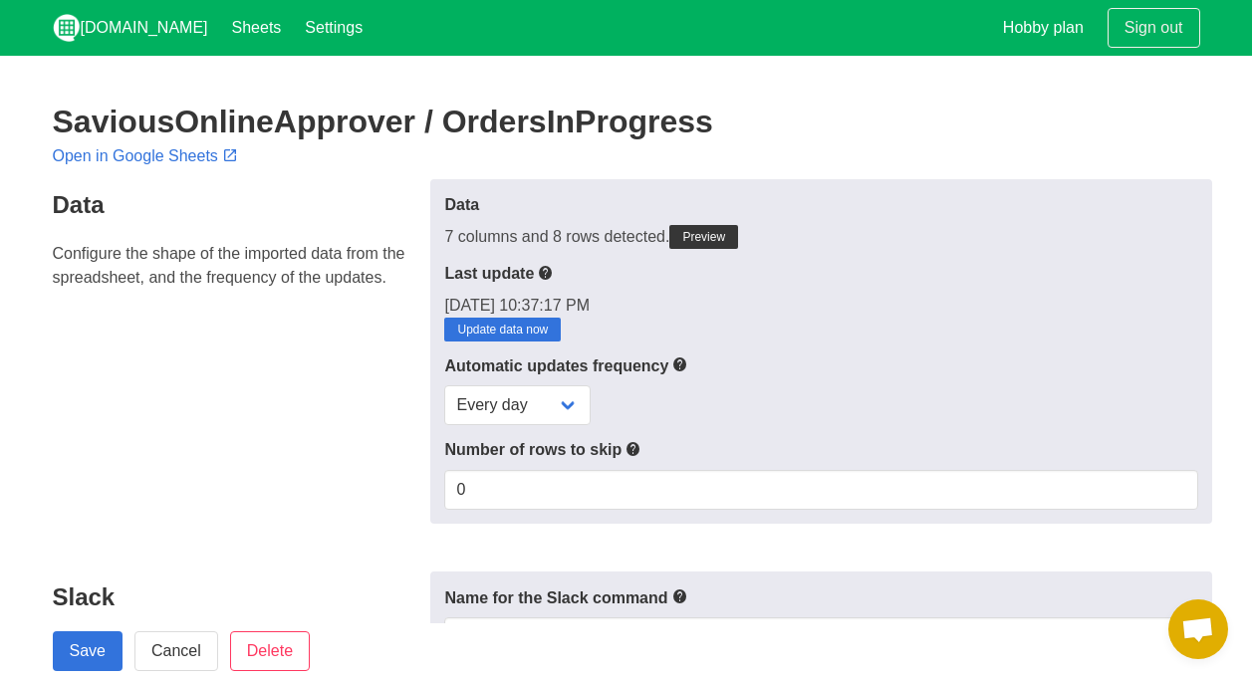
scroll to position [166, 0]
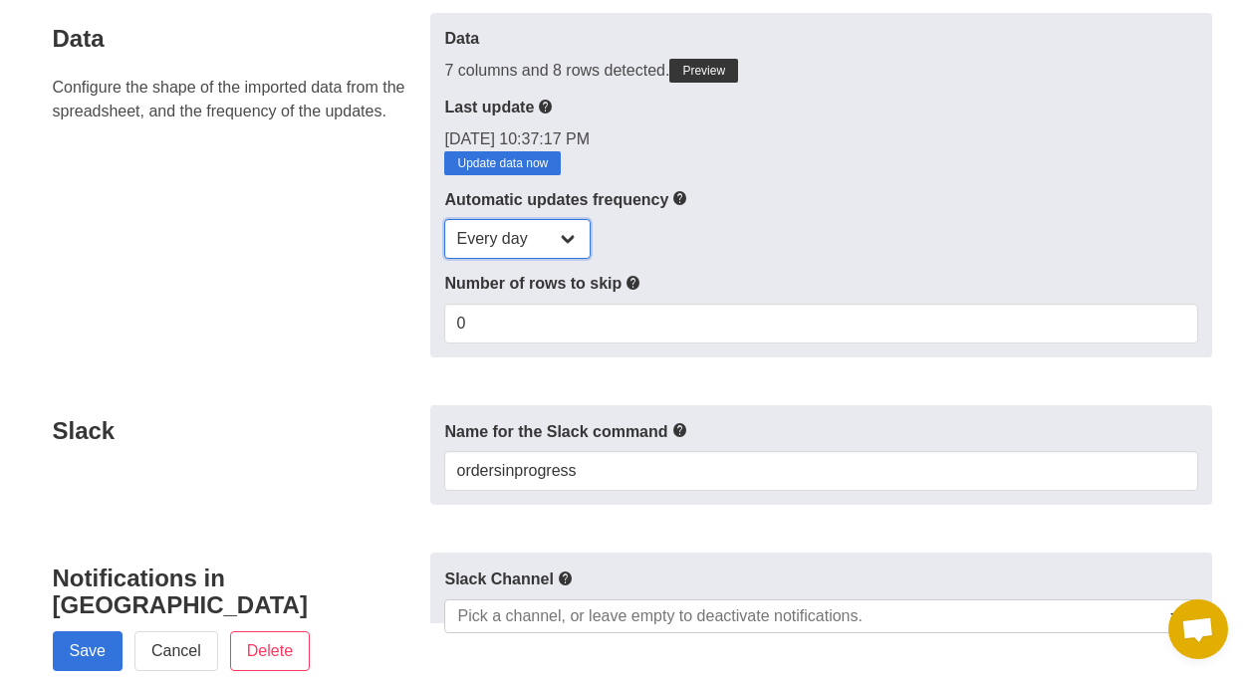
click at [567, 242] on select "Every day Every hour Every 30 min Every 15 min" at bounding box center [517, 239] width 146 height 40
click at [658, 250] on div "Every day Every hour Every 30 min Every 15 min" at bounding box center [820, 239] width 753 height 40
drag, startPoint x: 487, startPoint y: 242, endPoint x: 483, endPoint y: 253, distance: 11.7
click at [487, 242] on select "Every day Every hour Every 30 min Every 15 min" at bounding box center [517, 239] width 146 height 40
click at [659, 267] on div "Data 7 columns and 8 rows detected. Preview Last update 9/2/2025, 10:37:17 PM U…" at bounding box center [820, 185] width 781 height 345
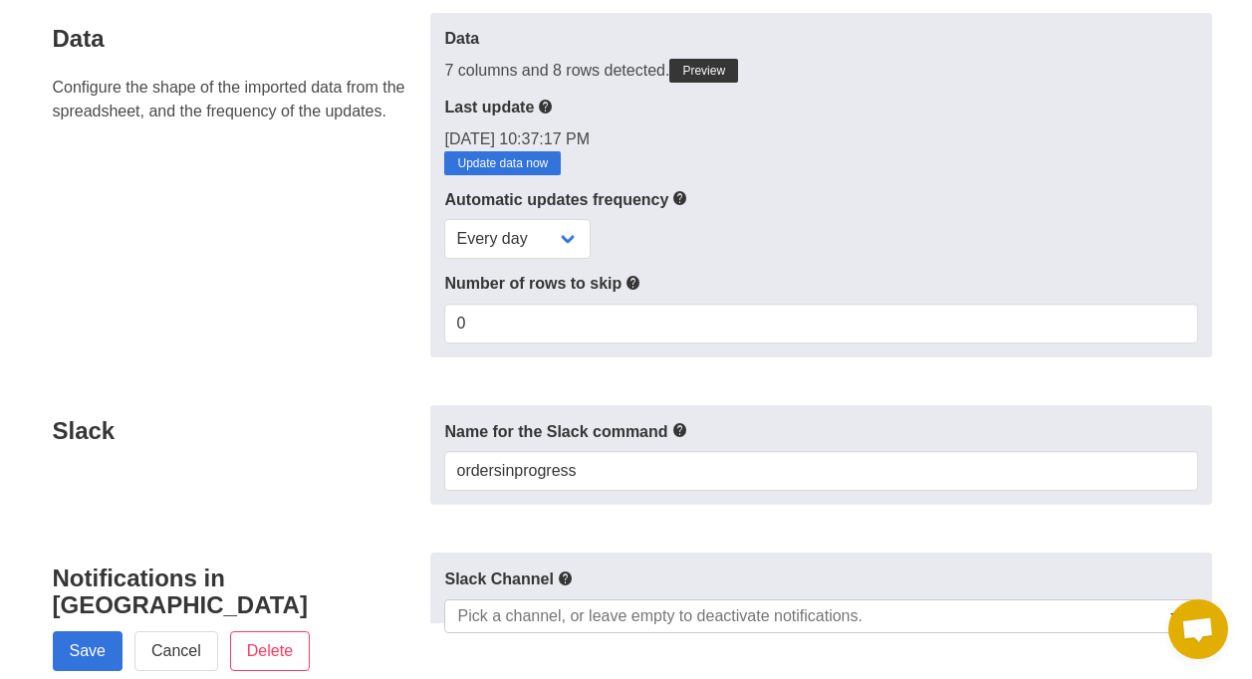
click at [560, 277] on label "Number of rows to skip" at bounding box center [820, 283] width 753 height 25
click at [555, 246] on select "Every day Every hour Every 30 min Every 15 min" at bounding box center [517, 239] width 146 height 40
click at [444, 219] on select "Every day Every hour Every 30 min Every 15 min" at bounding box center [517, 239] width 146 height 40
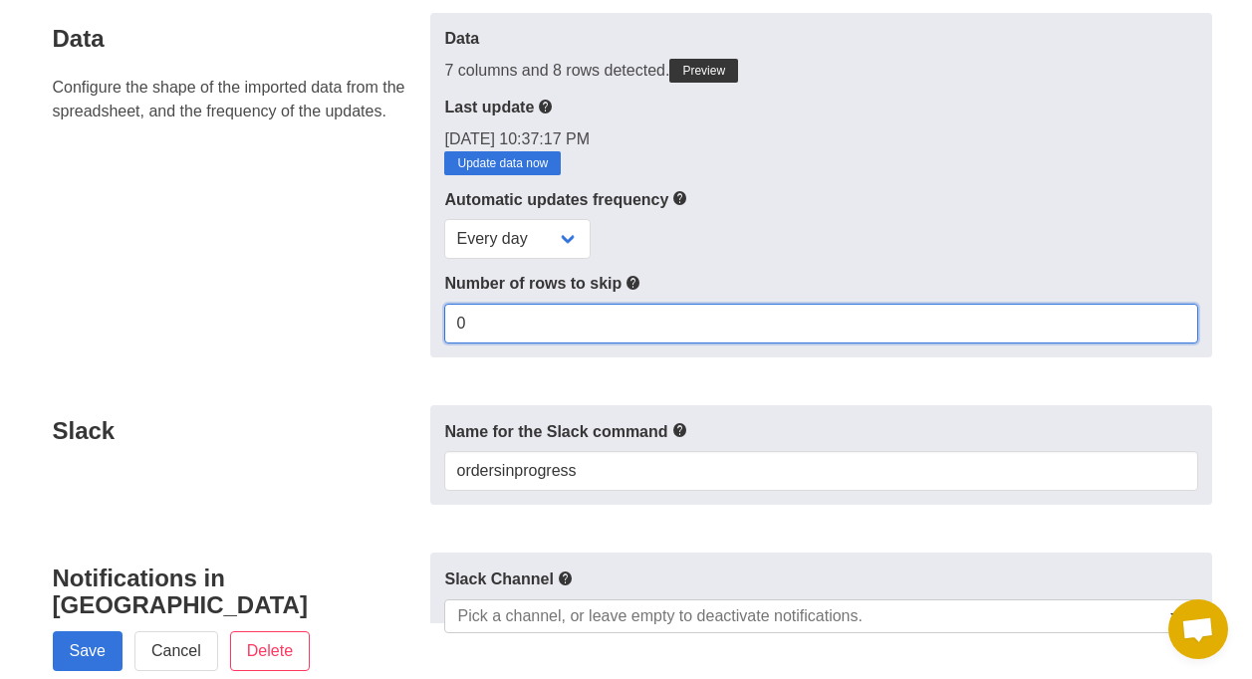
click at [477, 311] on input "0" at bounding box center [820, 324] width 753 height 40
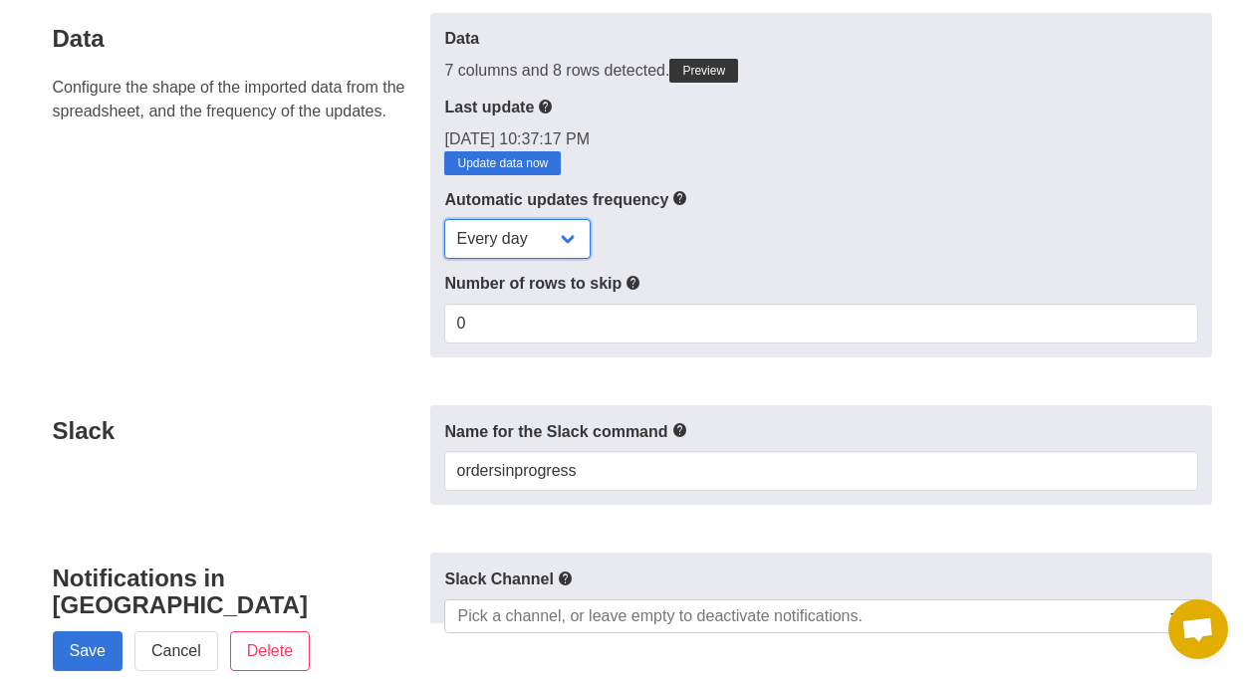
drag, startPoint x: 521, startPoint y: 228, endPoint x: 516, endPoint y: 261, distance: 33.2
click at [521, 234] on select "Every day Every hour Every 30 min Every 15 min" at bounding box center [517, 239] width 146 height 40
click at [444, 219] on select "Every day Every hour Every 30 min Every 15 min" at bounding box center [517, 239] width 146 height 40
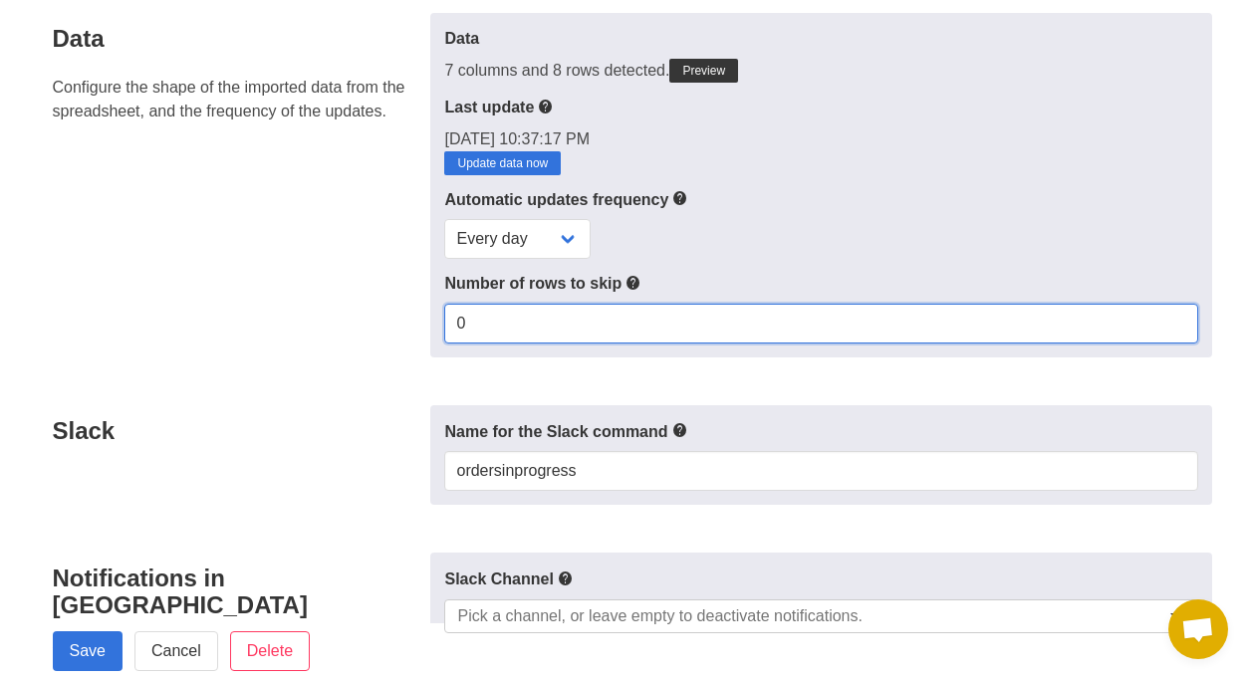
drag, startPoint x: 519, startPoint y: 325, endPoint x: 515, endPoint y: 315, distance: 10.7
click at [514, 321] on input "0" at bounding box center [820, 324] width 753 height 40
click at [443, 320] on div "Data 7 columns and 8 rows detected. Preview Last update 9/2/2025, 10:37:17 PM U…" at bounding box center [820, 185] width 781 height 345
type input "1"
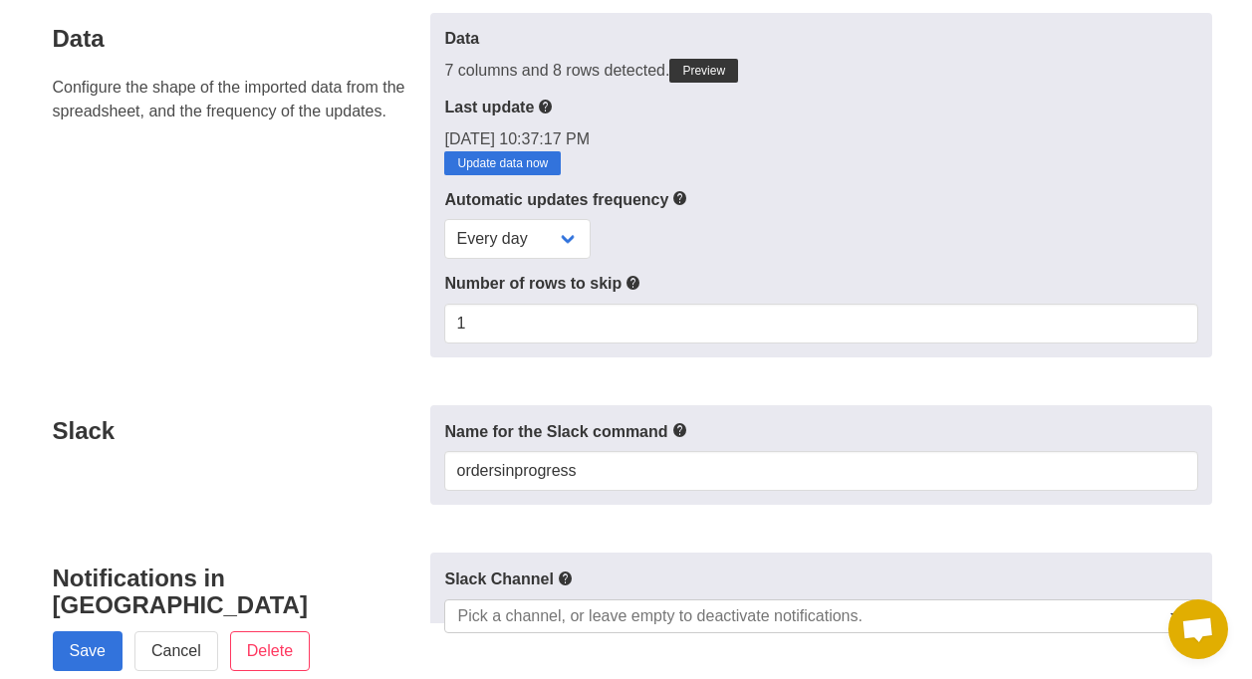
click at [485, 435] on label "Name for the Slack command" at bounding box center [820, 431] width 753 height 25
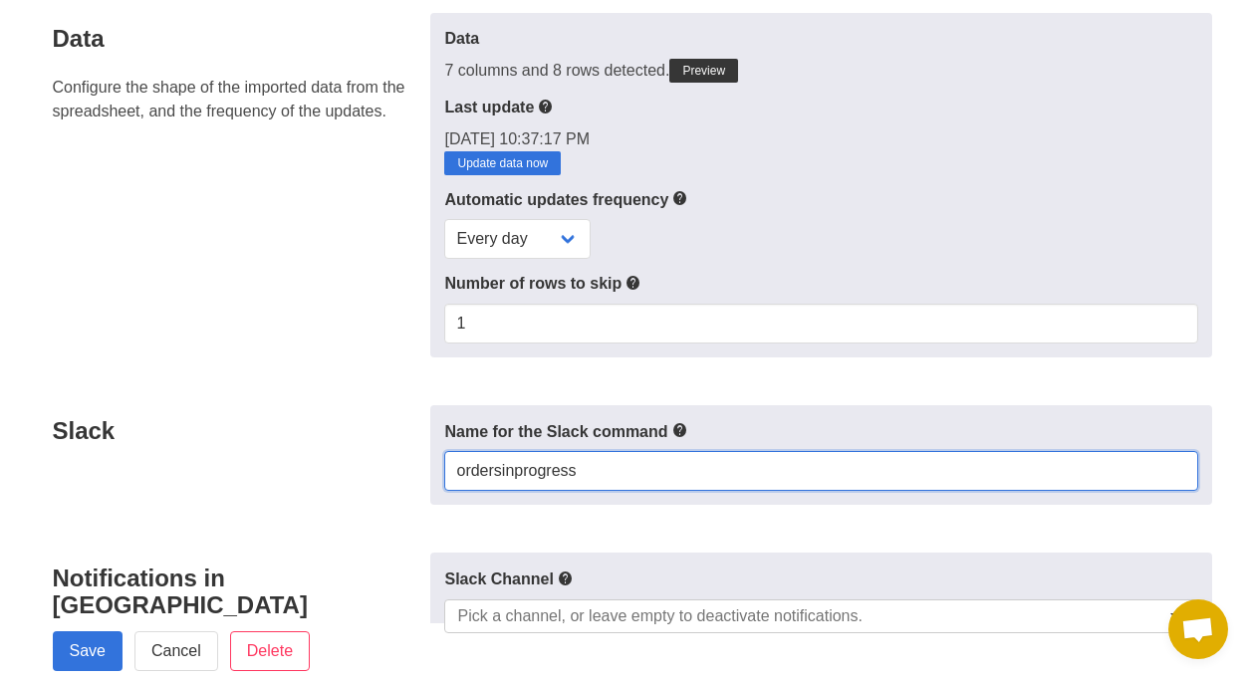
drag, startPoint x: 598, startPoint y: 470, endPoint x: 403, endPoint y: 472, distance: 195.2
click at [403, 472] on div "Slack Name for the Slack command ordersinprogress" at bounding box center [626, 455] width 1171 height 101
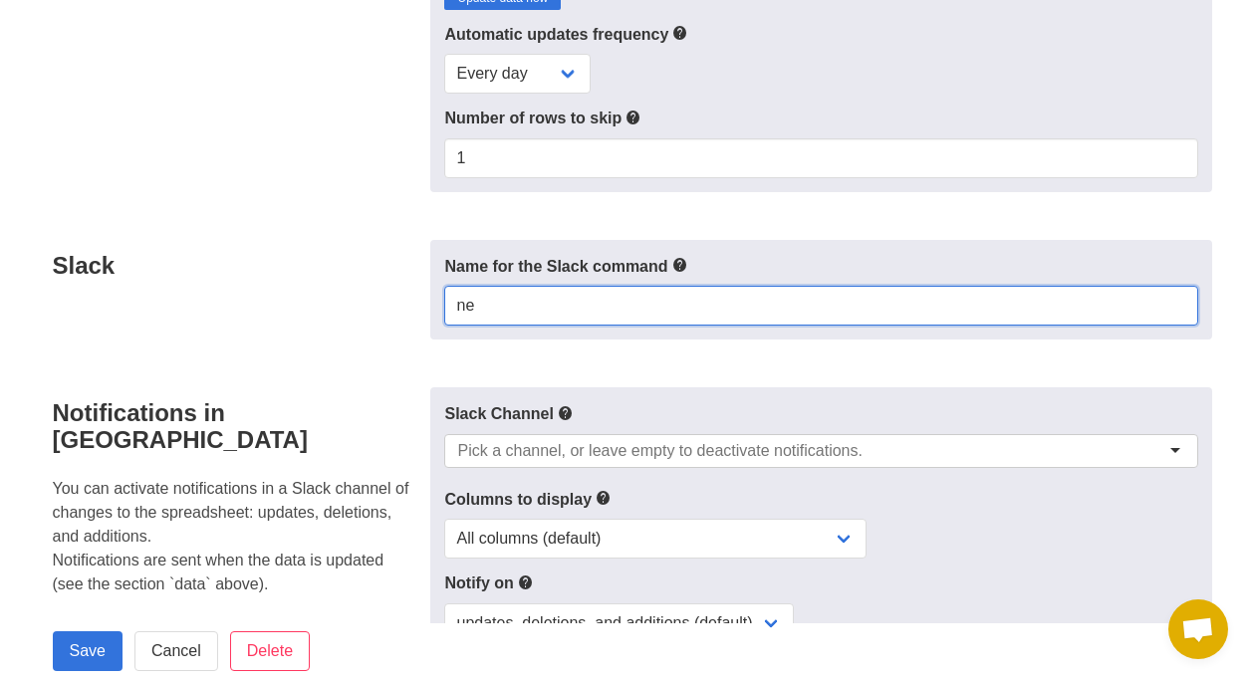
type input "n"
type input "newOrder"
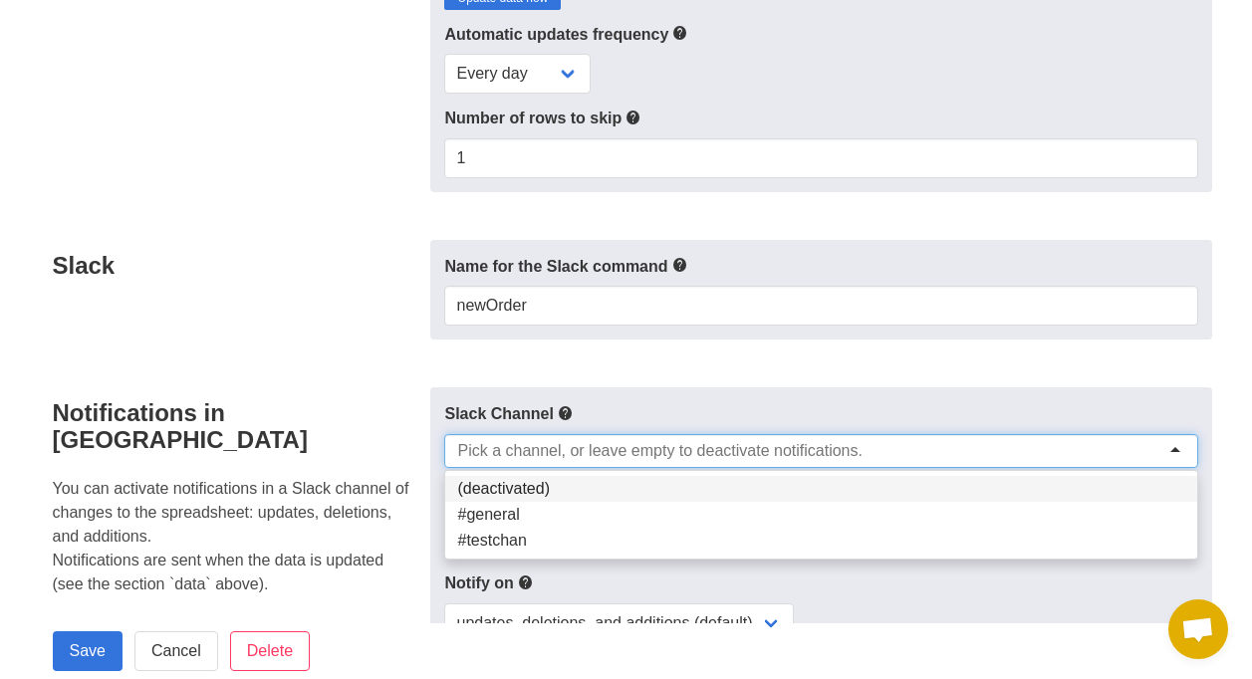
click at [536, 453] on input "select-one" at bounding box center [659, 451] width 405 height 20
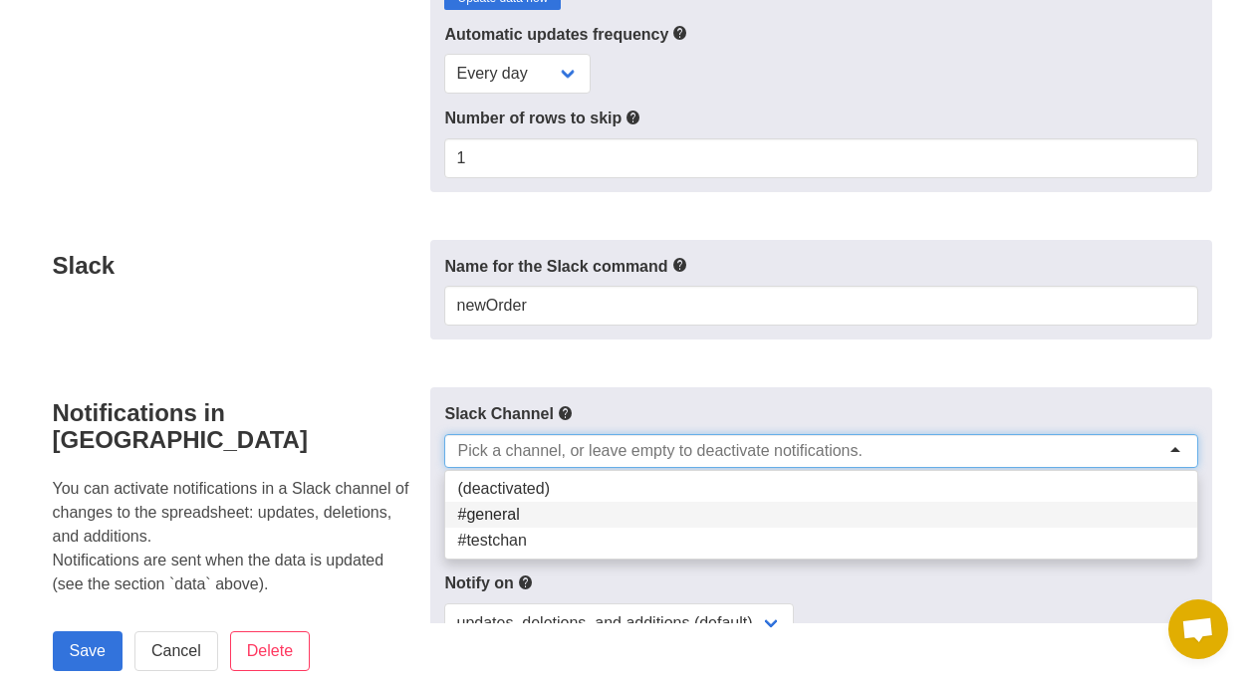
scroll to position [498, 0]
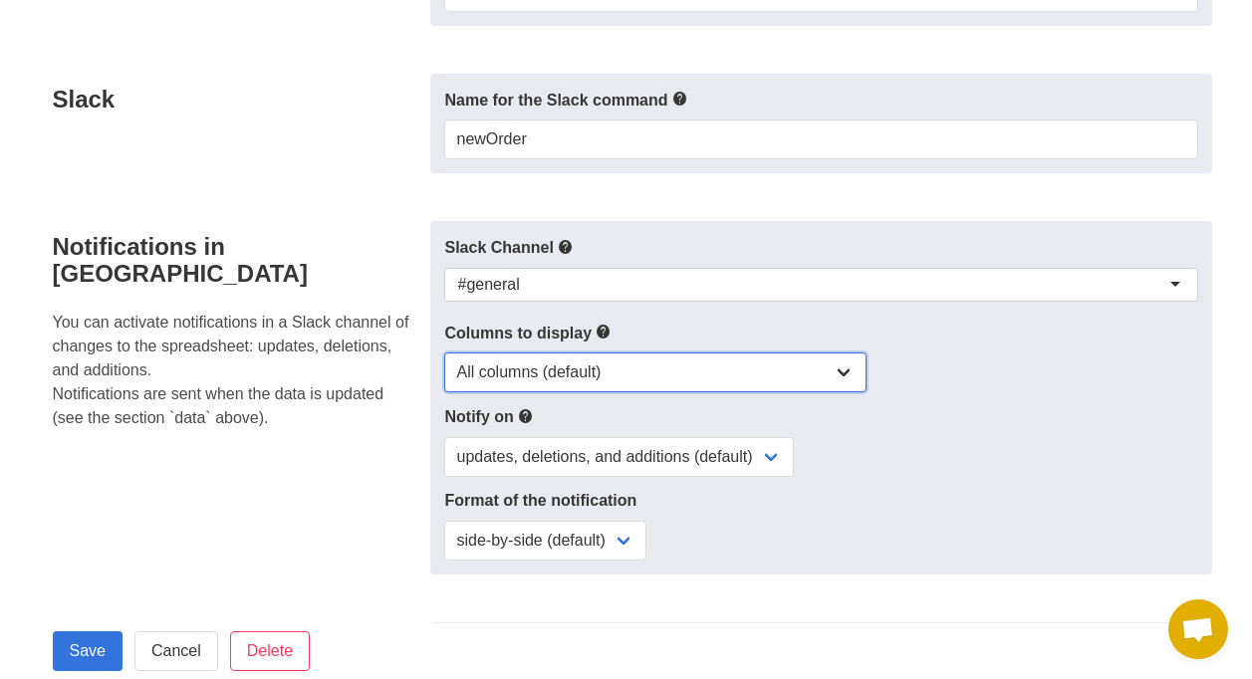
click at [492, 371] on select "All columns (default) Only columns with modified values Columns with modified v…" at bounding box center [655, 373] width 422 height 40
select select "none"
click at [444, 353] on select "All columns (default) Only columns with modified values Columns with modified v…" at bounding box center [655, 373] width 422 height 40
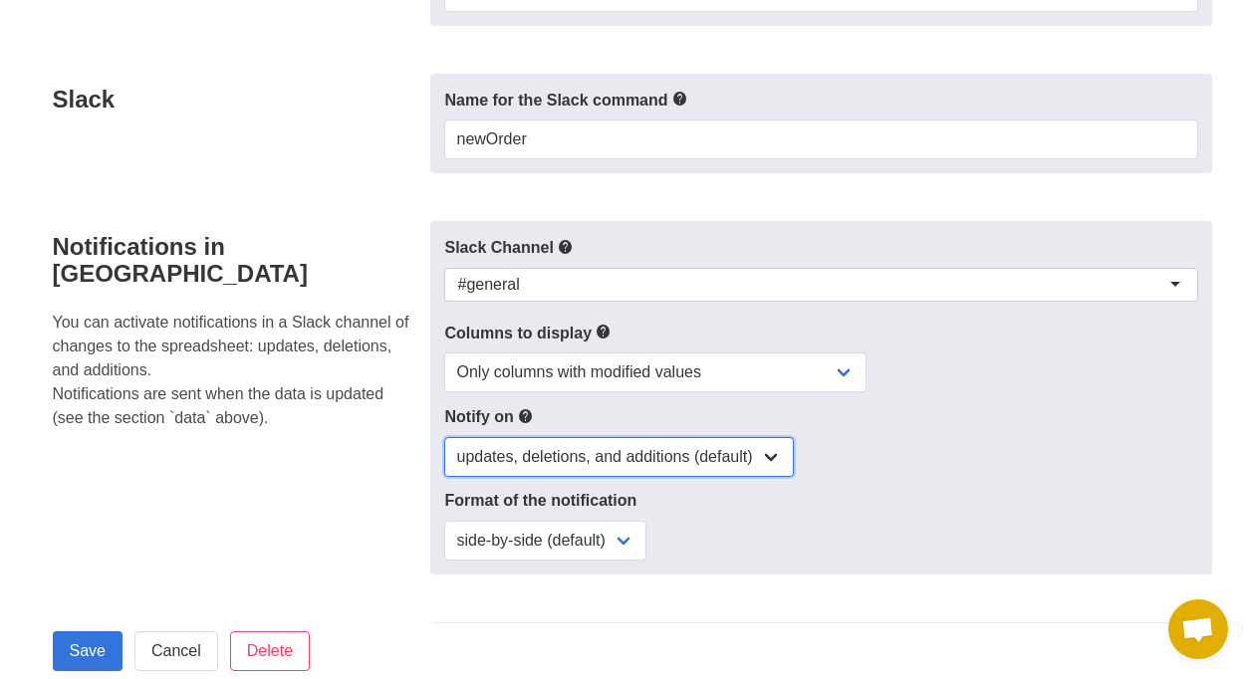
click at [529, 460] on select "updates, deletions, and additions (default) updates only updates and additions …" at bounding box center [619, 457] width 350 height 40
click at [384, 481] on div "Notifications in Slack You can activate notifications in a Slack channel of cha…" at bounding box center [236, 397] width 390 height 353
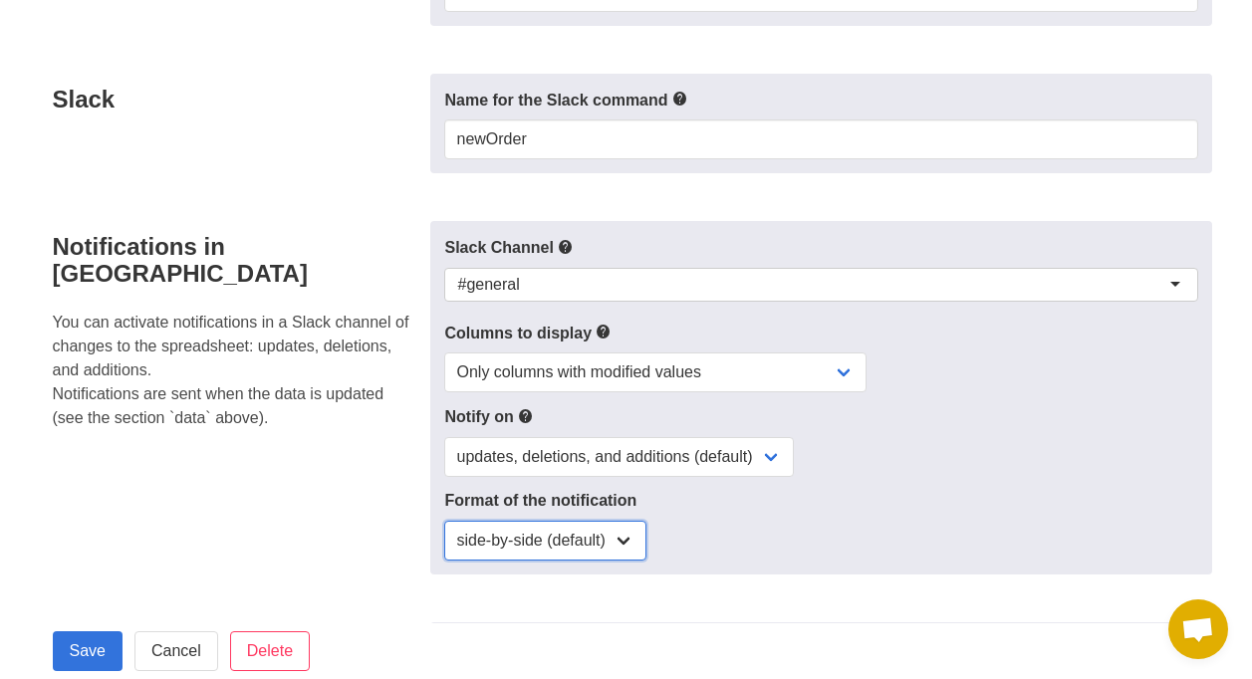
click at [508, 536] on select "side-by-side (default) single column" at bounding box center [545, 541] width 202 height 40
click at [354, 528] on div "Notifications in Slack You can activate notifications in a Slack channel of cha…" at bounding box center [236, 397] width 390 height 353
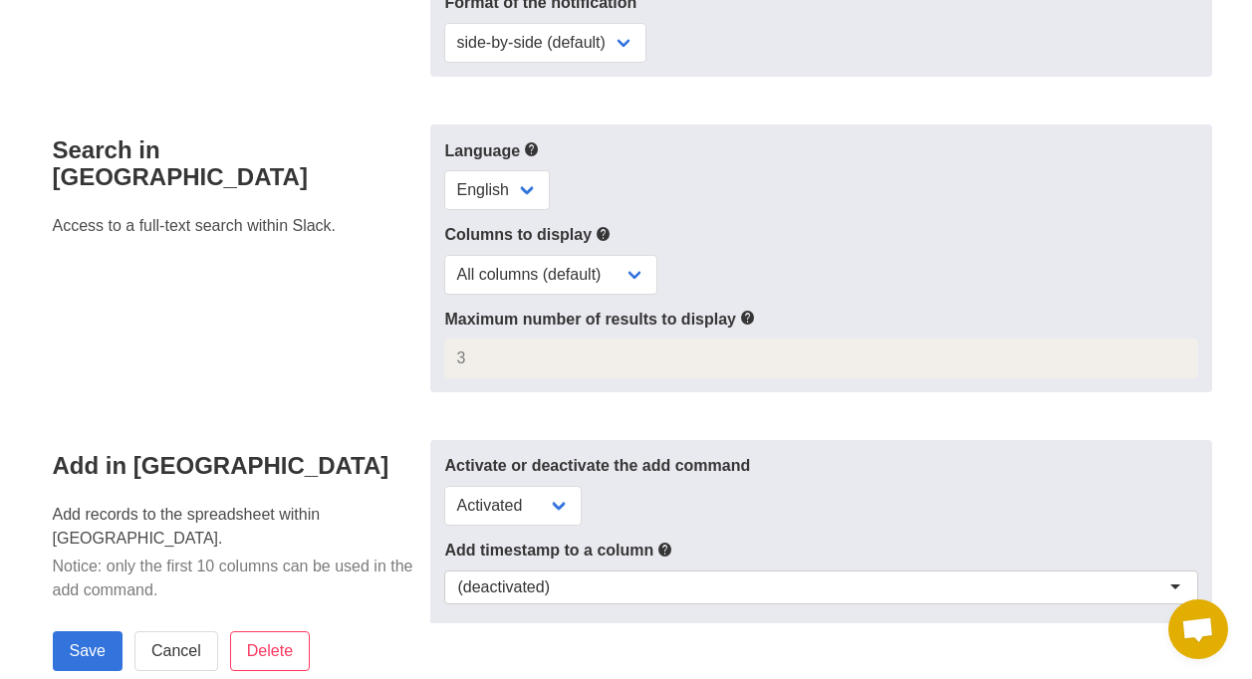
scroll to position [1162, 0]
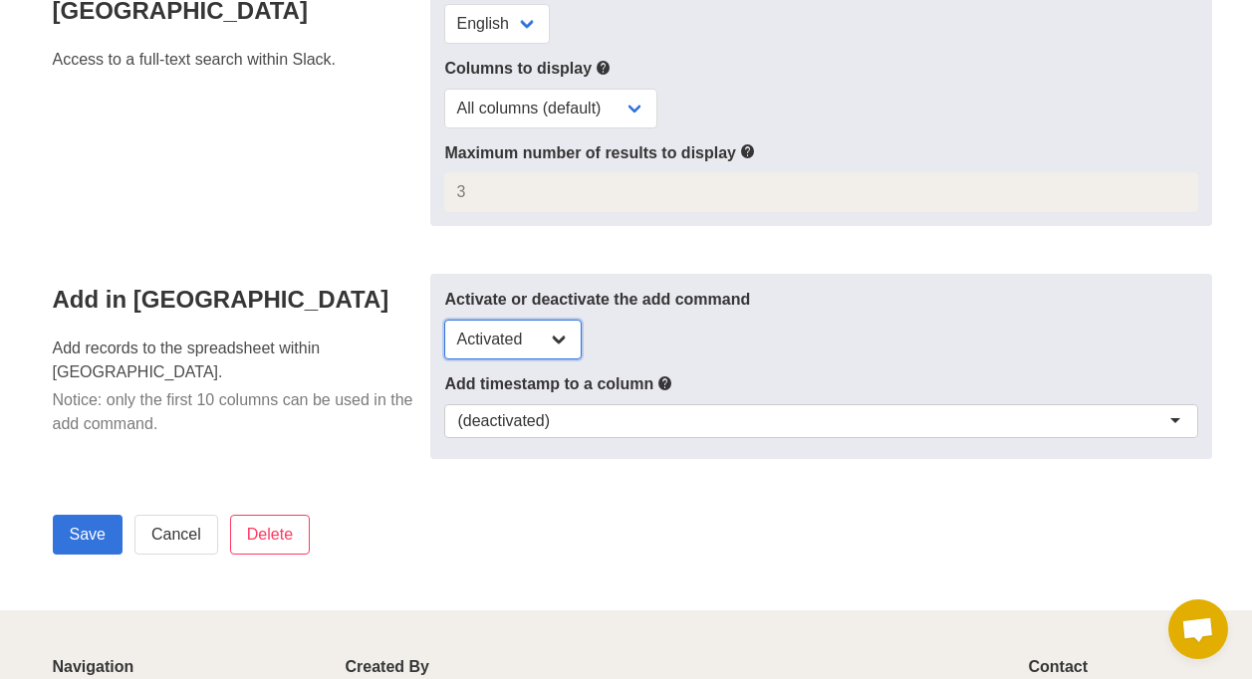
click at [538, 344] on select "Activated Deactivated" at bounding box center [512, 340] width 137 height 40
click at [315, 286] on h4 "Add in Slack" at bounding box center [236, 299] width 366 height 27
click at [522, 418] on div "(deactivated)" at bounding box center [503, 421] width 93 height 20
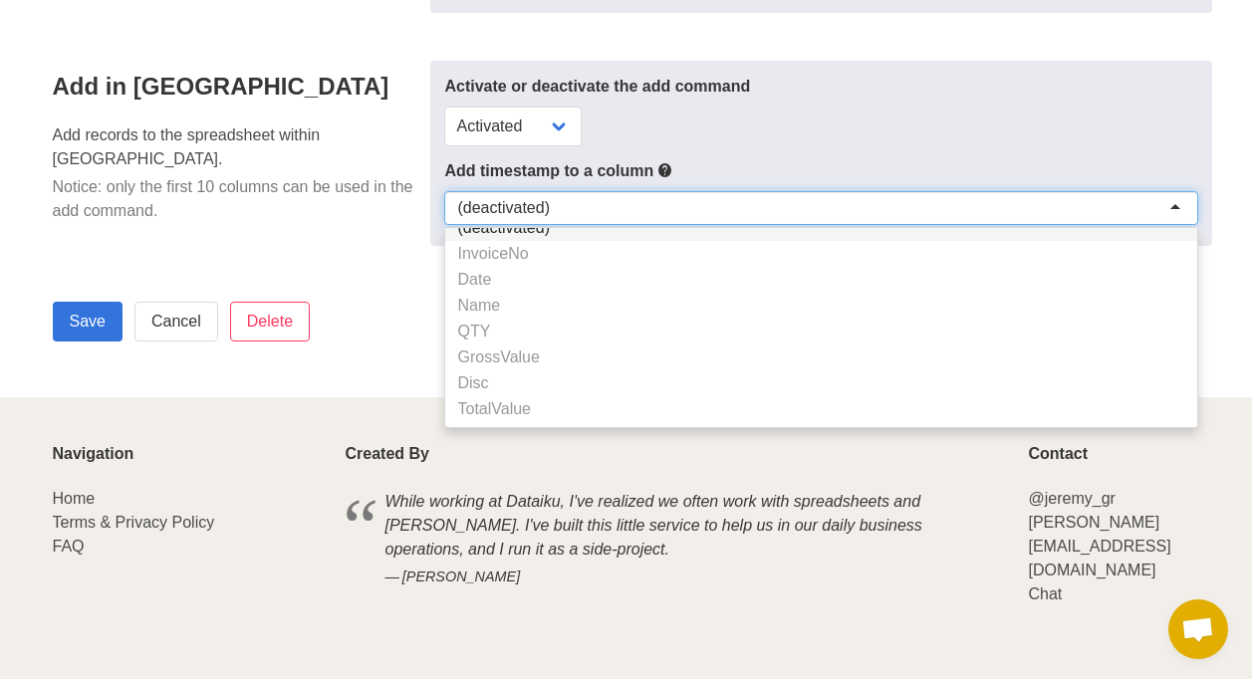
scroll to position [1044, 0]
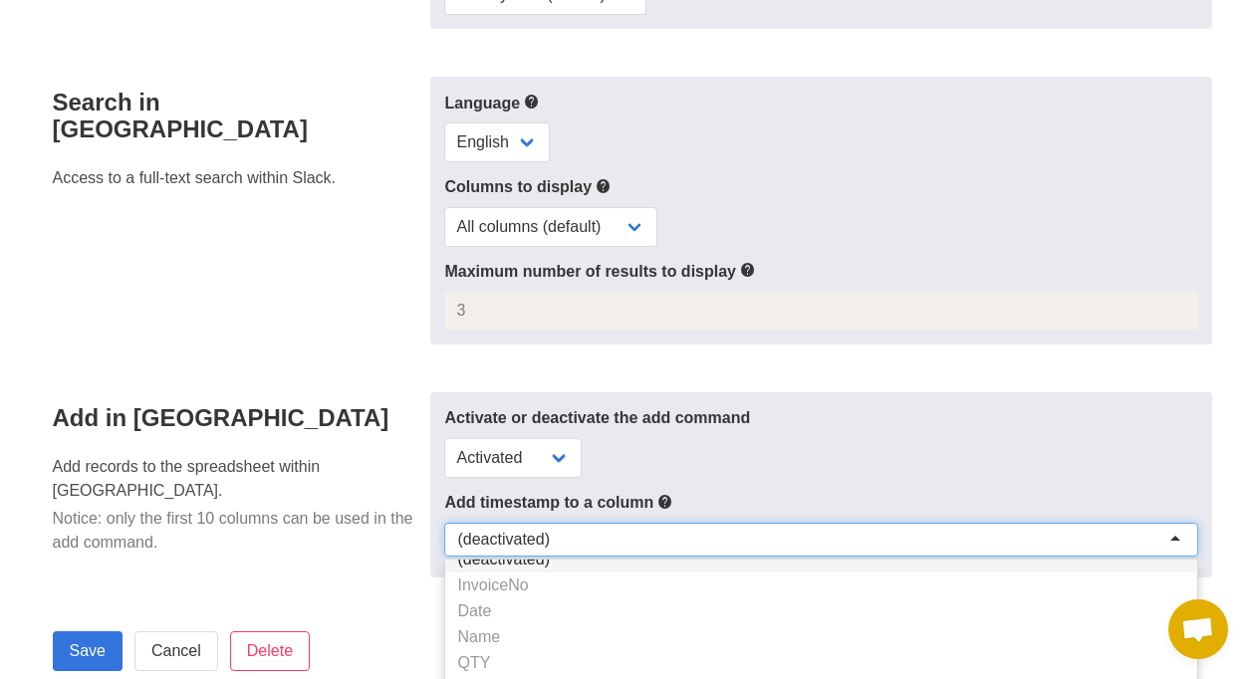
click at [366, 424] on h4 "Add in Slack" at bounding box center [236, 417] width 366 height 27
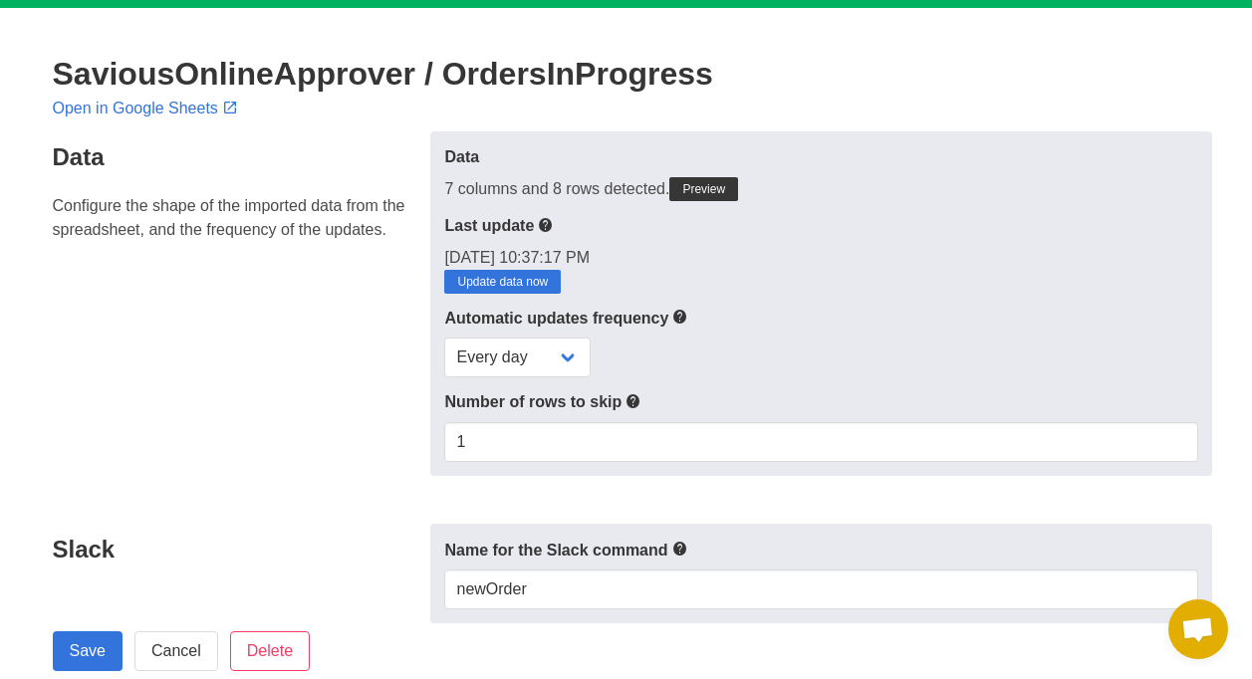
scroll to position [0, 0]
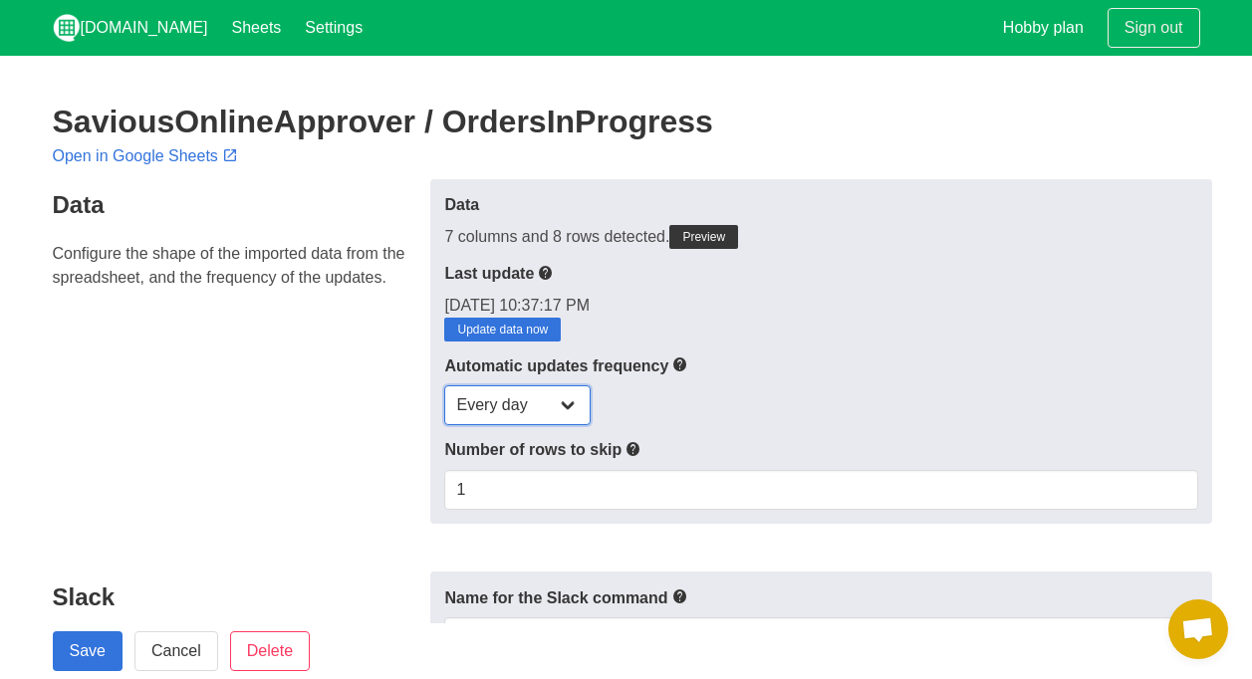
click at [533, 409] on select "Every day Every hour Every 30 min Every 15 min" at bounding box center [517, 405] width 146 height 40
click at [298, 447] on div "Data Configure the shape of the imported data from the spreadsheet, and the fre…" at bounding box center [236, 351] width 390 height 345
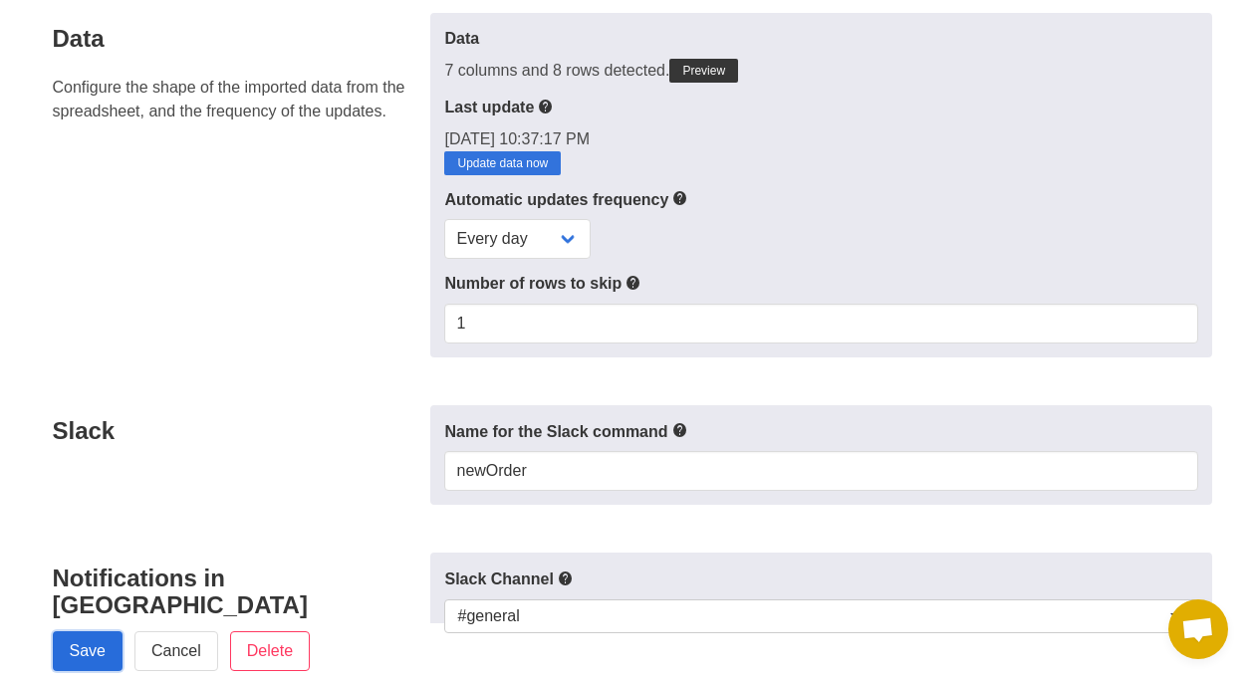
click at [86, 648] on input "Save" at bounding box center [88, 651] width 70 height 40
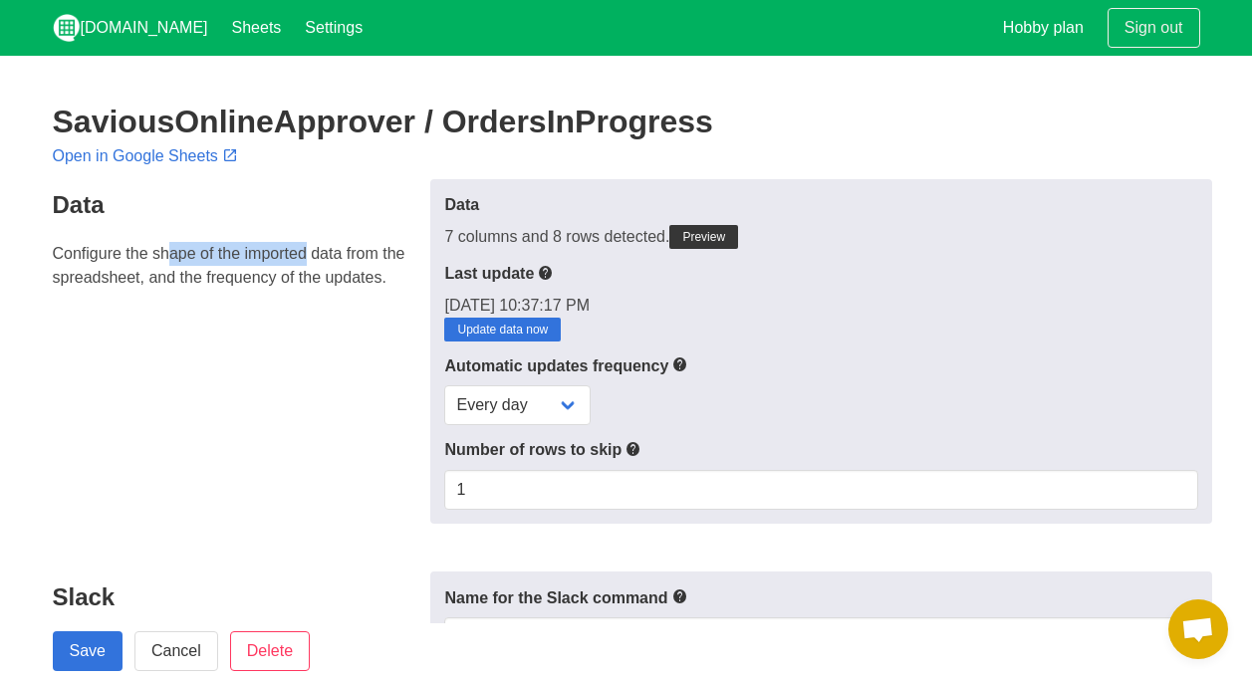
drag, startPoint x: 167, startPoint y: 252, endPoint x: 315, endPoint y: 249, distance: 147.4
click at [313, 249] on p "Configure the shape of the imported data from the spreadsheet, and the frequenc…" at bounding box center [236, 266] width 366 height 48
drag, startPoint x: 315, startPoint y: 249, endPoint x: 328, endPoint y: 250, distance: 13.0
click at [326, 250] on p "Configure the shape of the imported data from the spreadsheet, and the frequenc…" at bounding box center [236, 266] width 366 height 48
drag, startPoint x: 211, startPoint y: 257, endPoint x: 334, endPoint y: 260, distance: 122.5
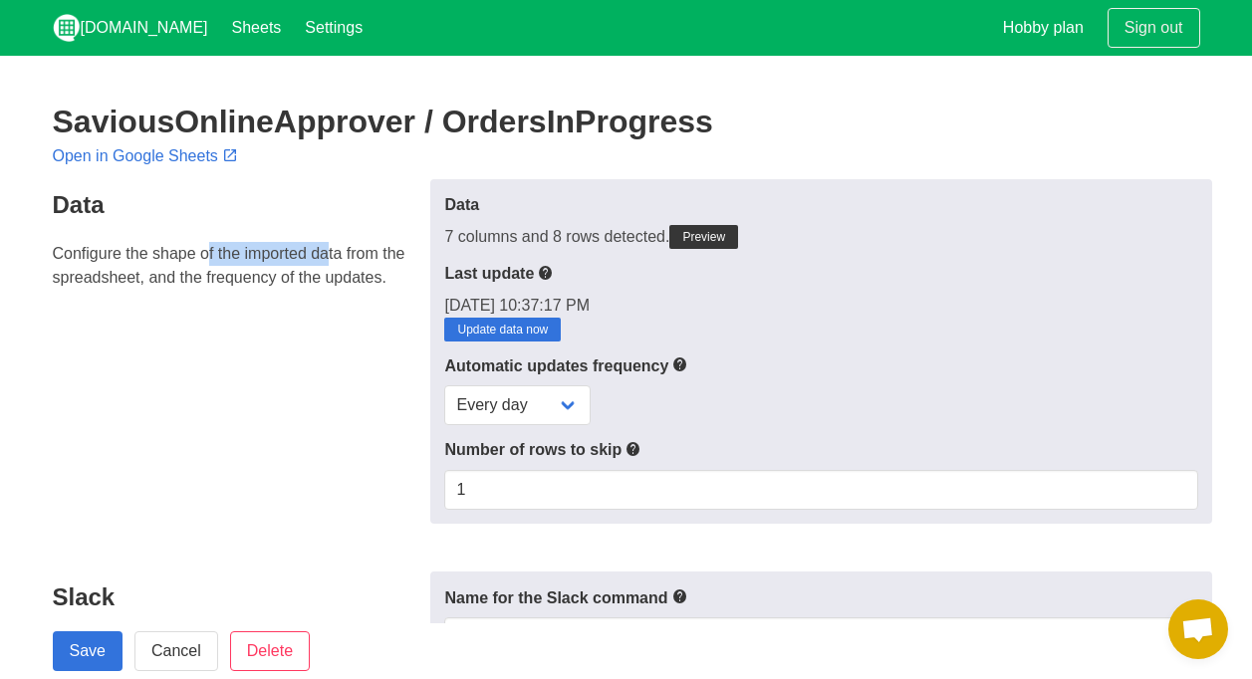
click at [334, 260] on p "Configure the shape of the imported data from the spreadsheet, and the frequenc…" at bounding box center [236, 266] width 366 height 48
drag, startPoint x: 81, startPoint y: 276, endPoint x: 169, endPoint y: 280, distance: 88.7
click at [169, 280] on p "Configure the shape of the imported data from the spreadsheet, and the frequenc…" at bounding box center [236, 266] width 366 height 48
drag, startPoint x: 169, startPoint y: 280, endPoint x: 364, endPoint y: 283, distance: 195.2
click at [364, 283] on p "Configure the shape of the imported data from the spreadsheet, and the frequenc…" at bounding box center [236, 266] width 366 height 48
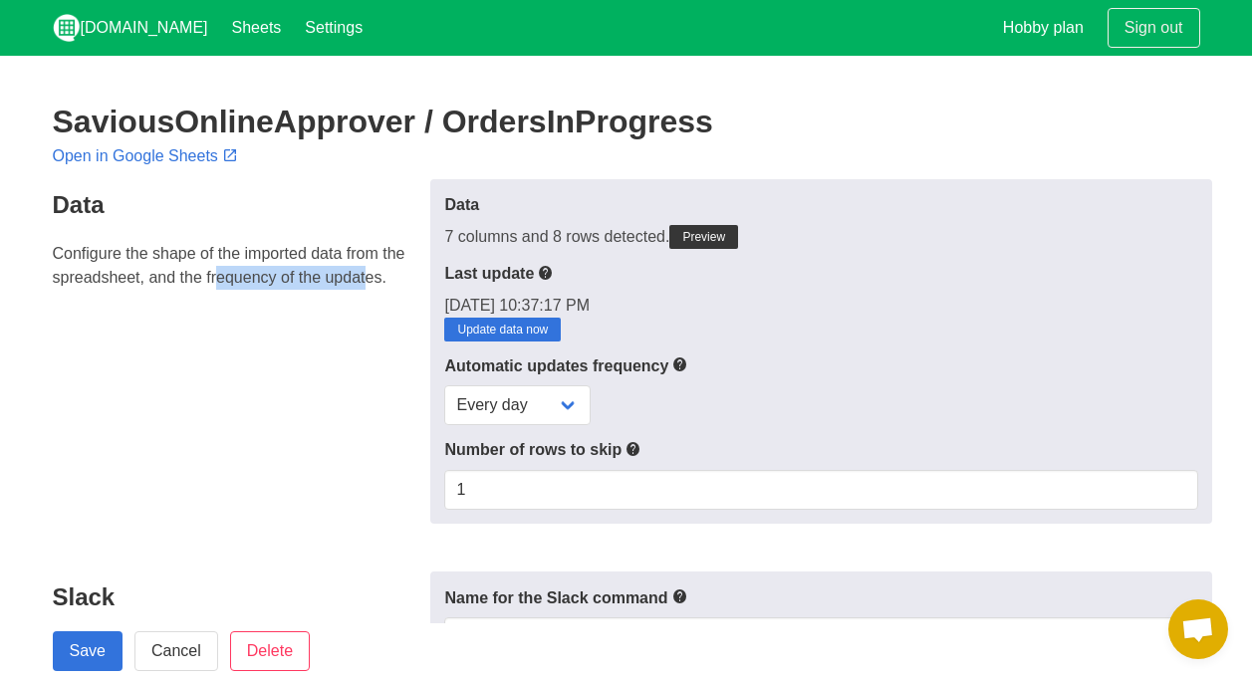
click at [365, 283] on p "Configure the shape of the imported data from the spreadsheet, and the frequenc…" at bounding box center [236, 266] width 366 height 48
click at [567, 407] on select "Every day Every hour Every 30 min Every 15 min" at bounding box center [517, 405] width 146 height 40
click at [347, 497] on div "Data Configure the shape of the imported data from the spreadsheet, and the fre…" at bounding box center [236, 351] width 390 height 345
click at [506, 407] on select "Every day Every hour Every 30 min Every 15 min" at bounding box center [517, 405] width 146 height 40
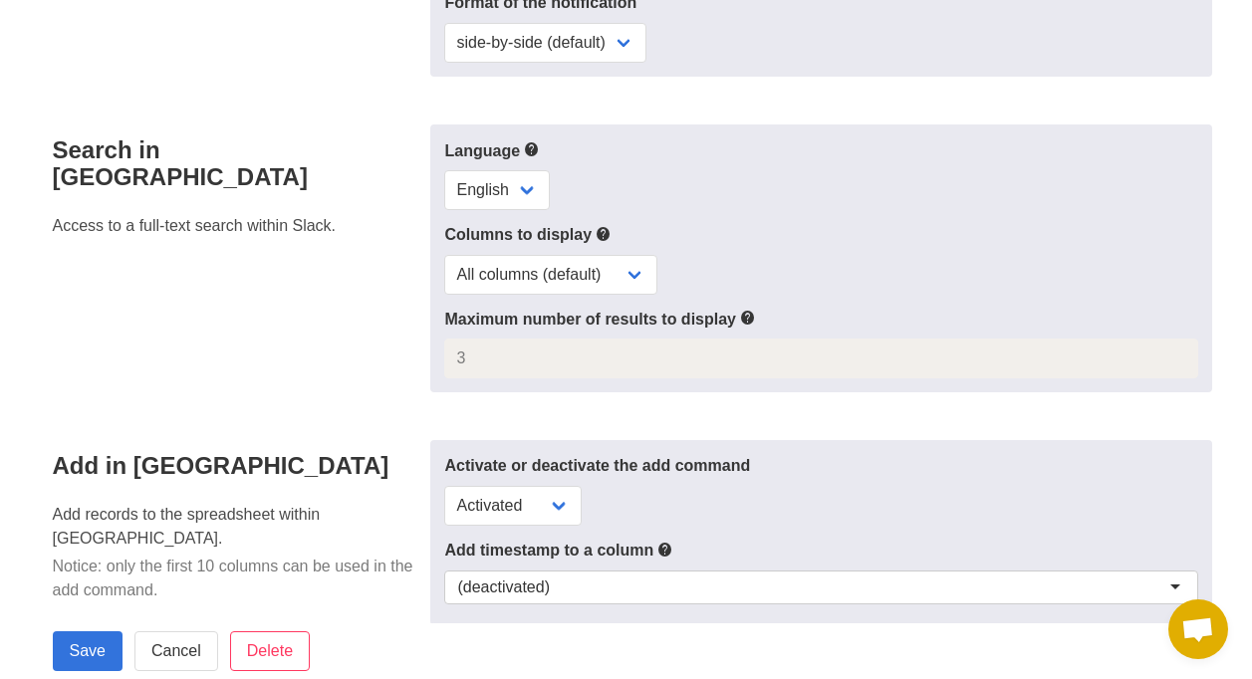
scroll to position [1375, 0]
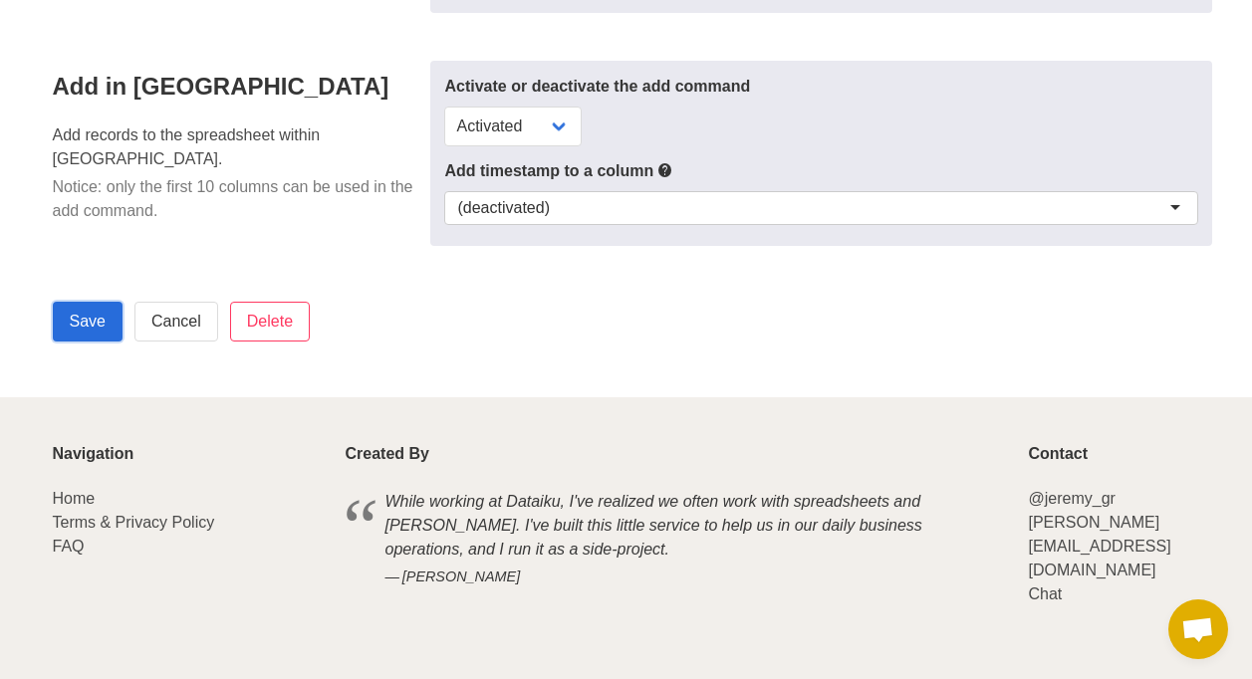
click at [91, 319] on input "Save" at bounding box center [88, 322] width 70 height 40
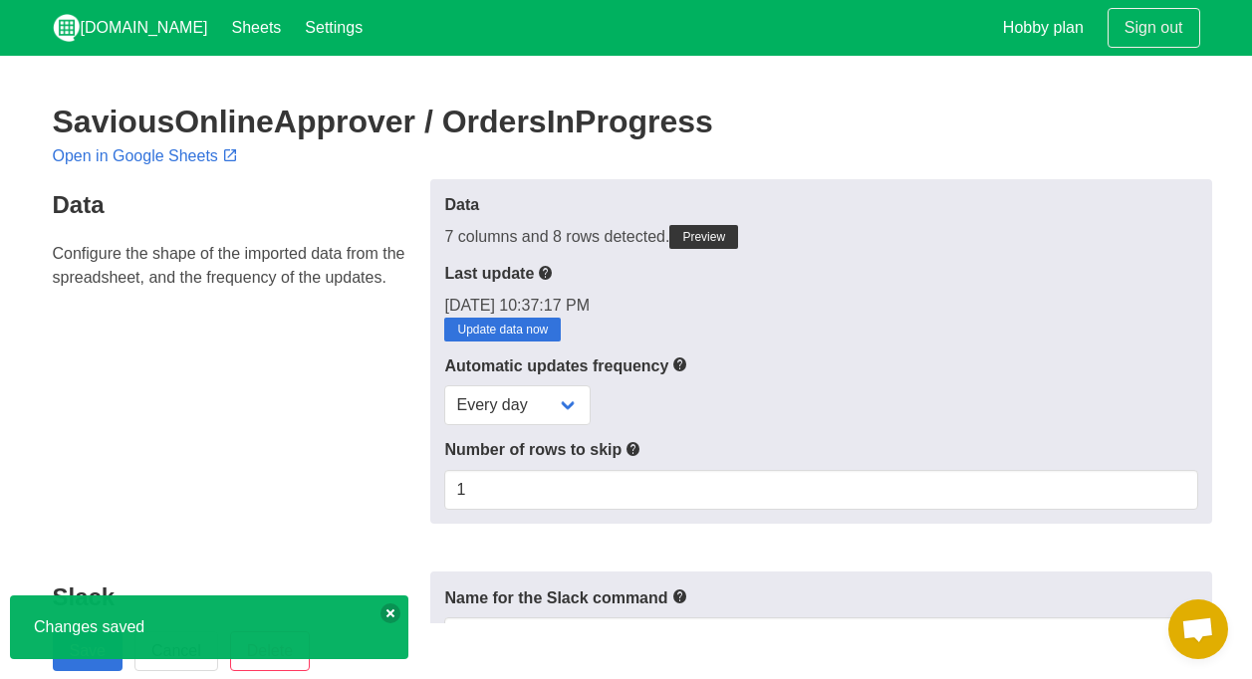
click at [271, 502] on div "Data Configure the shape of the imported data from the spreadsheet, and the fre…" at bounding box center [236, 351] width 390 height 345
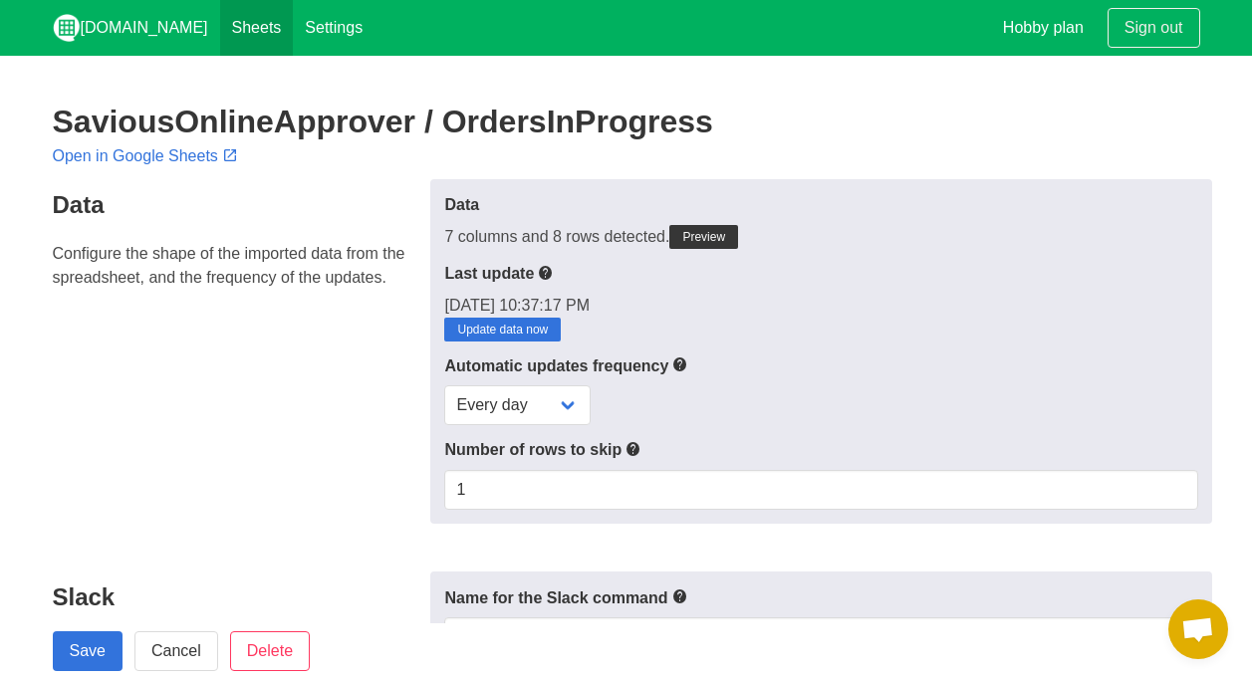
click at [220, 22] on link "Sheets" at bounding box center [257, 28] width 74 height 56
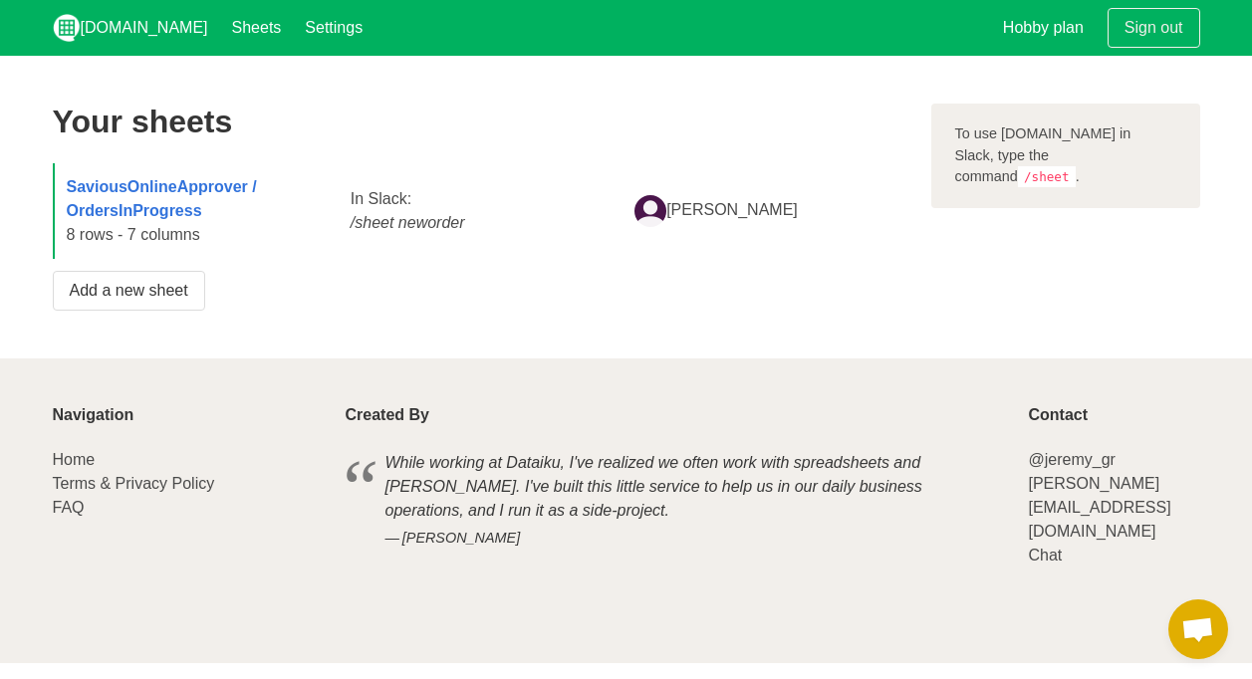
click at [422, 229] on icon "/sheet neworder" at bounding box center [408, 222] width 115 height 17
drag, startPoint x: 1051, startPoint y: 160, endPoint x: 1093, endPoint y: 161, distance: 42.8
click at [1075, 166] on code "/sheet" at bounding box center [1047, 176] width 58 height 21
drag, startPoint x: 1093, startPoint y: 161, endPoint x: 1071, endPoint y: 156, distance: 22.5
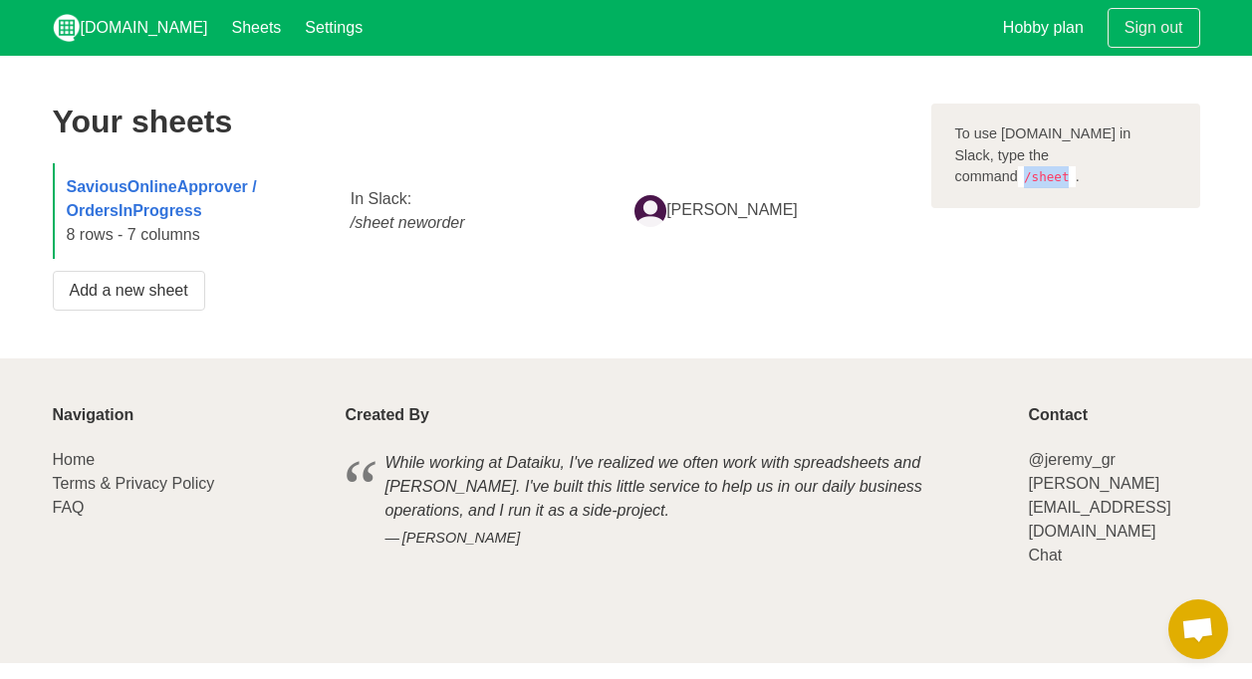
copy code "/sheet"
